Goal: Information Seeking & Learning: Learn about a topic

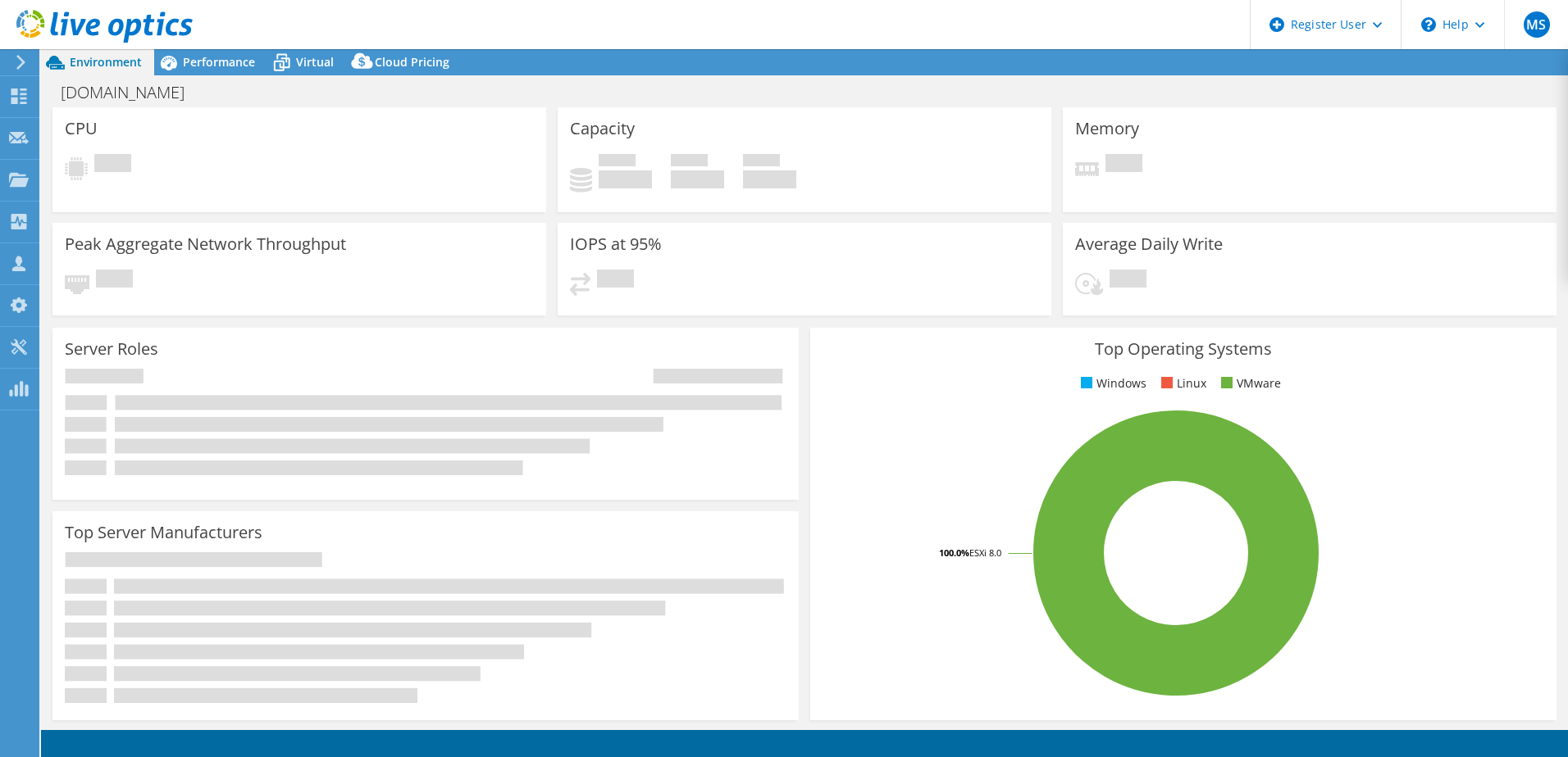
select select "USD"
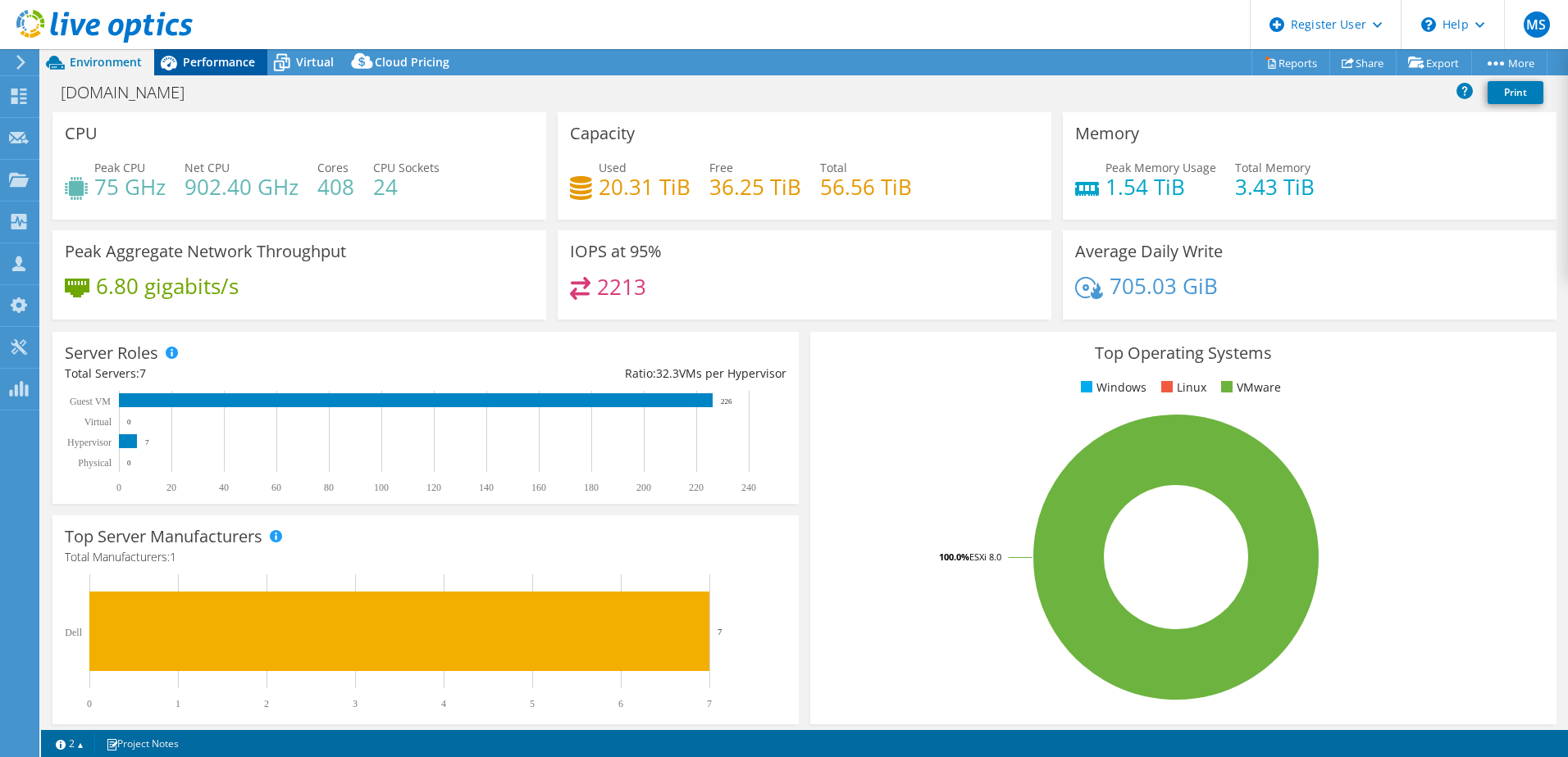
click at [227, 65] on span "Performance" at bounding box center [218, 62] width 72 height 16
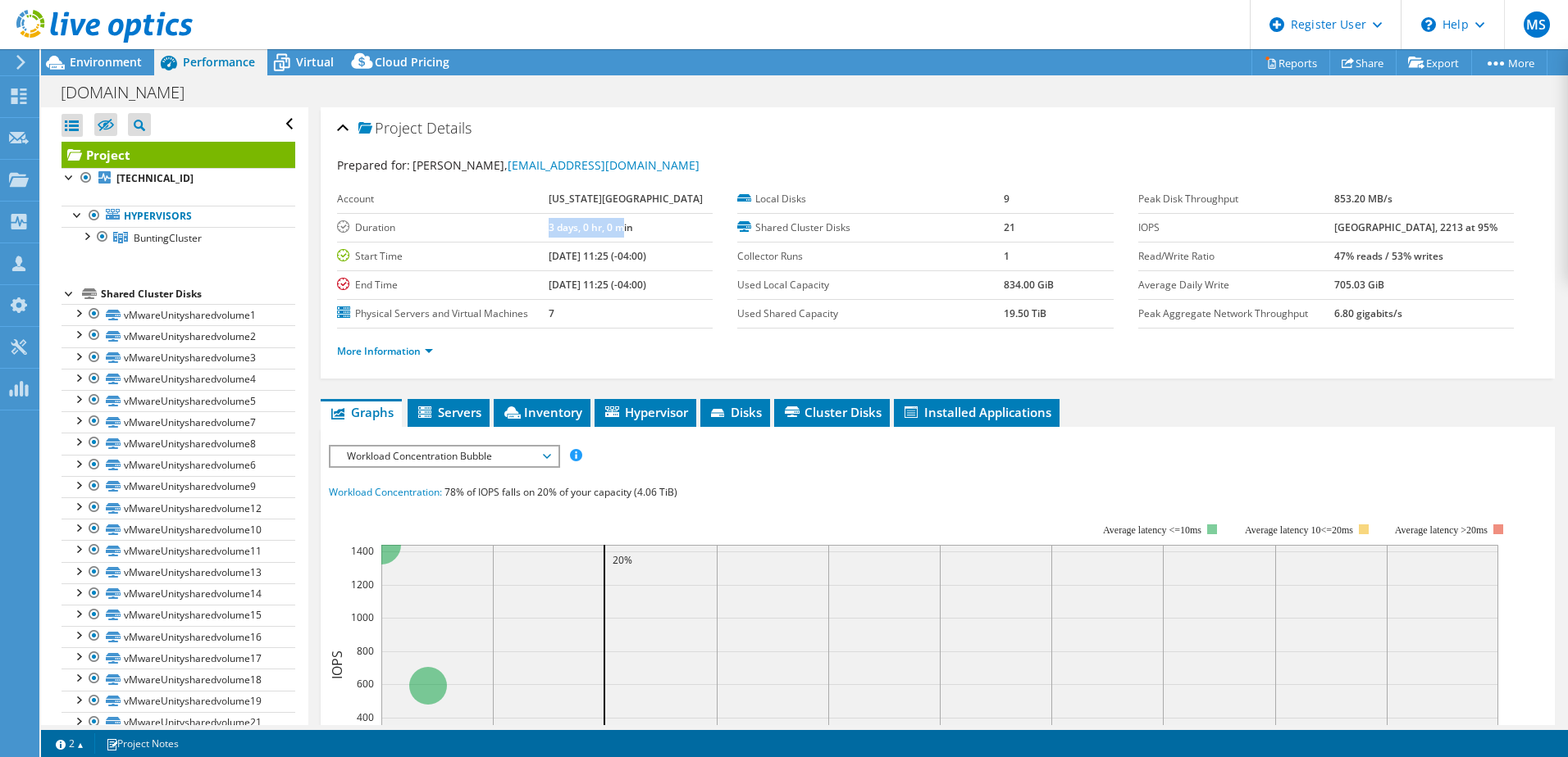
drag, startPoint x: 527, startPoint y: 249, endPoint x: 602, endPoint y: 248, distance: 75.0
click at [602, 241] on tr "Duration 3 days, 0 hr, 0 min" at bounding box center [524, 227] width 376 height 29
click at [84, 239] on div at bounding box center [87, 236] width 17 height 17
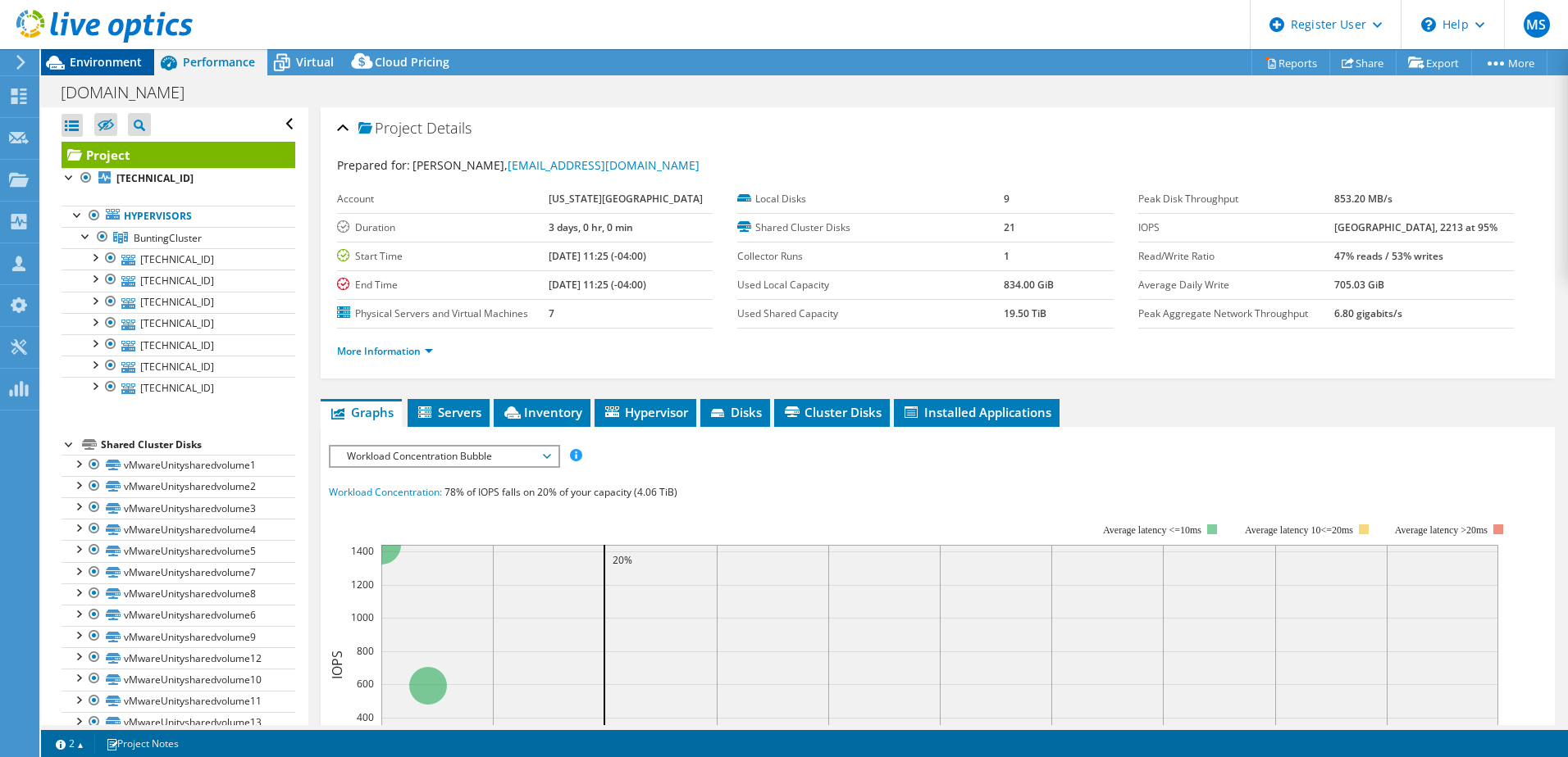
click at [126, 62] on span "Environment" at bounding box center [105, 62] width 72 height 16
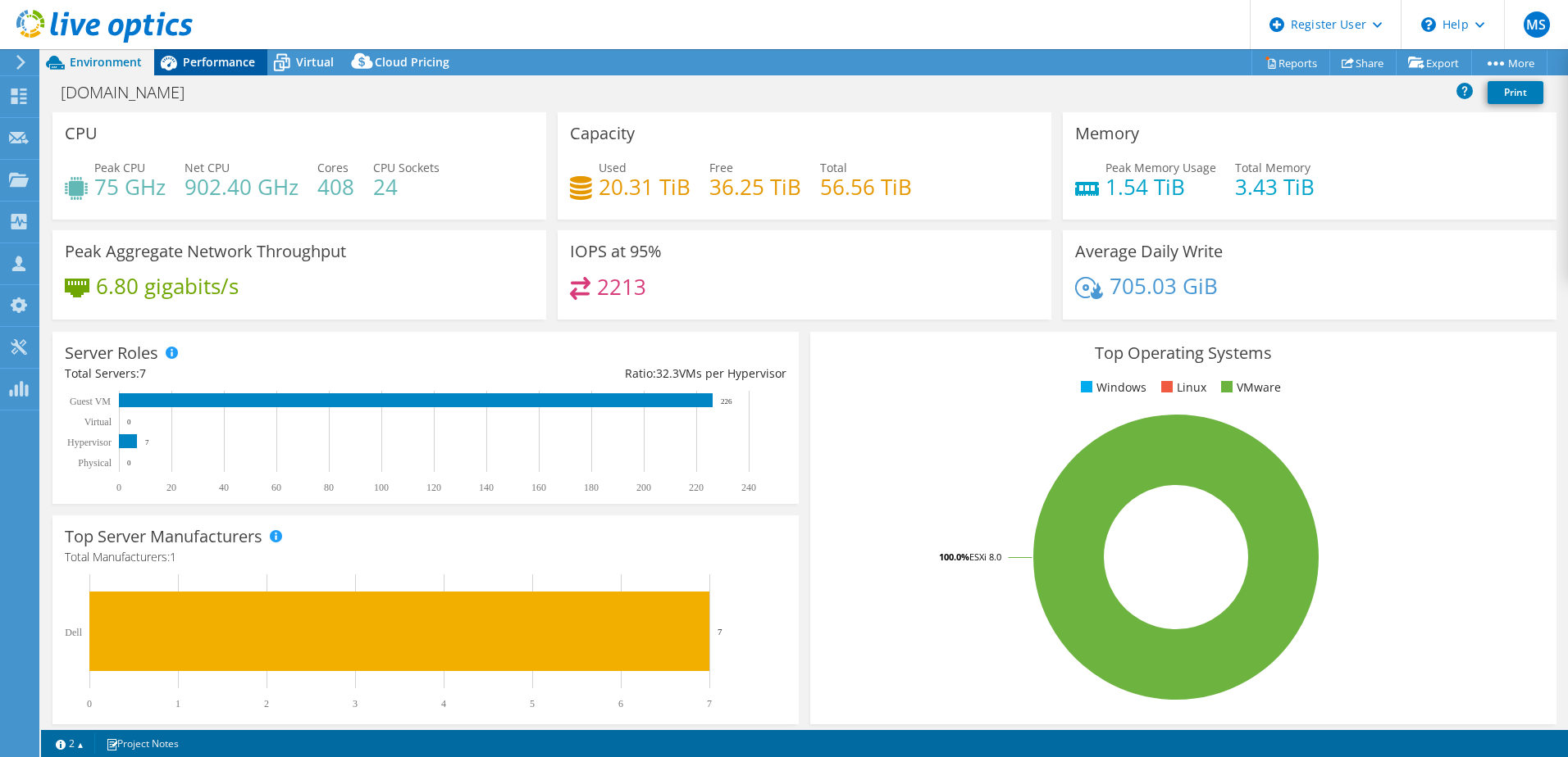
click at [193, 64] on span "Performance" at bounding box center [218, 62] width 72 height 16
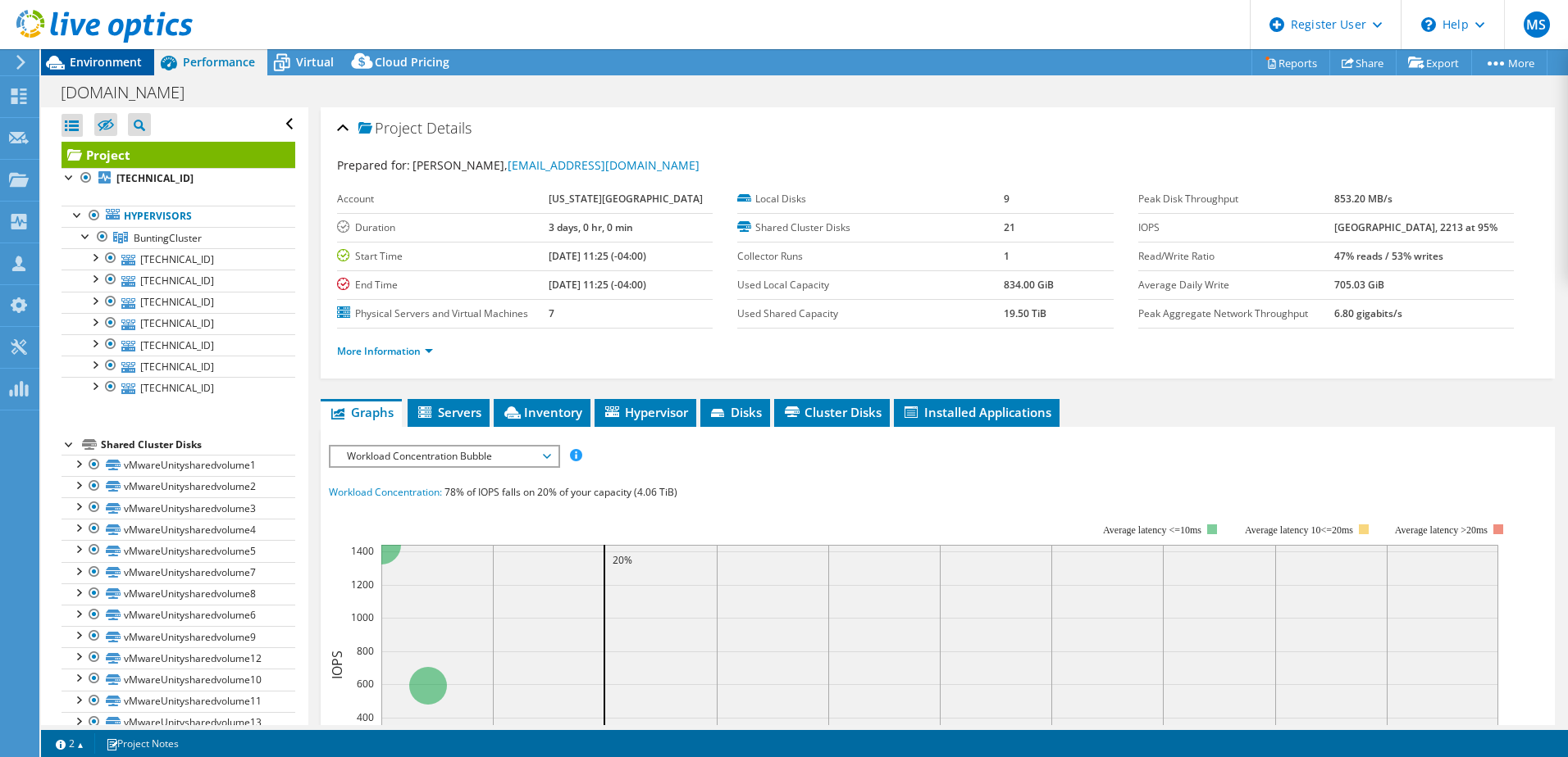
click at [106, 57] on span "Environment" at bounding box center [105, 62] width 72 height 16
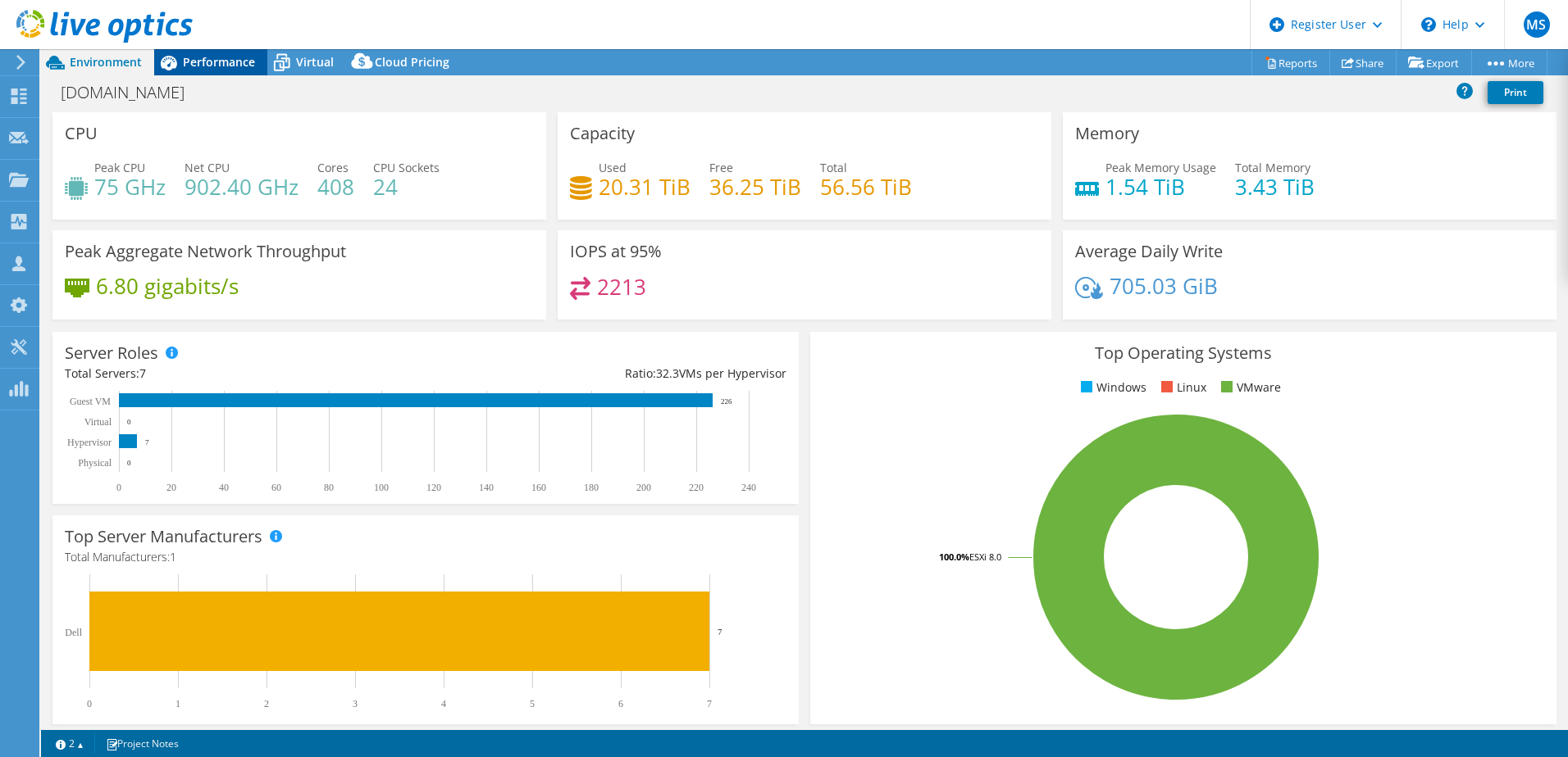
click at [215, 64] on span "Performance" at bounding box center [218, 62] width 72 height 16
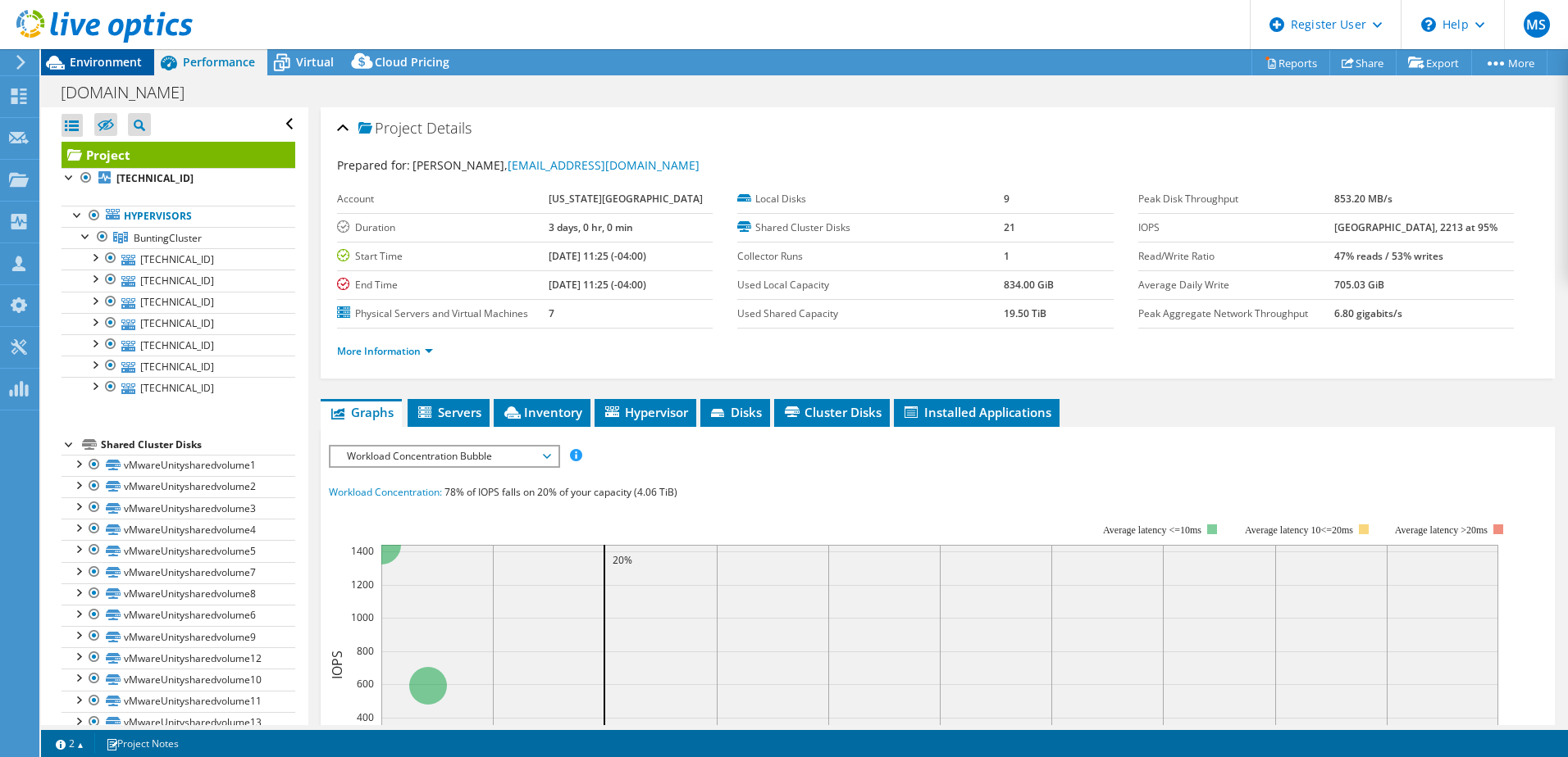
click at [105, 64] on span "Environment" at bounding box center [105, 62] width 72 height 16
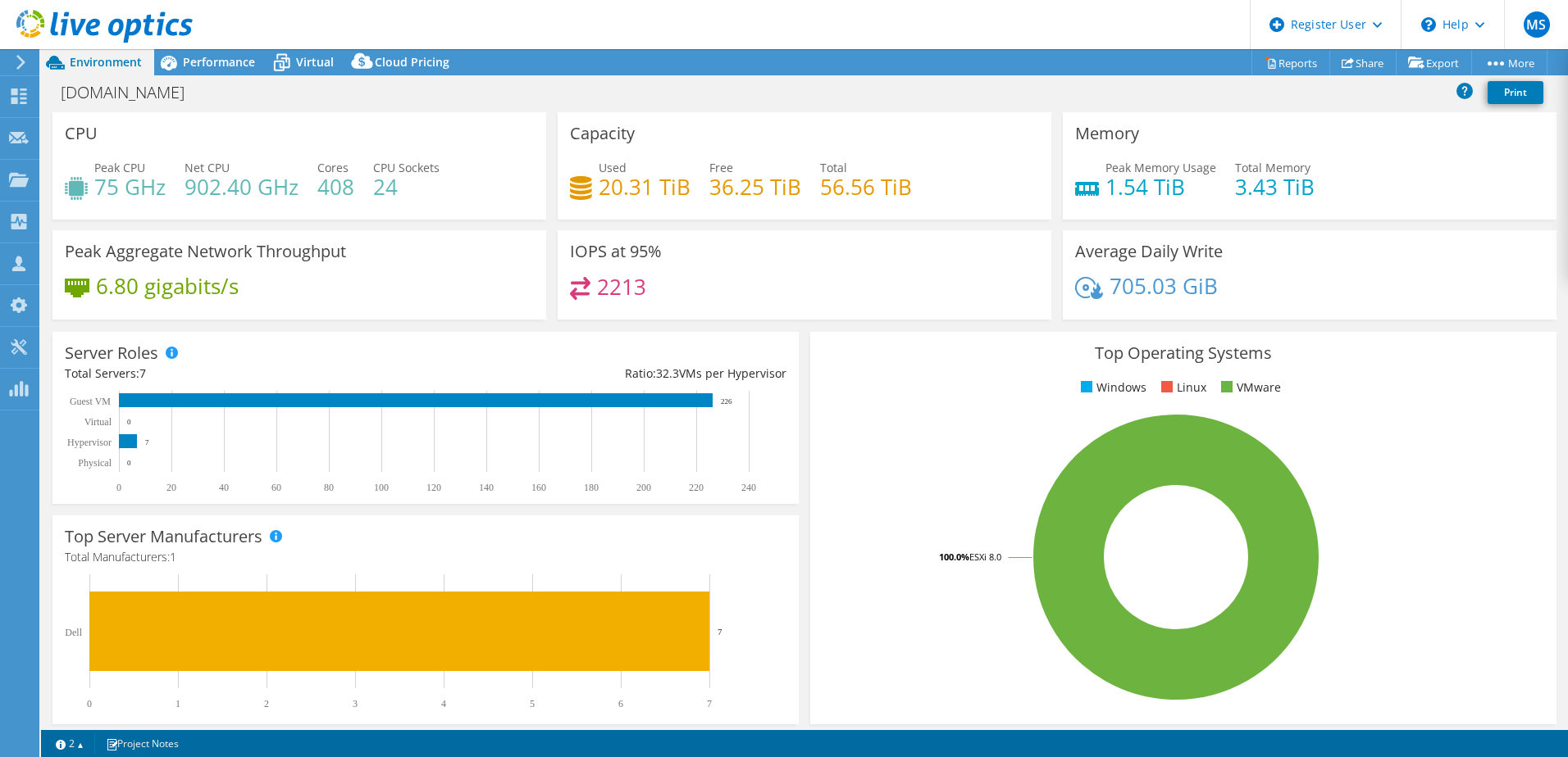
click at [592, 188] on div "Used 20.31 TiB" at bounding box center [630, 178] width 120 height 37
click at [210, 59] on span "Performance" at bounding box center [218, 62] width 72 height 16
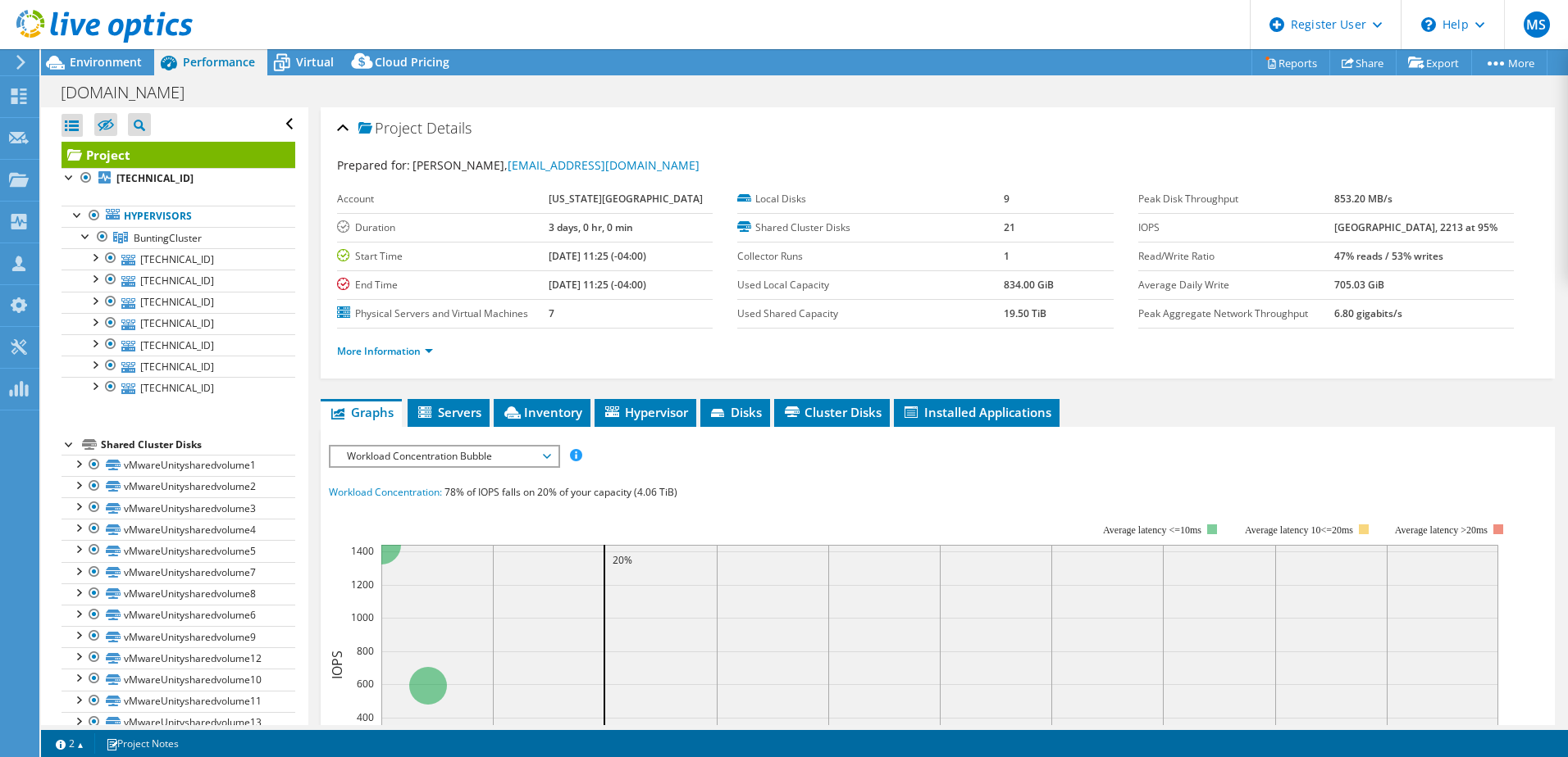
drag, startPoint x: 1340, startPoint y: 253, endPoint x: 1364, endPoint y: 276, distance: 33.2
click at [1364, 276] on tbody "Peak Disk Throughput 853.20 MB/s IOPS 12480 at [GEOGRAPHIC_DATA], 2213 at 95% R…" at bounding box center [1325, 257] width 376 height 144
drag, startPoint x: 1364, startPoint y: 276, endPoint x: 1350, endPoint y: 250, distance: 29.5
click at [1350, 250] on b "47% reads / 53% writes" at bounding box center [1389, 255] width 109 height 14
click at [1335, 228] on label "IOPS" at bounding box center [1236, 228] width 196 height 17
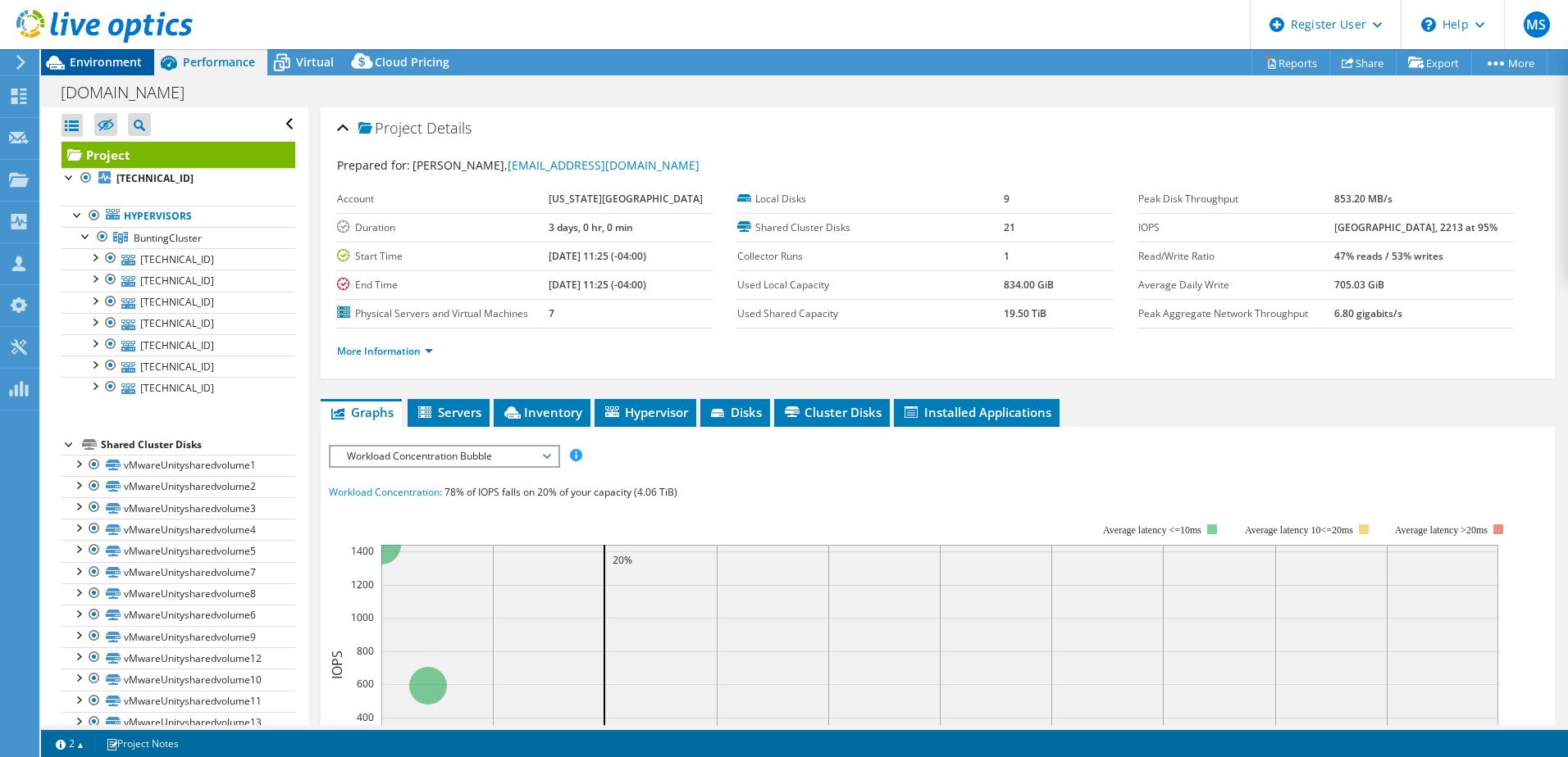
click at [124, 70] on div "Environment" at bounding box center [97, 62] width 113 height 26
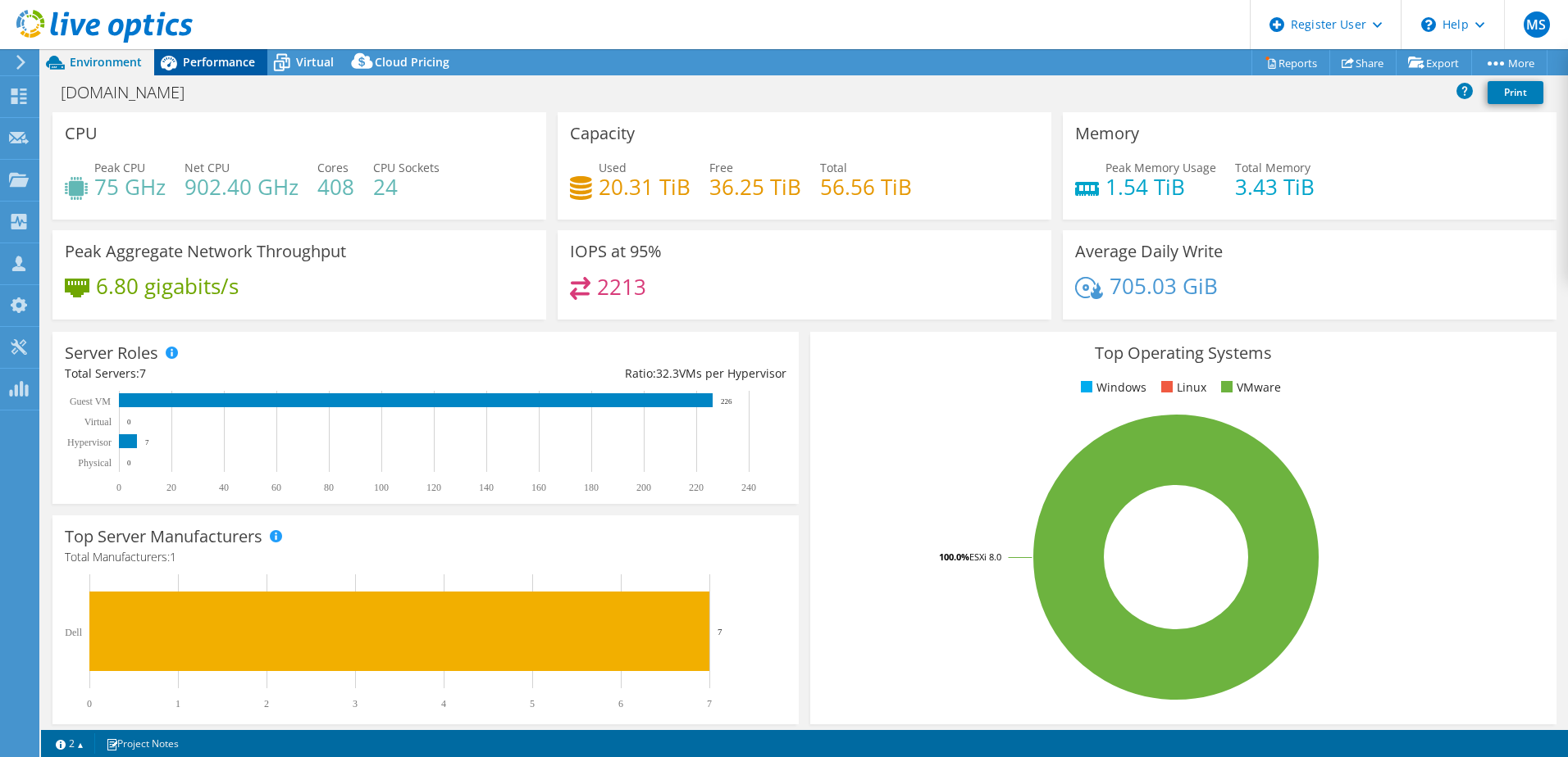
click at [180, 61] on icon at bounding box center [168, 62] width 29 height 29
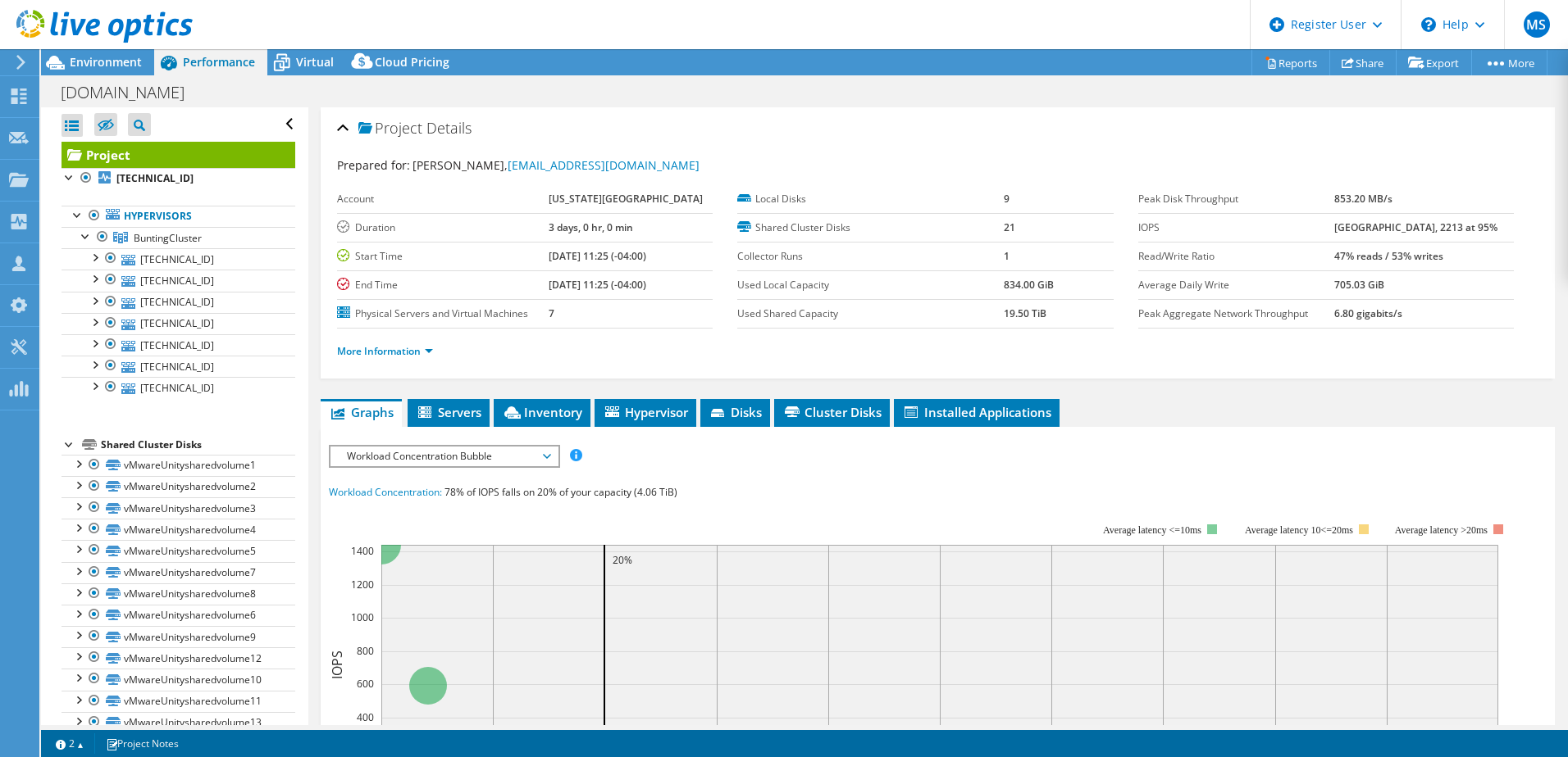
click at [497, 466] on span "Workload Concentration Bubble" at bounding box center [444, 456] width 211 height 20
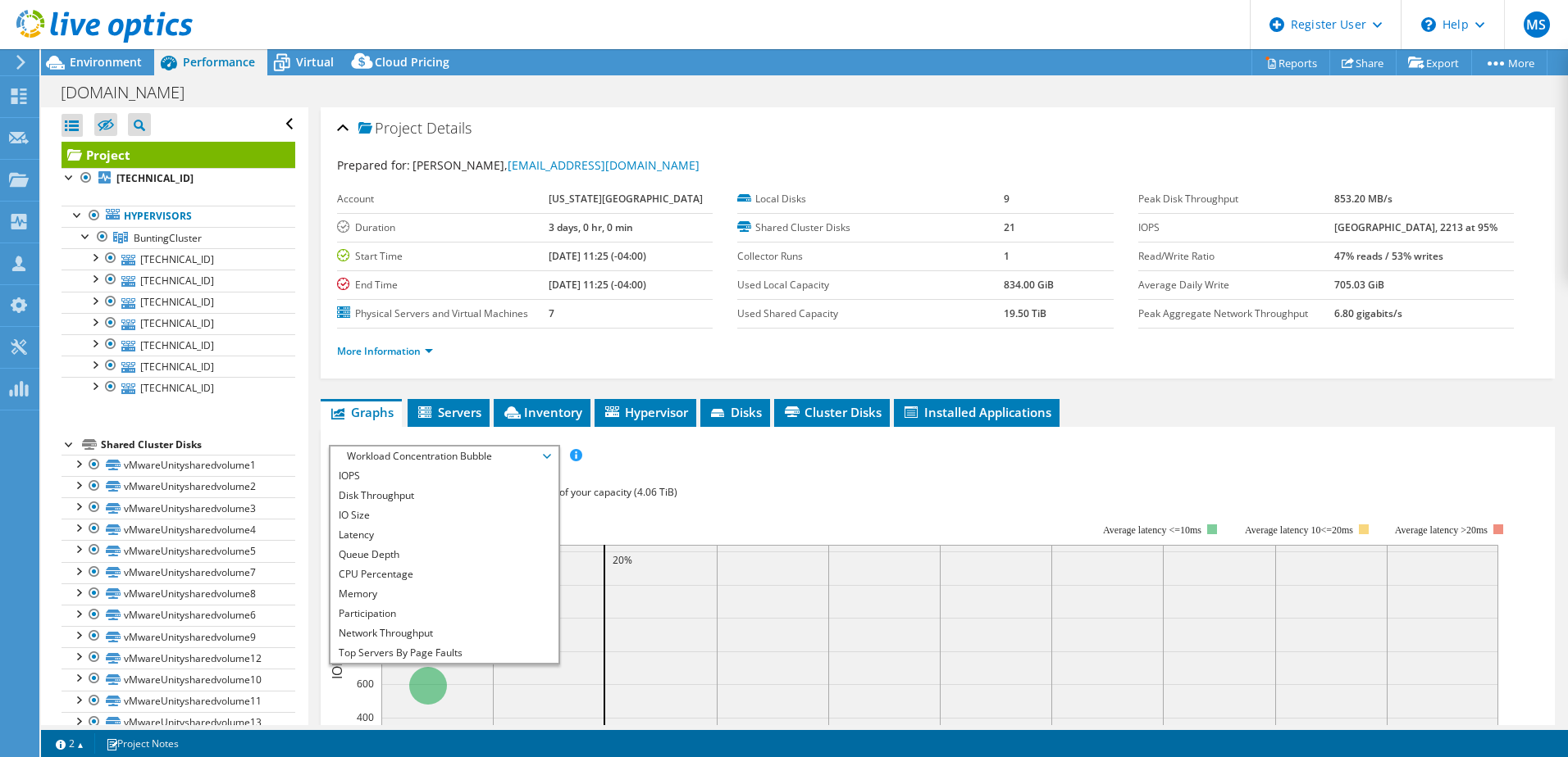
click at [471, 375] on div "More Information" at bounding box center [937, 351] width 1201 height 46
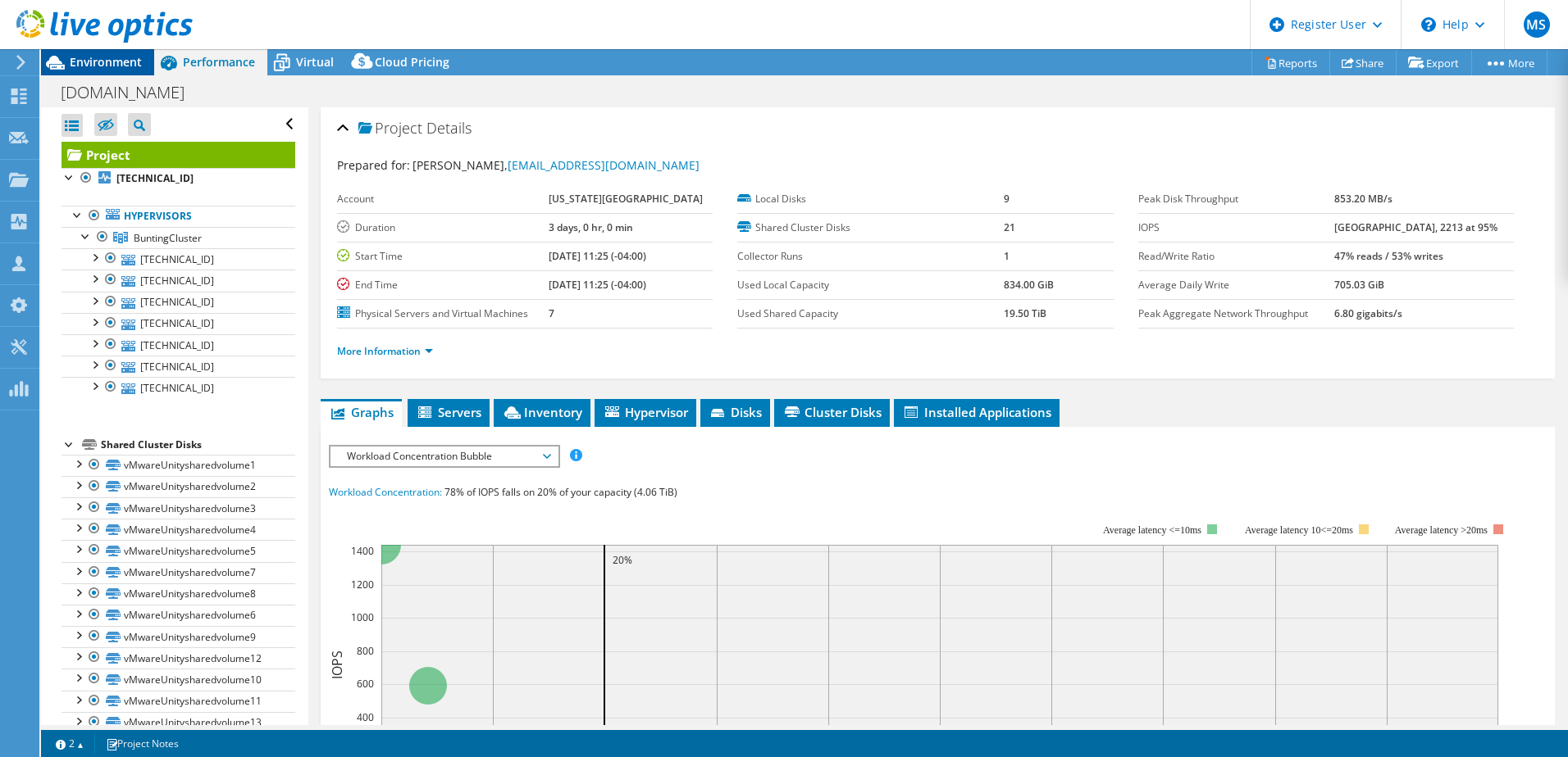
click at [126, 66] on span "Environment" at bounding box center [105, 62] width 72 height 16
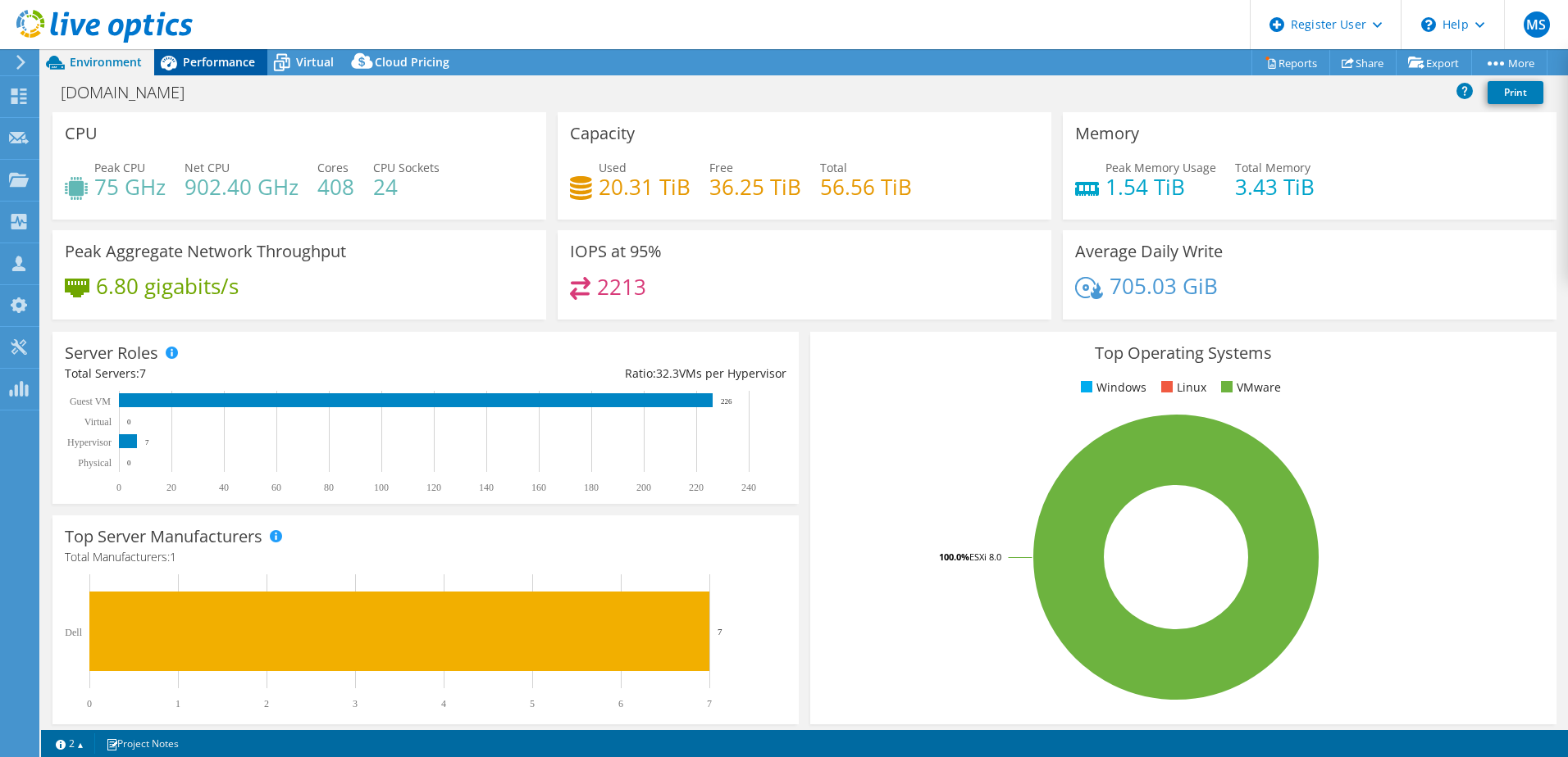
click at [214, 64] on span "Performance" at bounding box center [218, 62] width 72 height 16
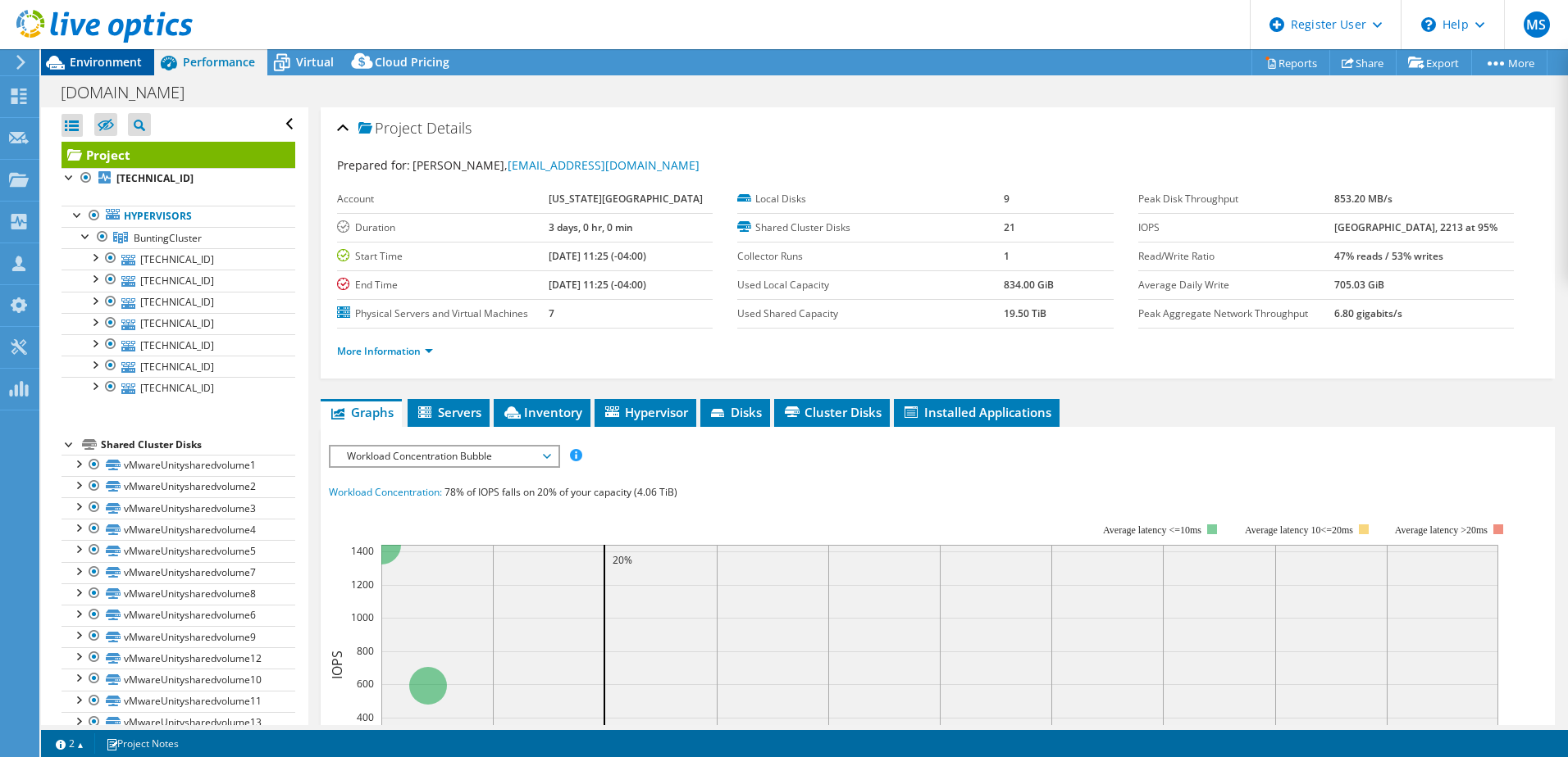
click at [141, 63] on span "Environment" at bounding box center [105, 62] width 72 height 16
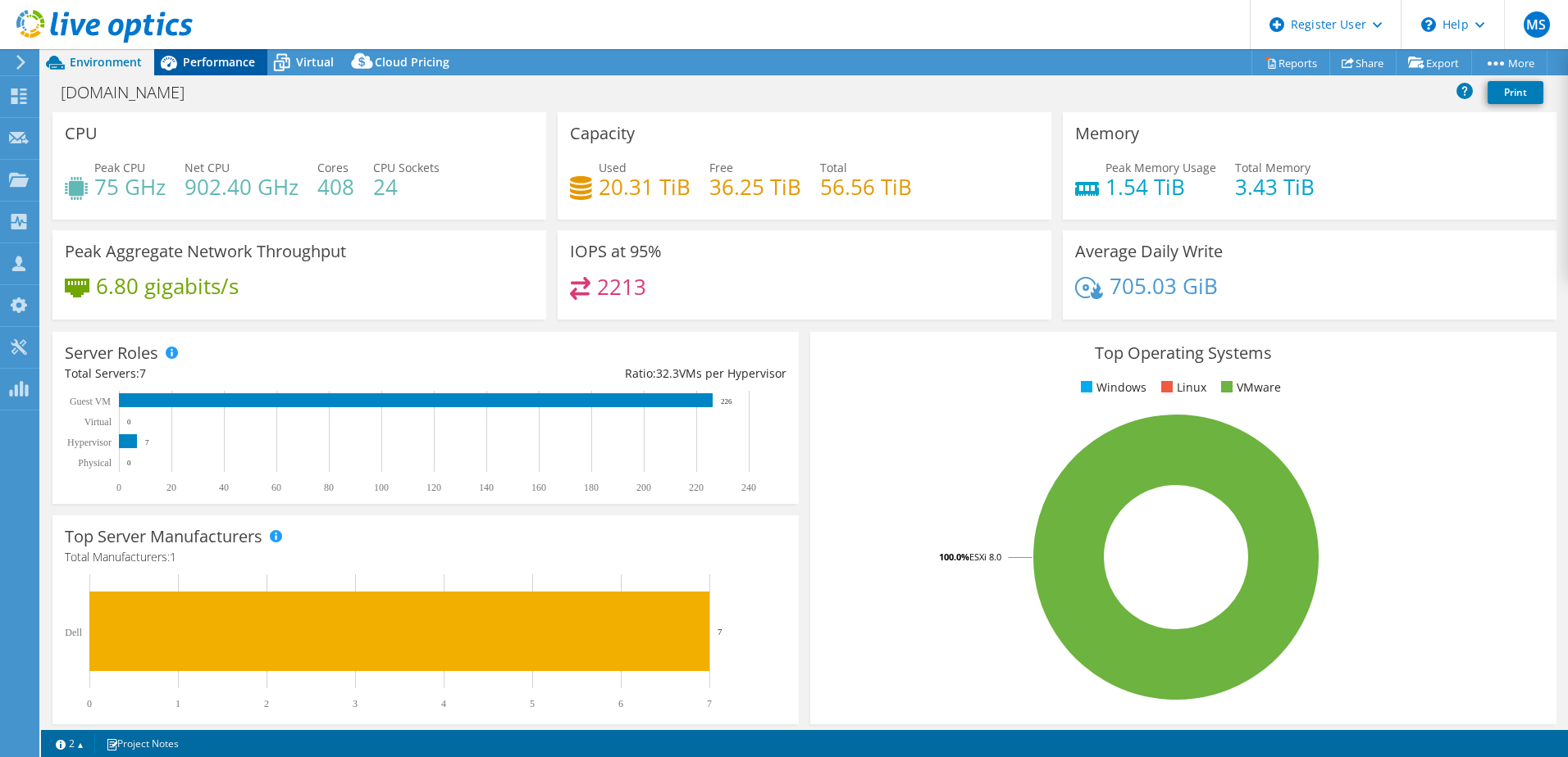
click at [189, 65] on span "Performance" at bounding box center [218, 62] width 72 height 16
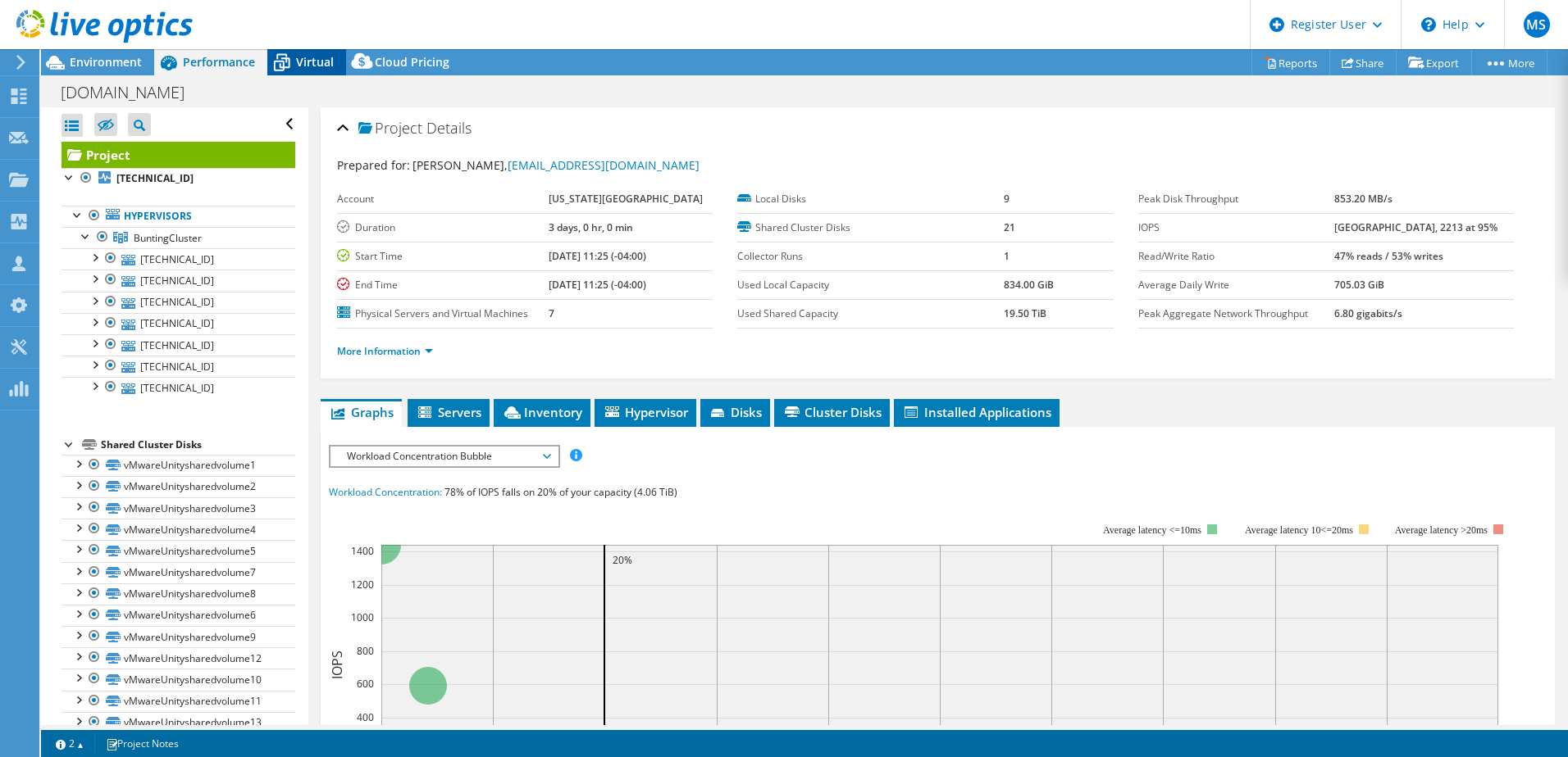
click at [311, 67] on span "Virtual" at bounding box center [314, 62] width 37 height 16
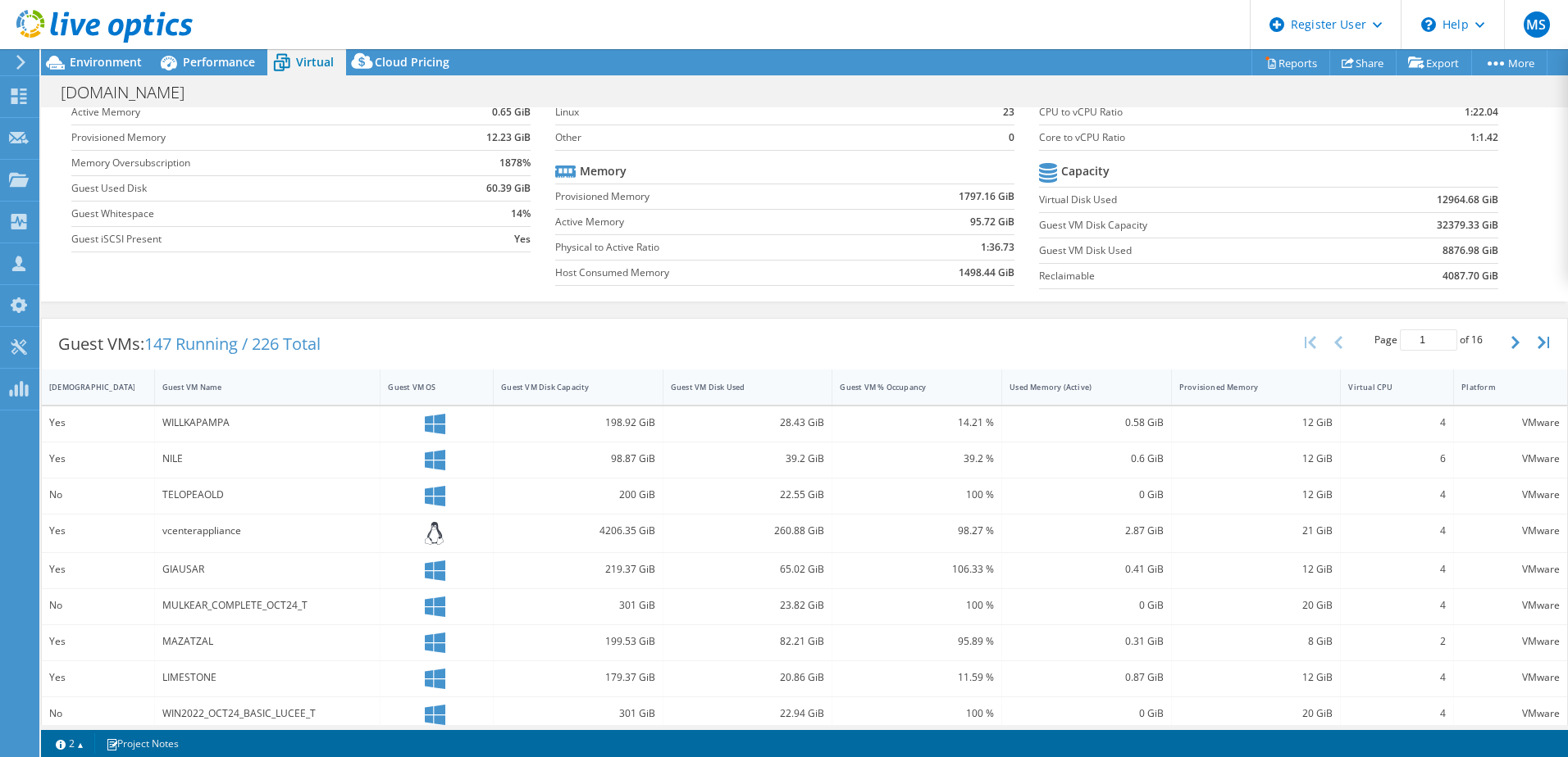
scroll to position [112, 0]
click at [119, 64] on span "Environment" at bounding box center [105, 62] width 72 height 16
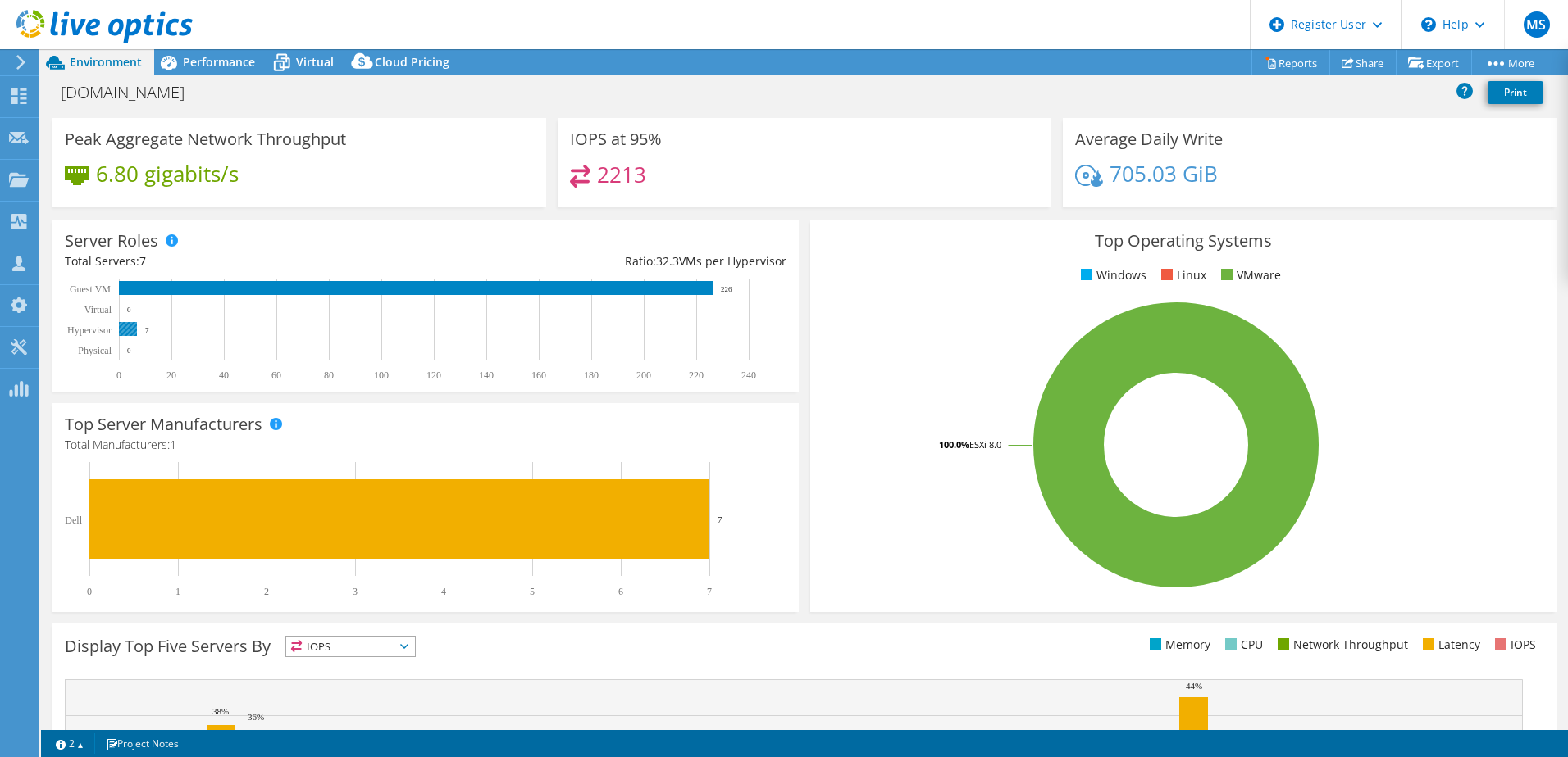
scroll to position [0, 0]
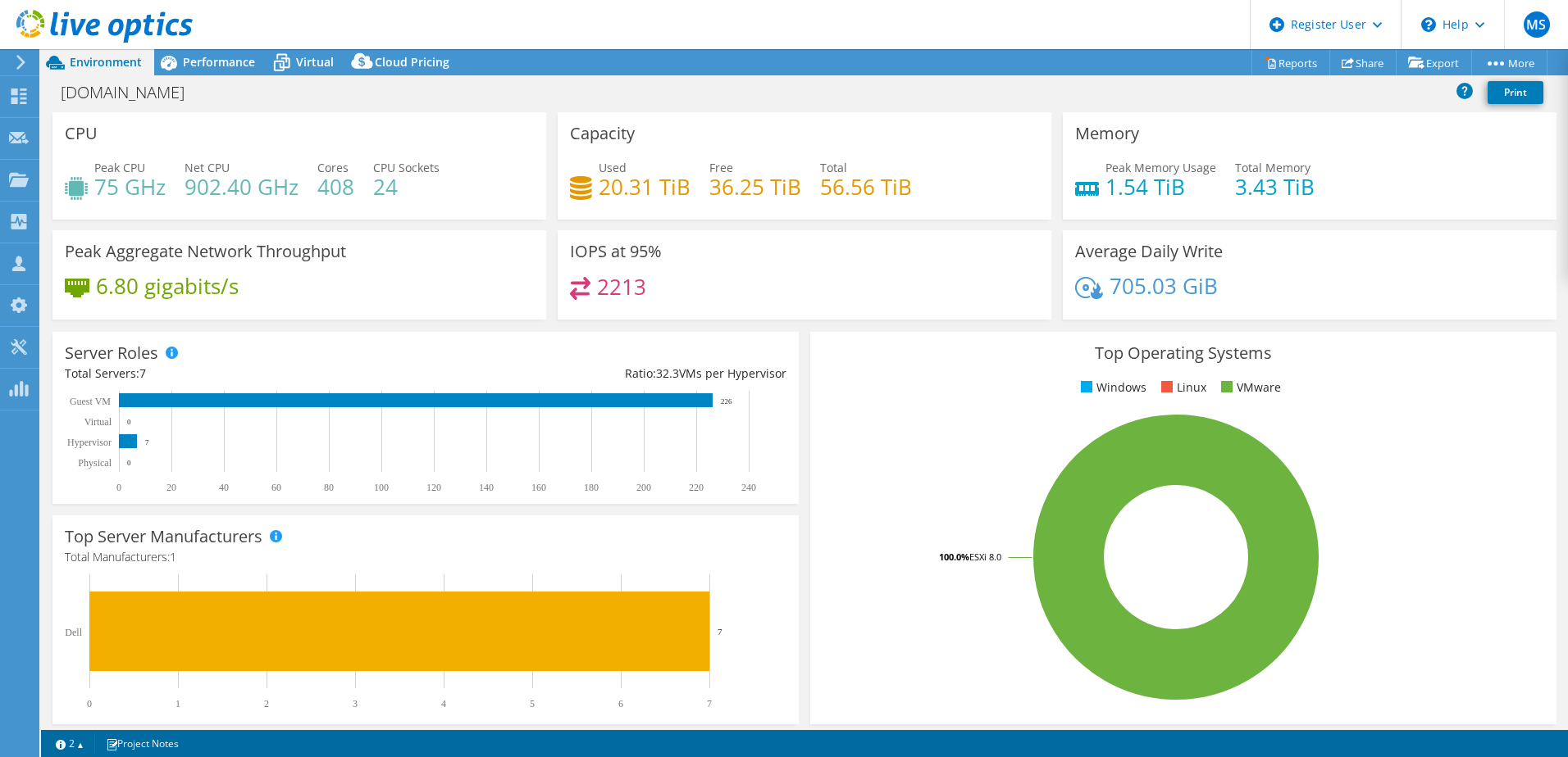
click at [95, 185] on h4 "75 GHz" at bounding box center [130, 186] width 71 height 18
drag, startPoint x: 95, startPoint y: 185, endPoint x: 122, endPoint y: 186, distance: 27.0
click at [122, 186] on h4 "75 GHz" at bounding box center [130, 186] width 71 height 18
drag, startPoint x: 122, startPoint y: 186, endPoint x: 307, endPoint y: 186, distance: 185.0
click at [307, 186] on div "Peak CPU 75 GHz Net CPU 902.40 GHz Cores 408 CPU Sockets 24" at bounding box center [298, 186] width 469 height 53
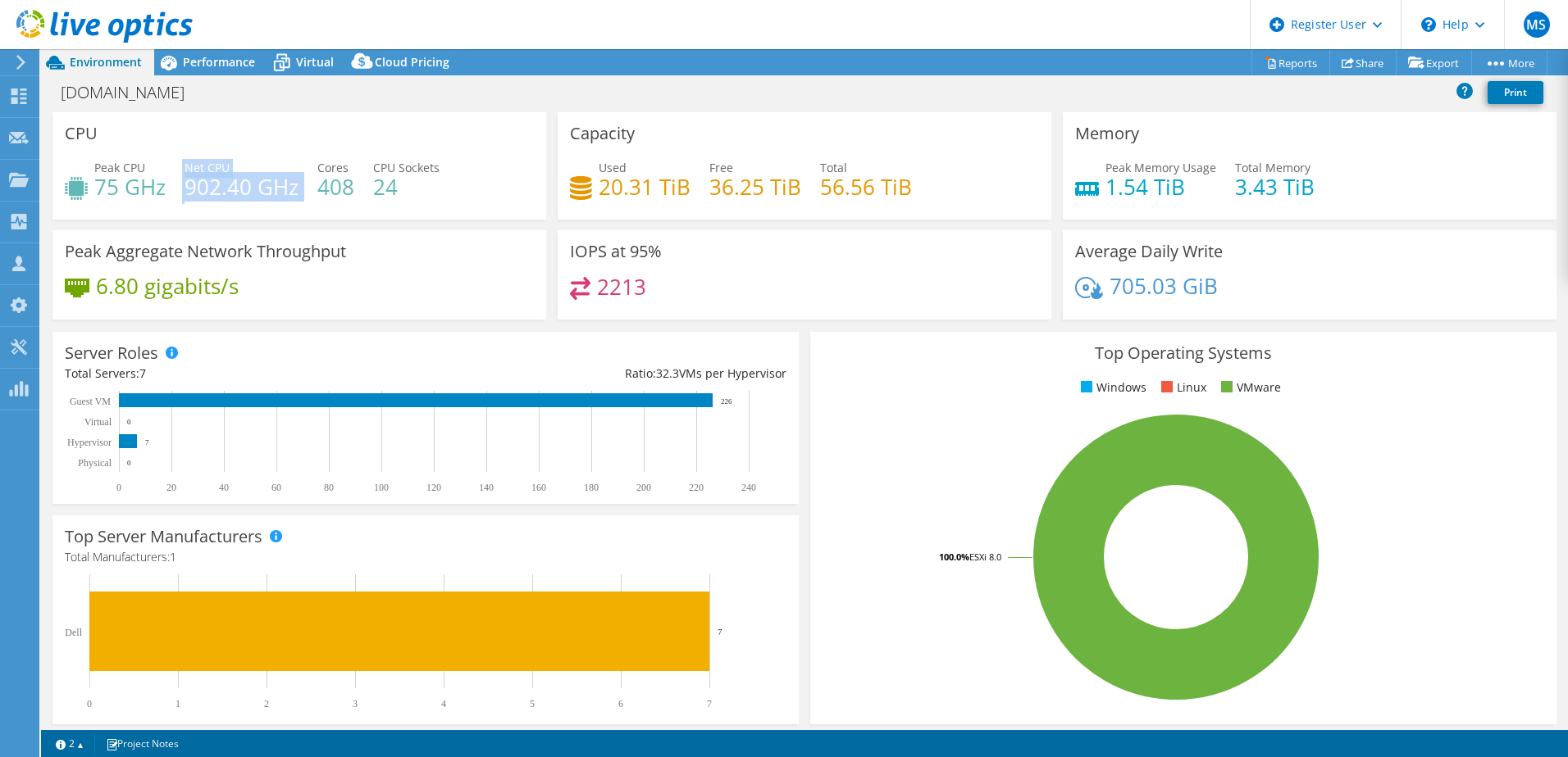
click at [305, 188] on div "Peak CPU 75 GHz Net CPU 902.40 GHz Cores 408 CPU Sockets 24" at bounding box center [298, 186] width 469 height 53
drag, startPoint x: 164, startPoint y: 195, endPoint x: 88, endPoint y: 197, distance: 76.0
click at [88, 197] on div "Peak CPU 75 GHz Net CPU 902.40 GHz Cores 408 CPU Sockets 24" at bounding box center [298, 186] width 469 height 53
click at [205, 68] on span "Performance" at bounding box center [218, 62] width 72 height 16
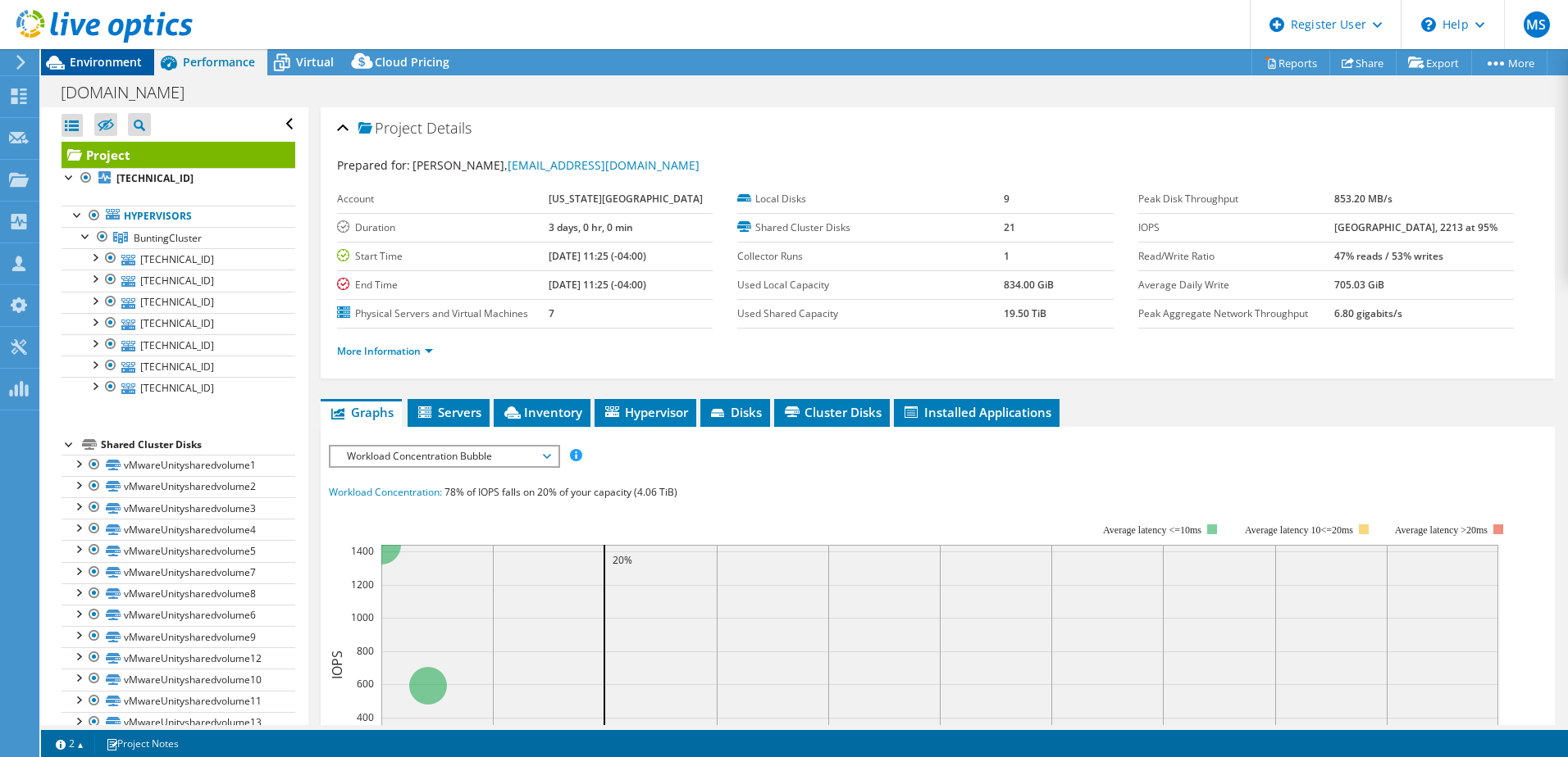
click at [110, 59] on span "Environment" at bounding box center [105, 62] width 72 height 16
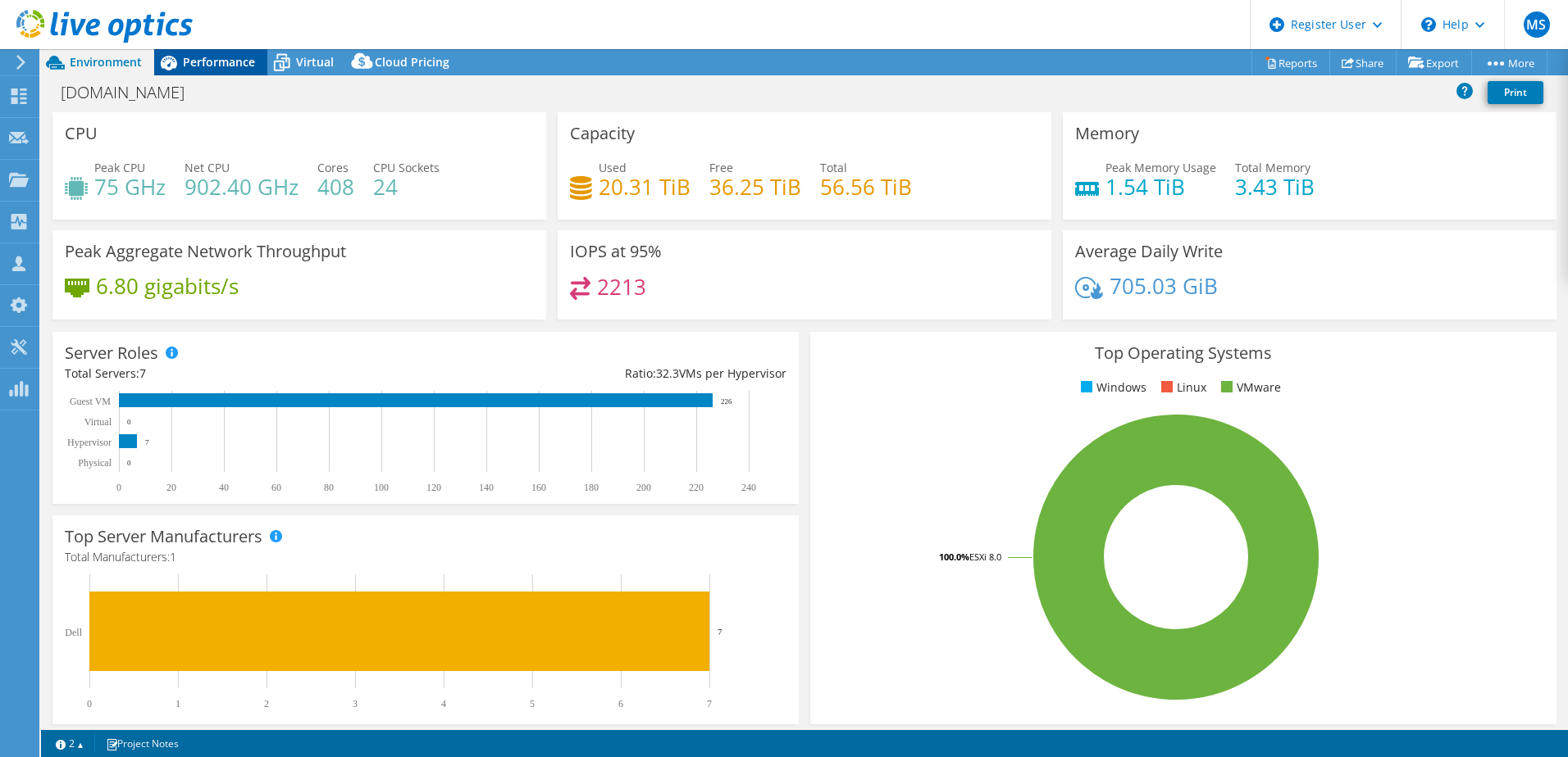
click at [231, 59] on span "Performance" at bounding box center [218, 62] width 72 height 16
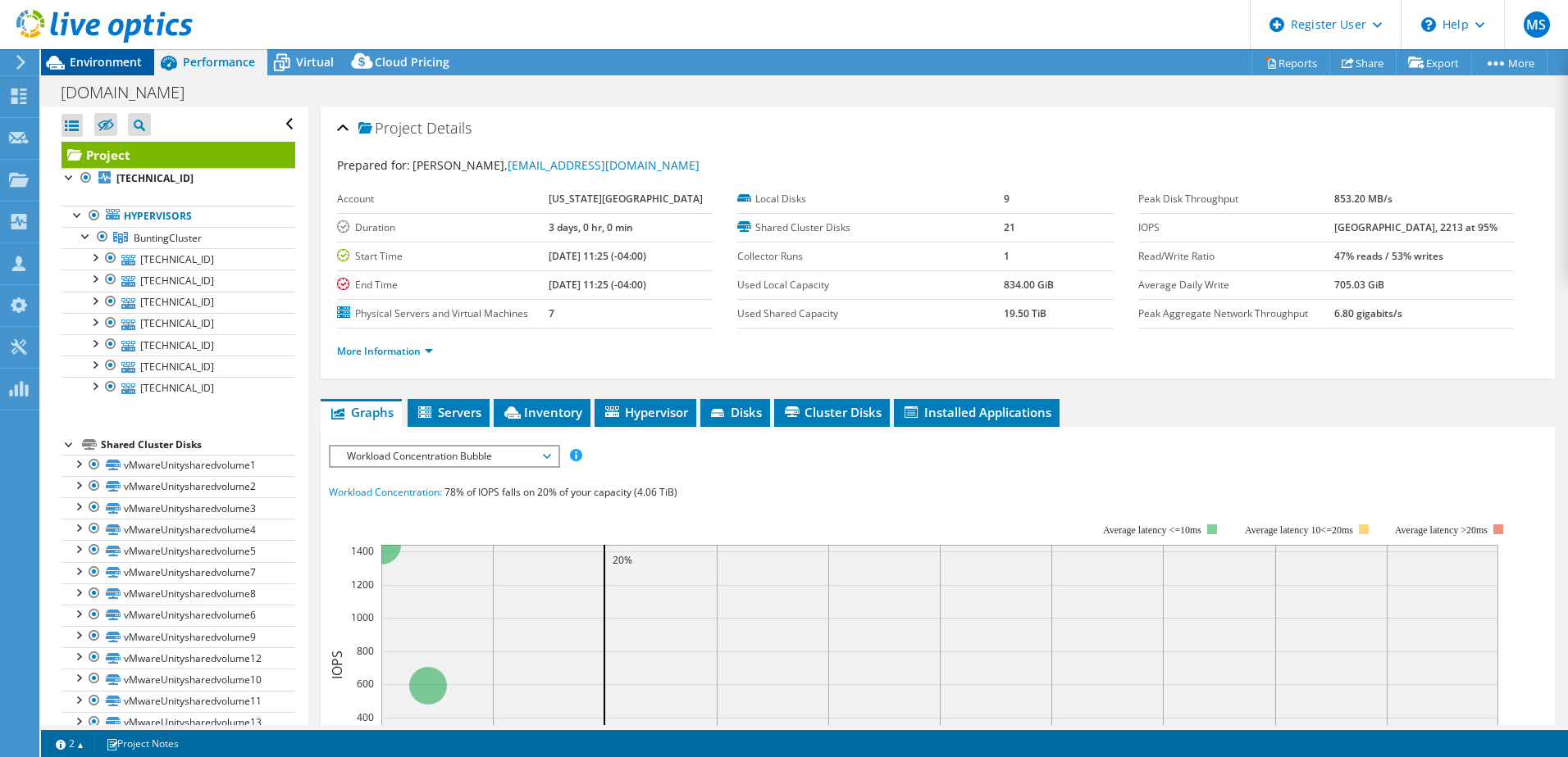
click at [105, 66] on span "Environment" at bounding box center [105, 62] width 72 height 16
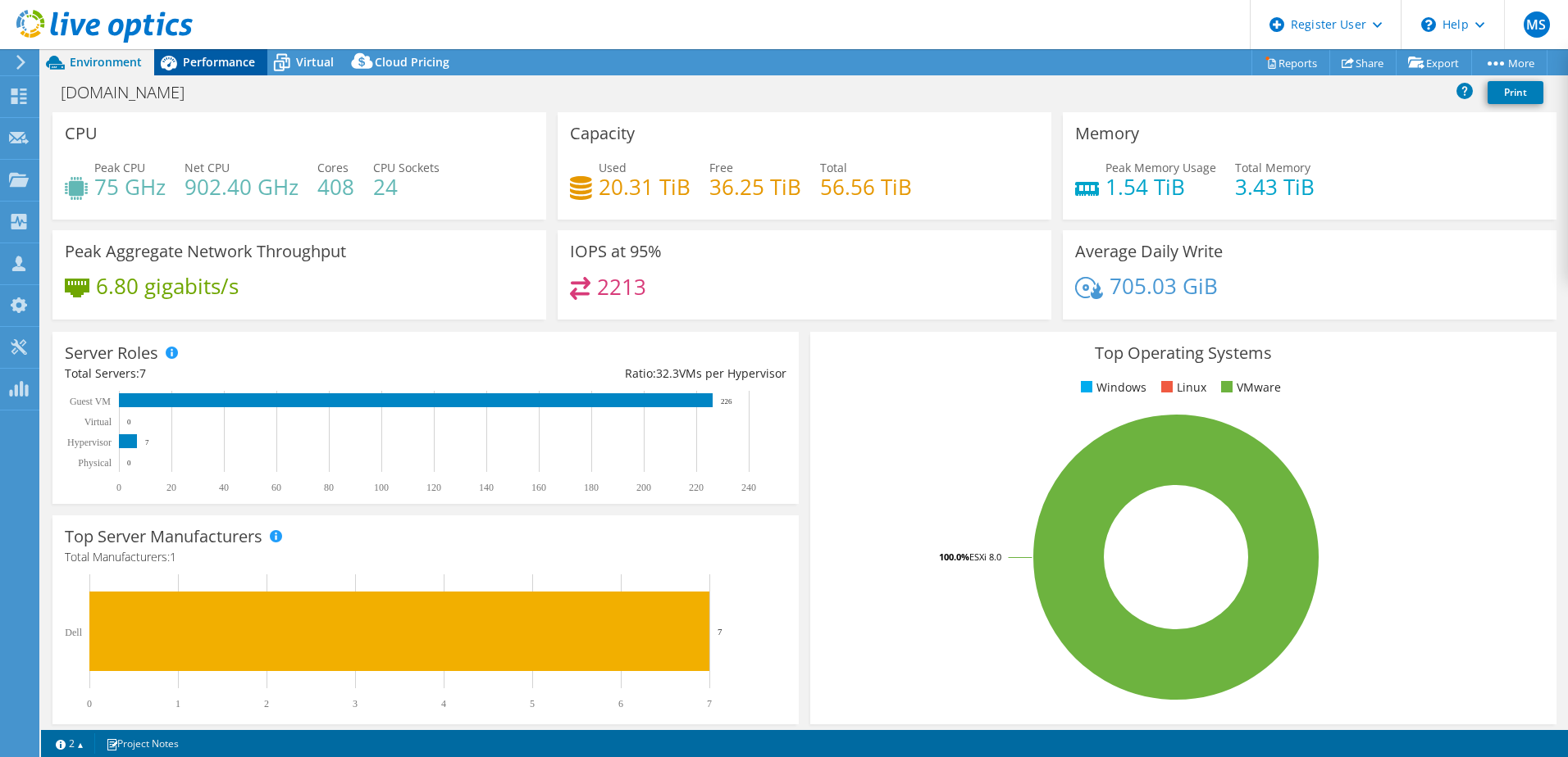
click at [194, 65] on span "Performance" at bounding box center [218, 62] width 72 height 16
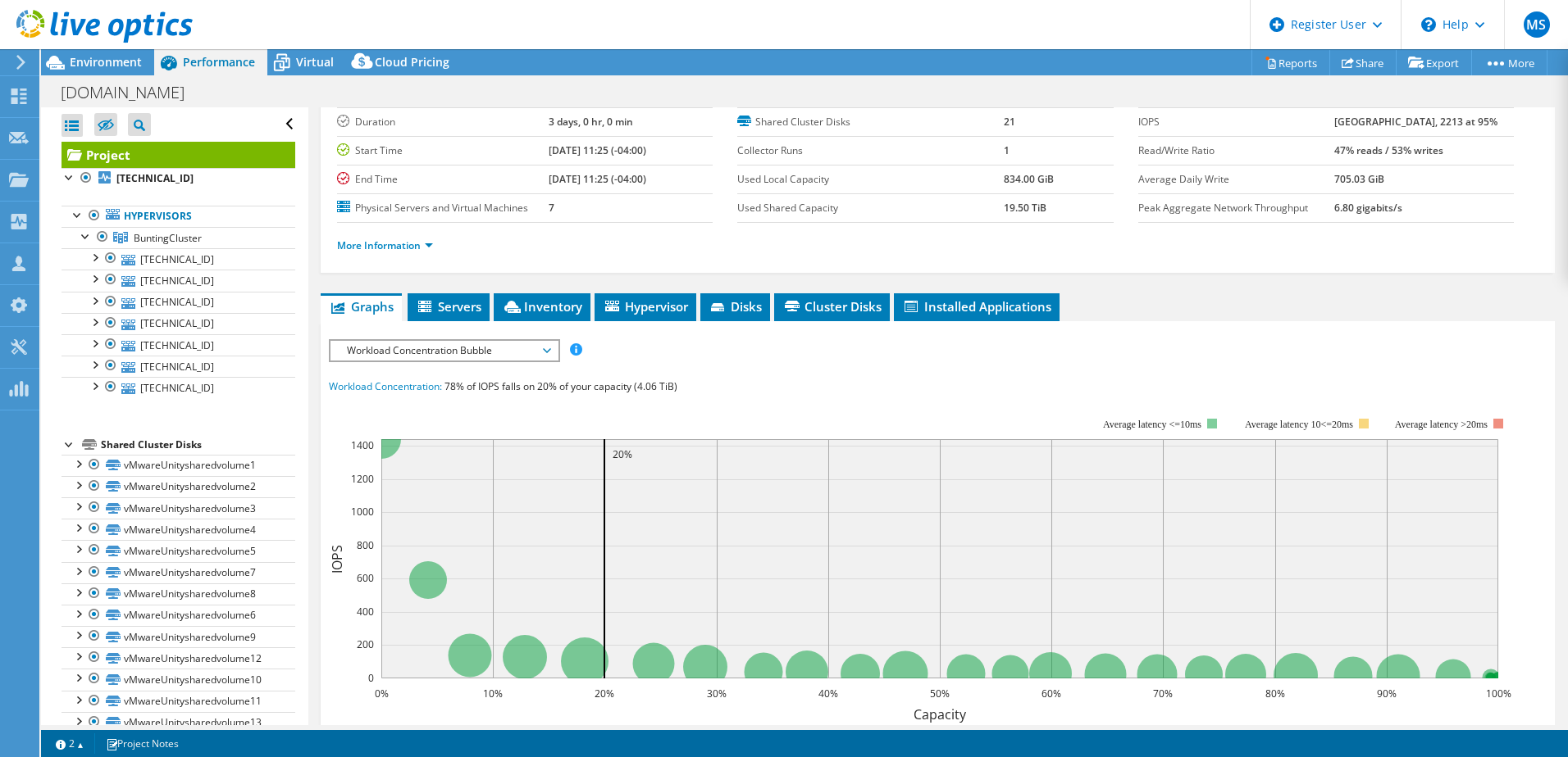
scroll to position [106, 0]
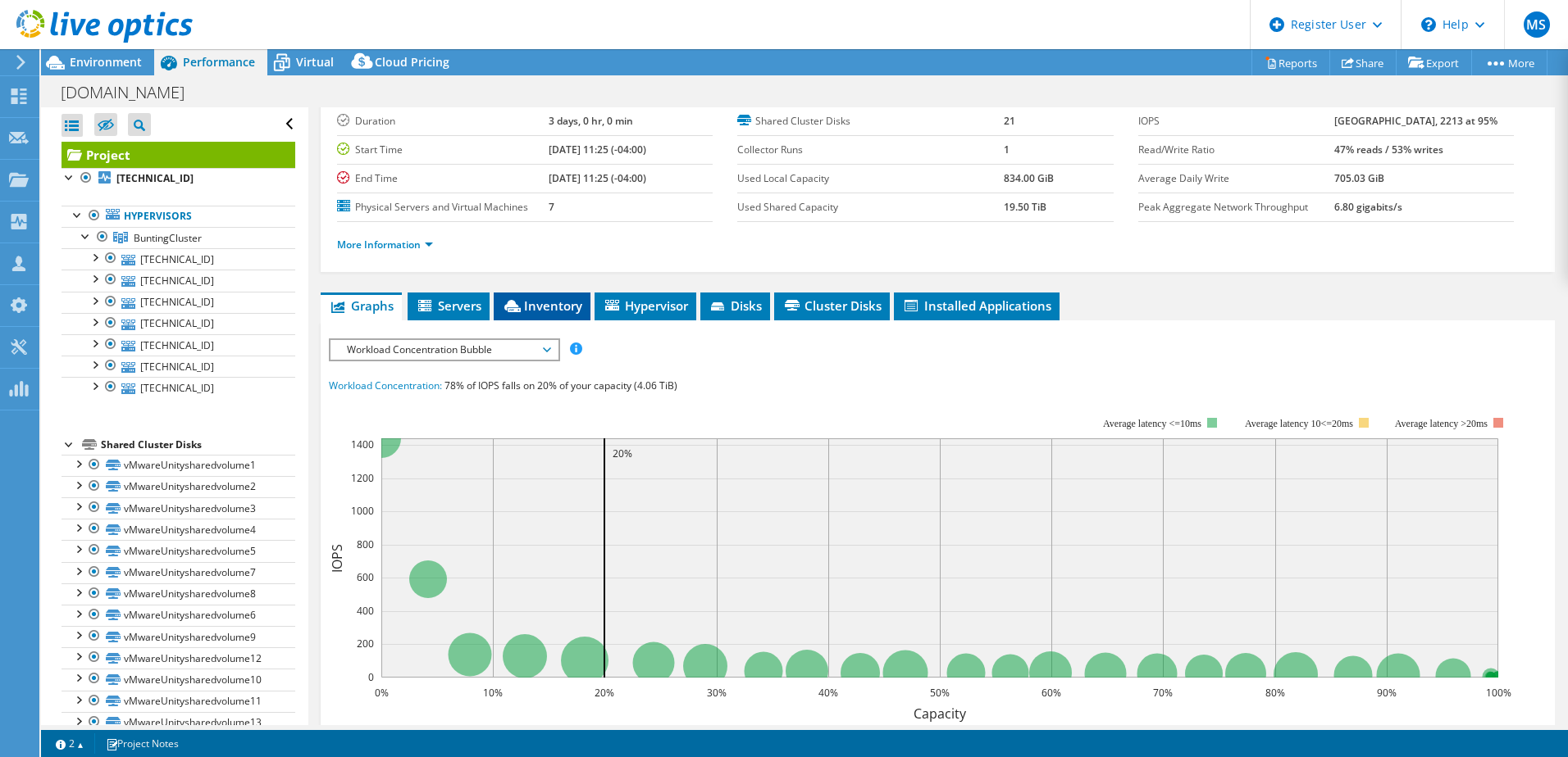
click at [545, 321] on li "Inventory" at bounding box center [542, 307] width 97 height 28
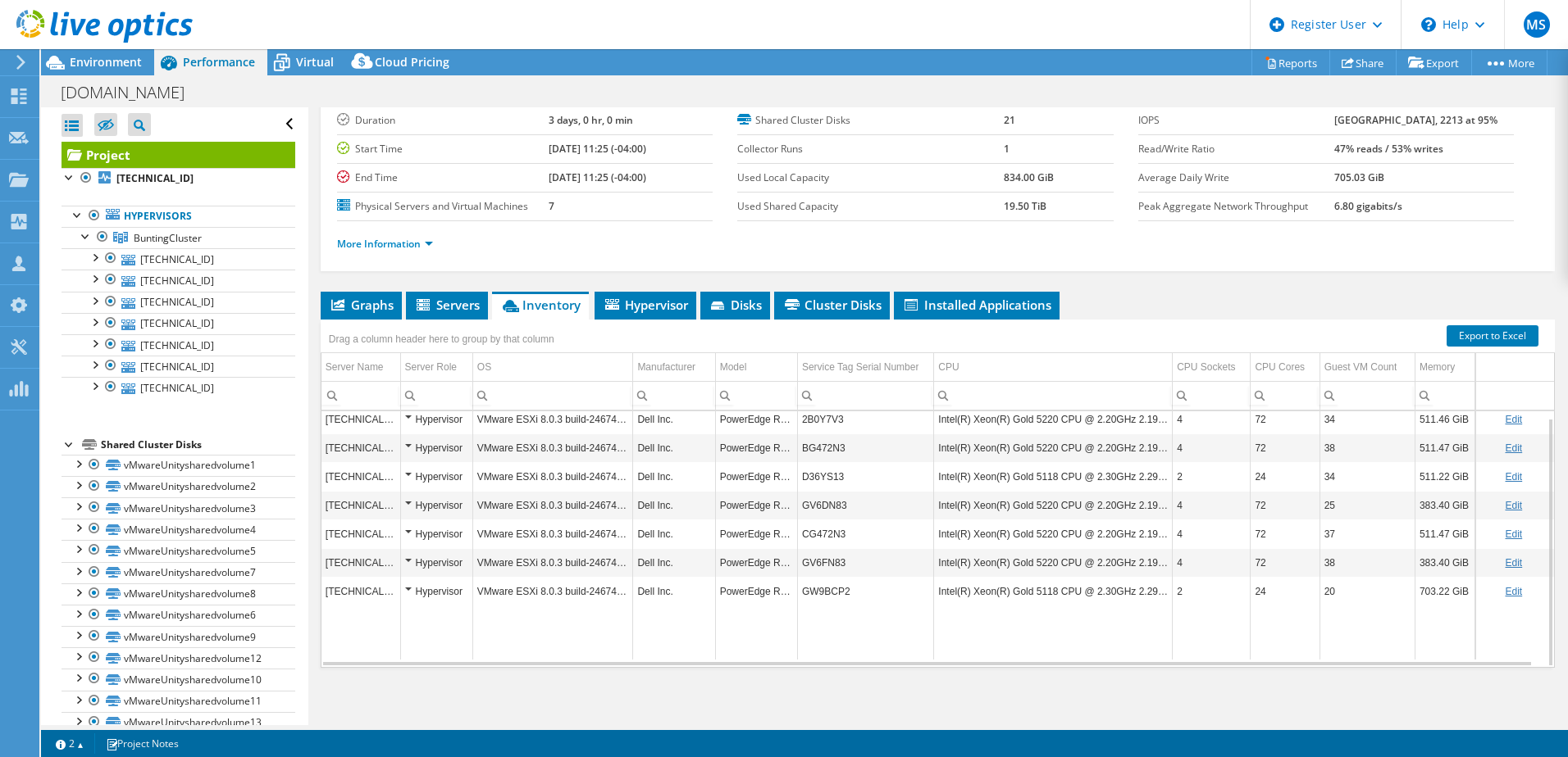
scroll to position [110, 0]
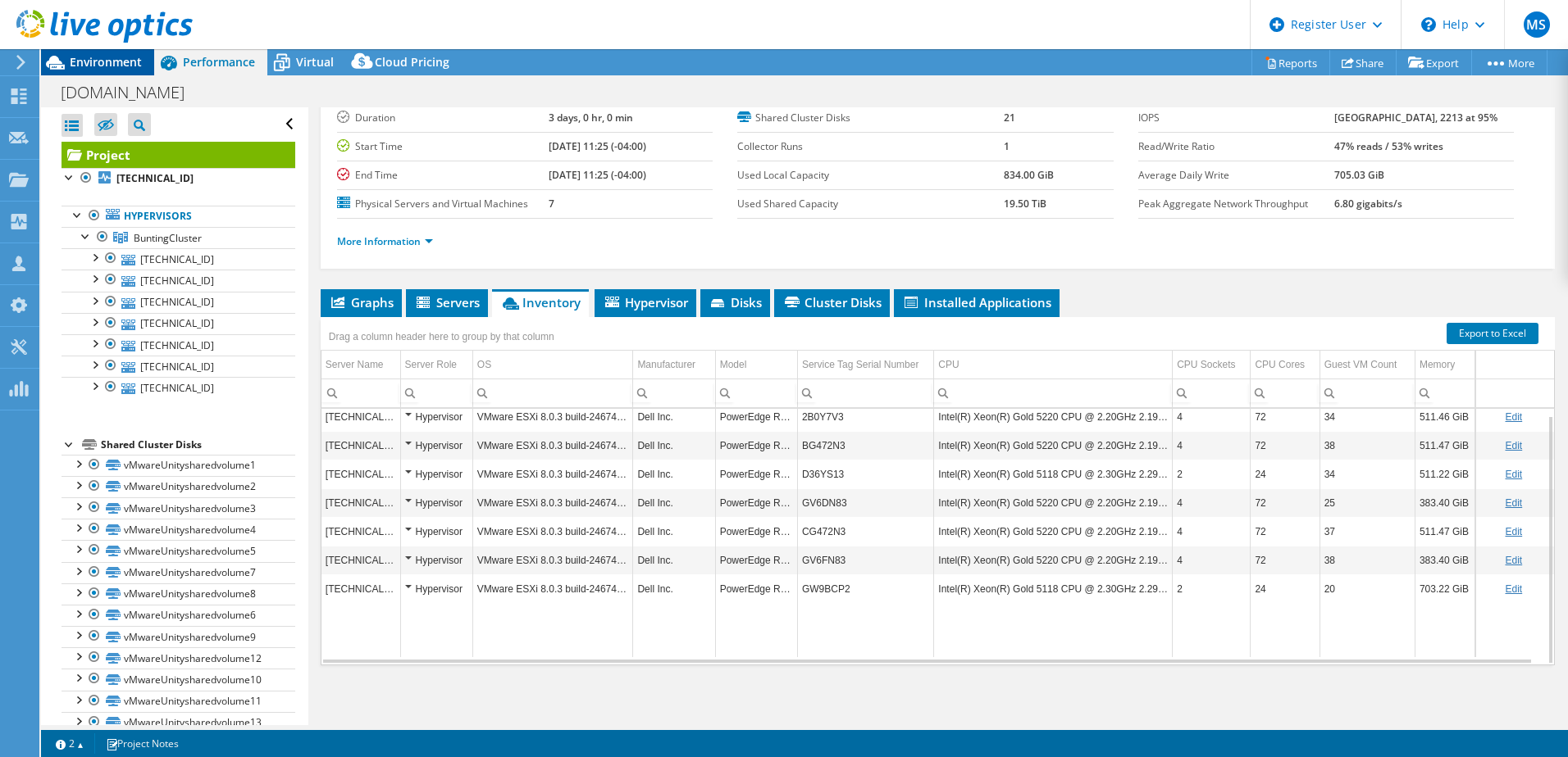
click at [109, 65] on span "Environment" at bounding box center [105, 62] width 72 height 16
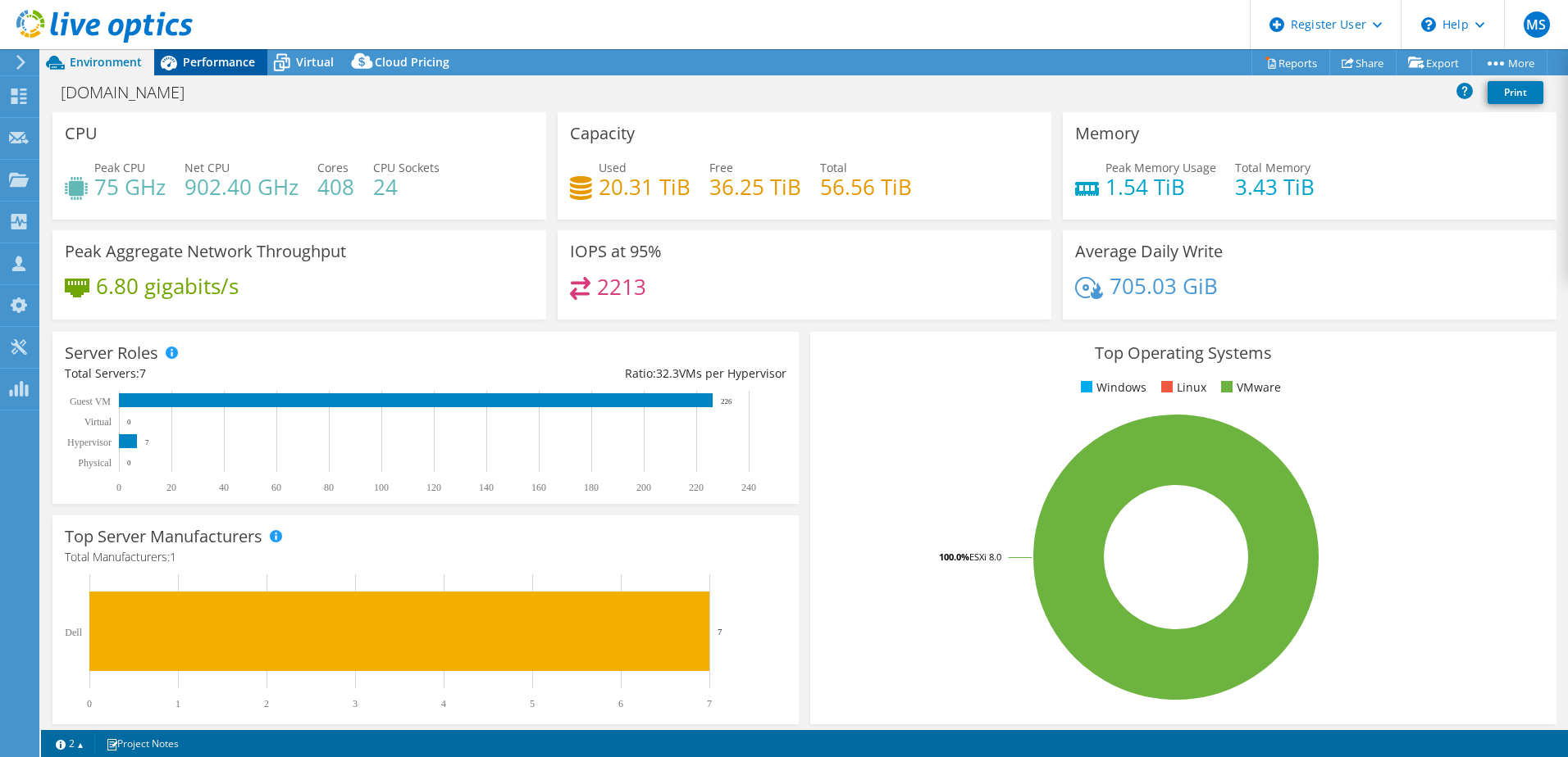
click at [238, 65] on span "Performance" at bounding box center [218, 62] width 72 height 16
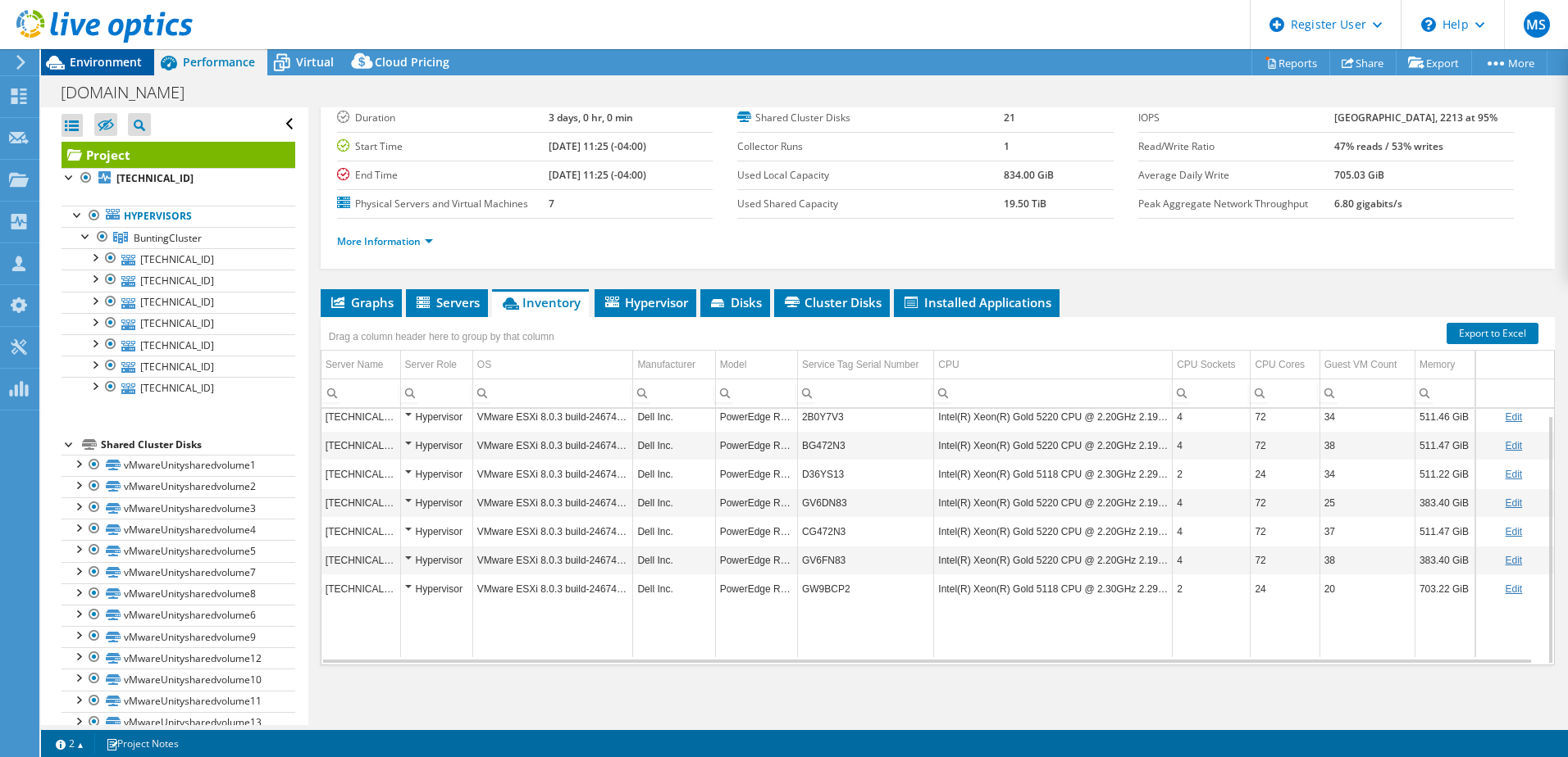
click at [121, 62] on span "Environment" at bounding box center [105, 62] width 72 height 16
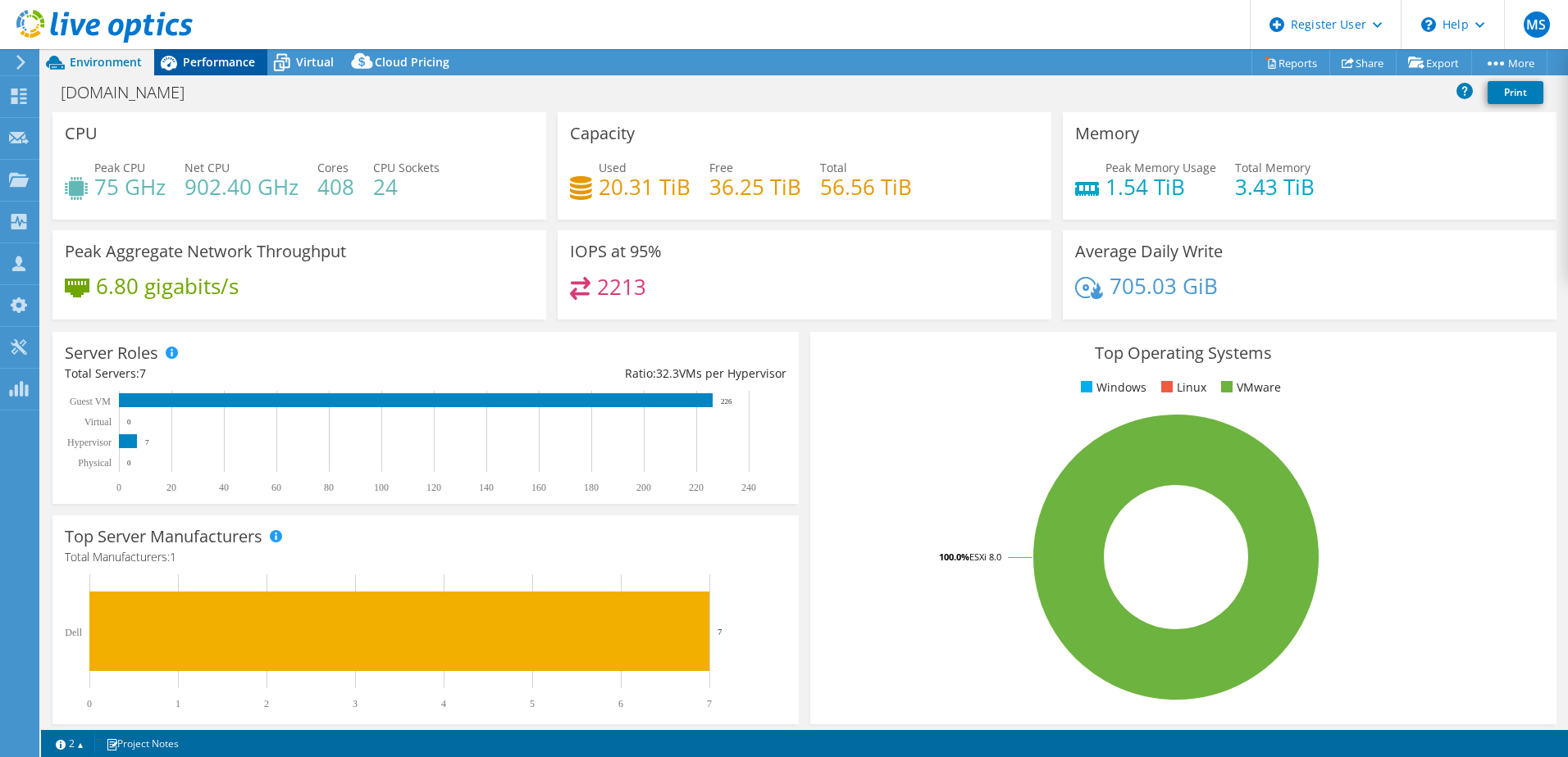
click at [187, 63] on span "Performance" at bounding box center [218, 62] width 72 height 16
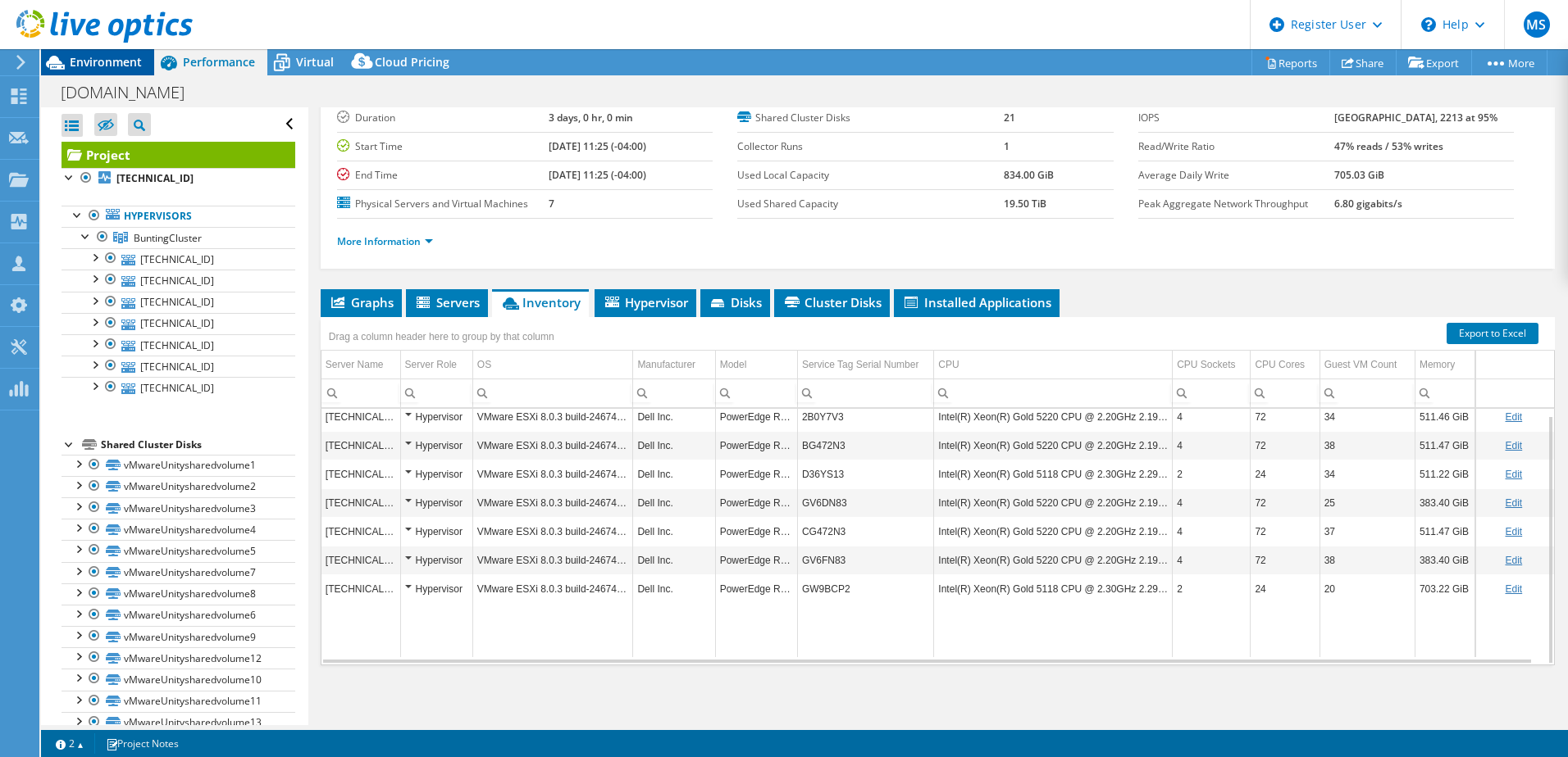
click at [95, 57] on span "Environment" at bounding box center [105, 62] width 72 height 16
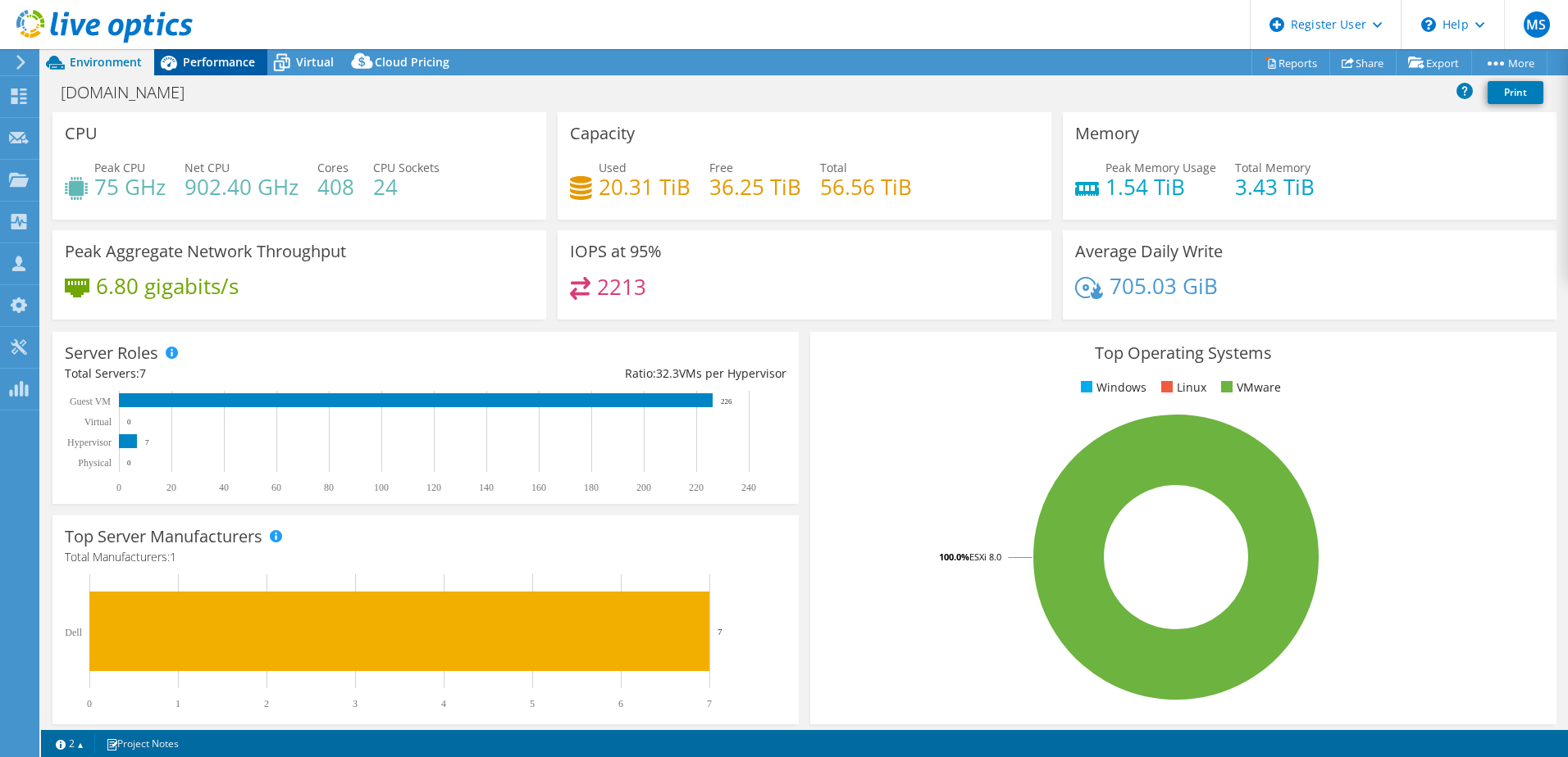
click at [203, 60] on span "Performance" at bounding box center [218, 62] width 72 height 16
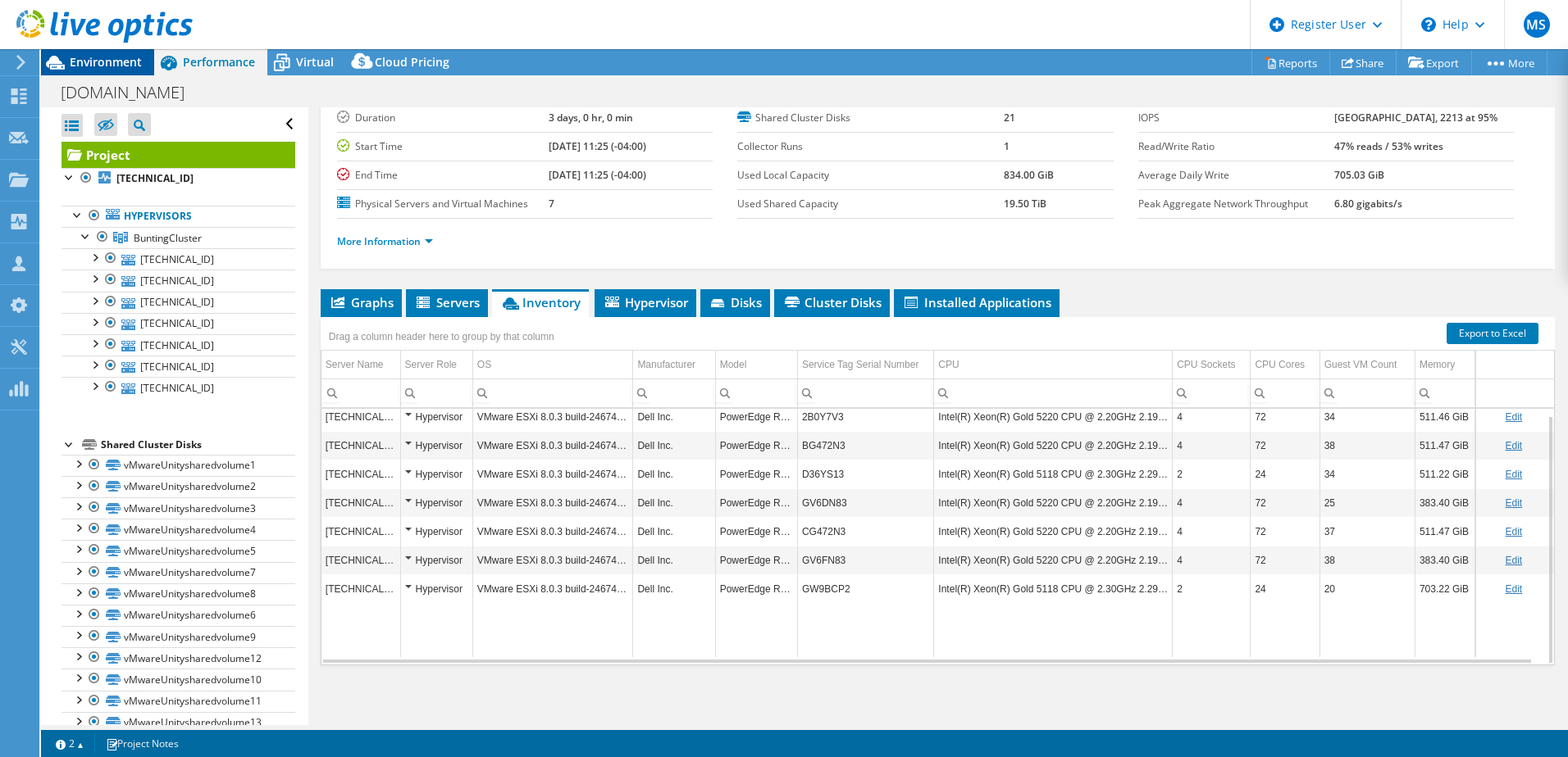
click at [123, 55] on span "Environment" at bounding box center [105, 62] width 72 height 16
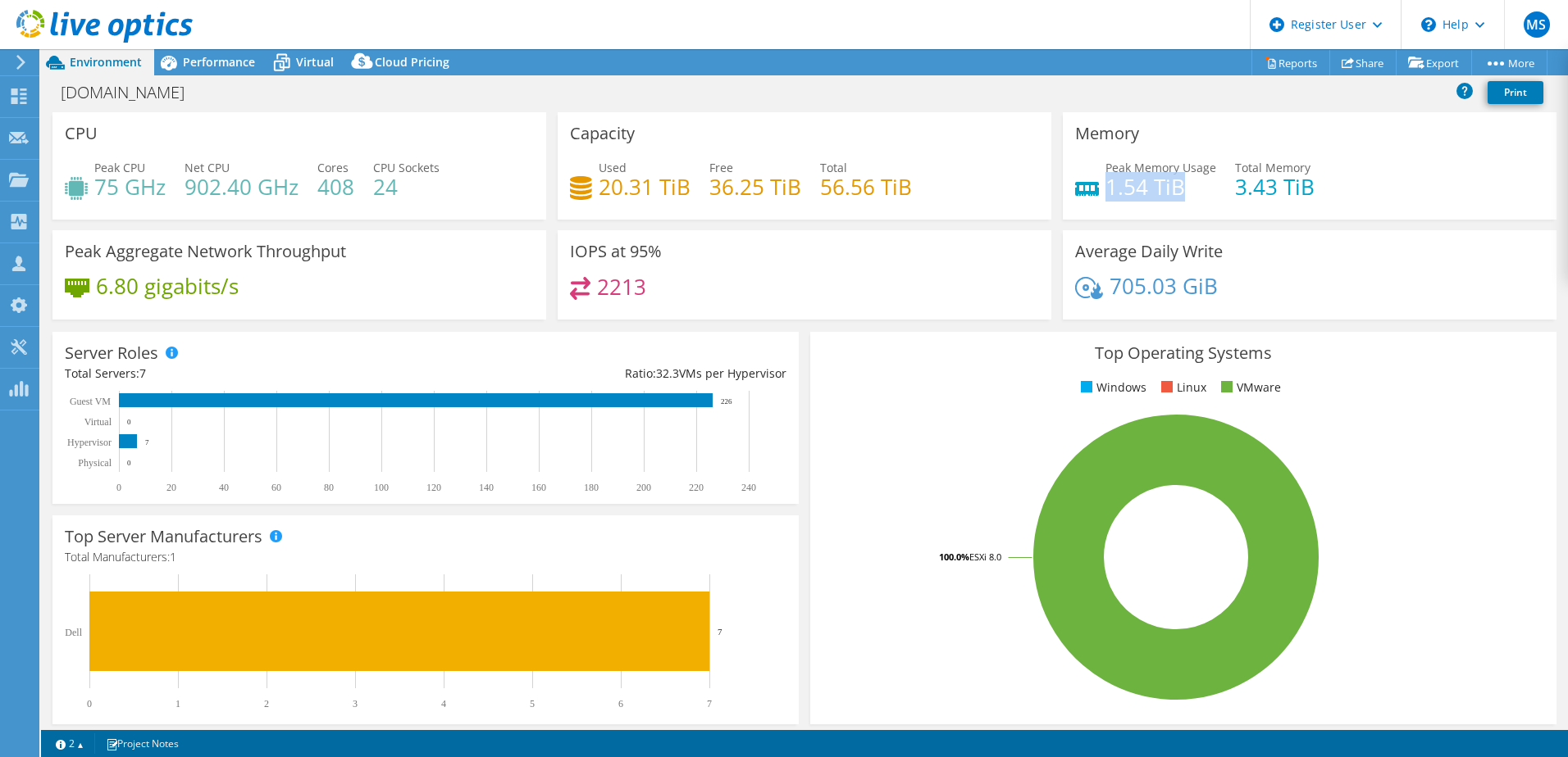
drag, startPoint x: 1098, startPoint y: 189, endPoint x: 1189, endPoint y: 189, distance: 91.0
click at [1189, 189] on h4 "1.54 TiB" at bounding box center [1160, 186] width 111 height 18
drag, startPoint x: 1189, startPoint y: 189, endPoint x: 1326, endPoint y: 194, distance: 137.1
click at [1326, 194] on div "Peak Memory Usage 1.54 TiB Total Memory 3.43 TiB" at bounding box center [1310, 186] width 469 height 53
click at [1265, 196] on h4 "3.43 TiB" at bounding box center [1274, 186] width 79 height 18
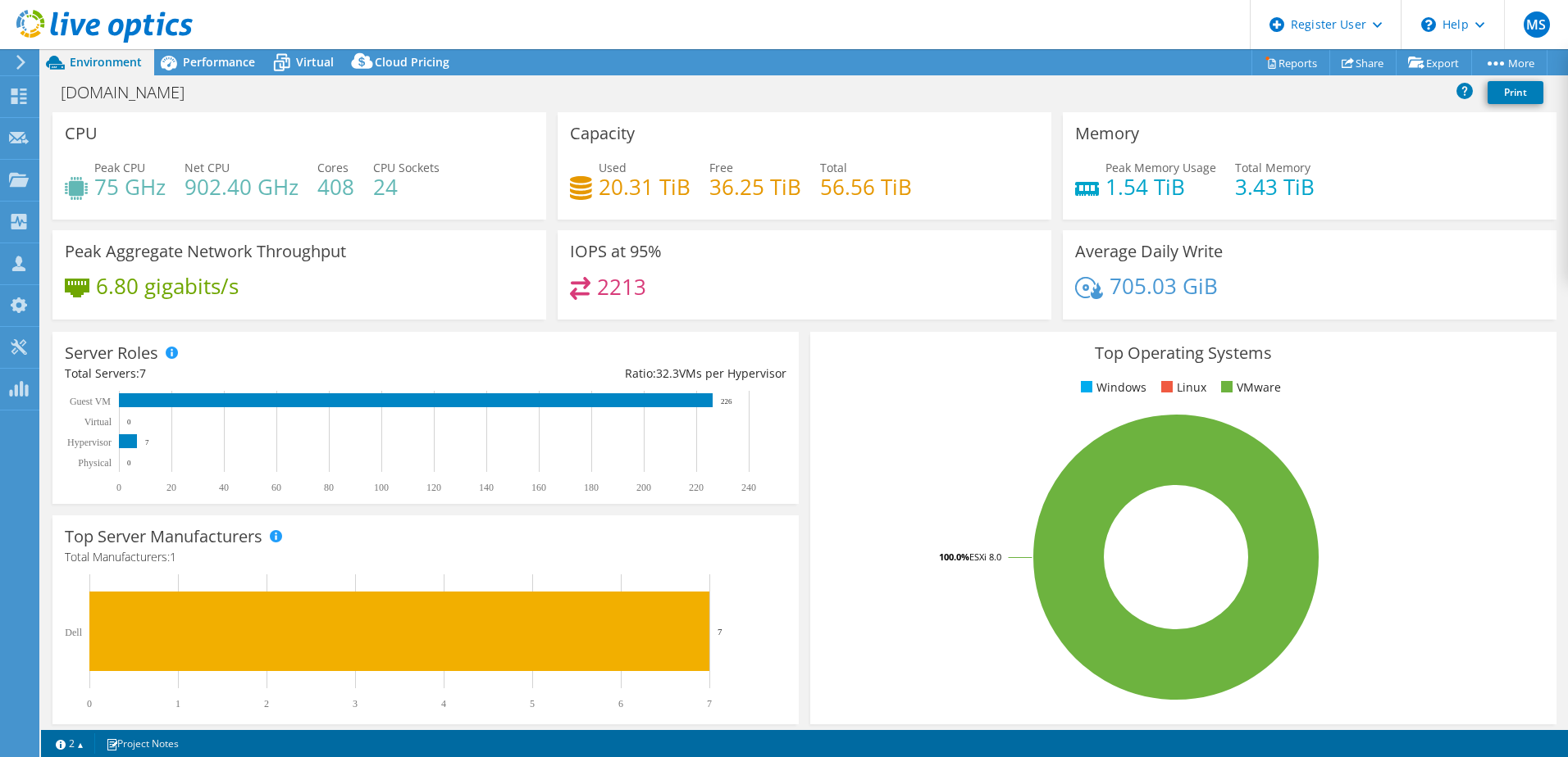
click at [190, 195] on h4 "902.40 GHz" at bounding box center [242, 186] width 114 height 18
click at [178, 187] on div "Peak CPU 75 GHz Net CPU 902.40 GHz Cores 408 CPU Sockets 24" at bounding box center [298, 186] width 469 height 53
drag, startPoint x: 315, startPoint y: 194, endPoint x: 362, endPoint y: 190, distance: 47.2
click at [362, 190] on div "Peak CPU 75 GHz Net CPU 902.40 GHz Cores 408 CPU Sockets 24" at bounding box center [298, 186] width 469 height 53
drag, startPoint x: 1095, startPoint y: 186, endPoint x: 1335, endPoint y: 184, distance: 240.0
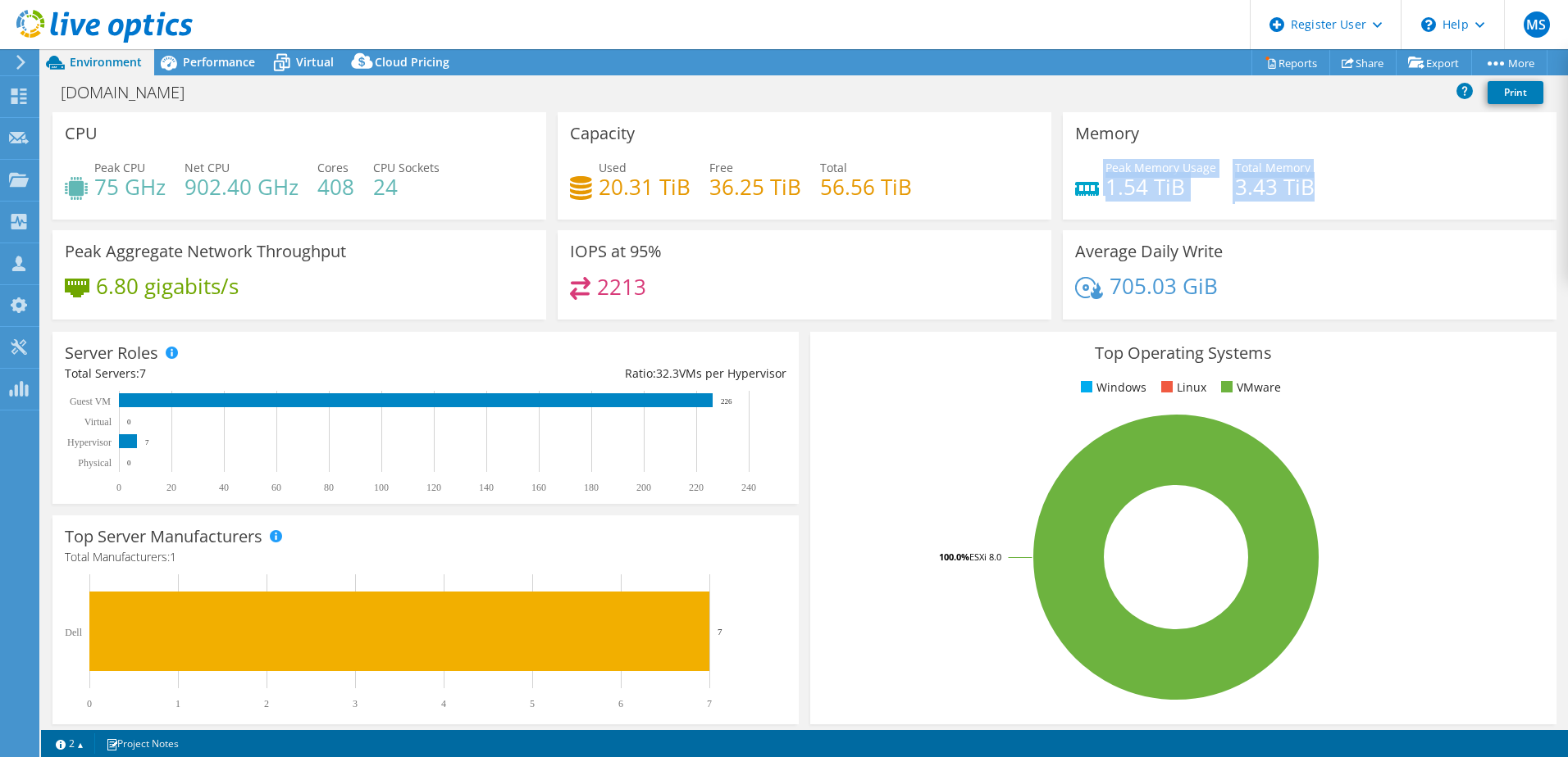
click at [1335, 184] on div "Peak Memory Usage 1.54 TiB Total Memory 3.43 TiB" at bounding box center [1310, 186] width 469 height 53
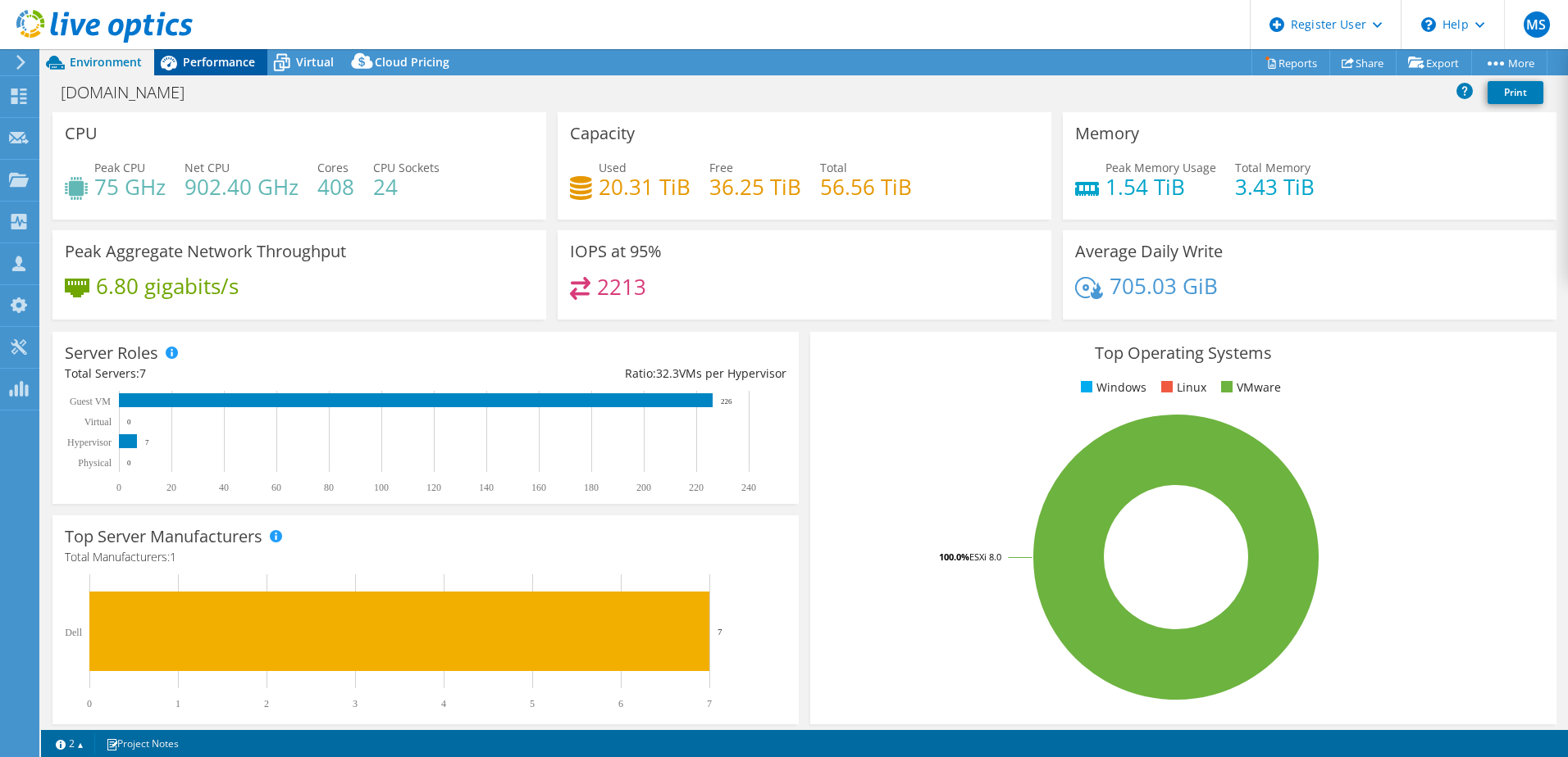
click at [206, 70] on div "Performance" at bounding box center [210, 62] width 113 height 26
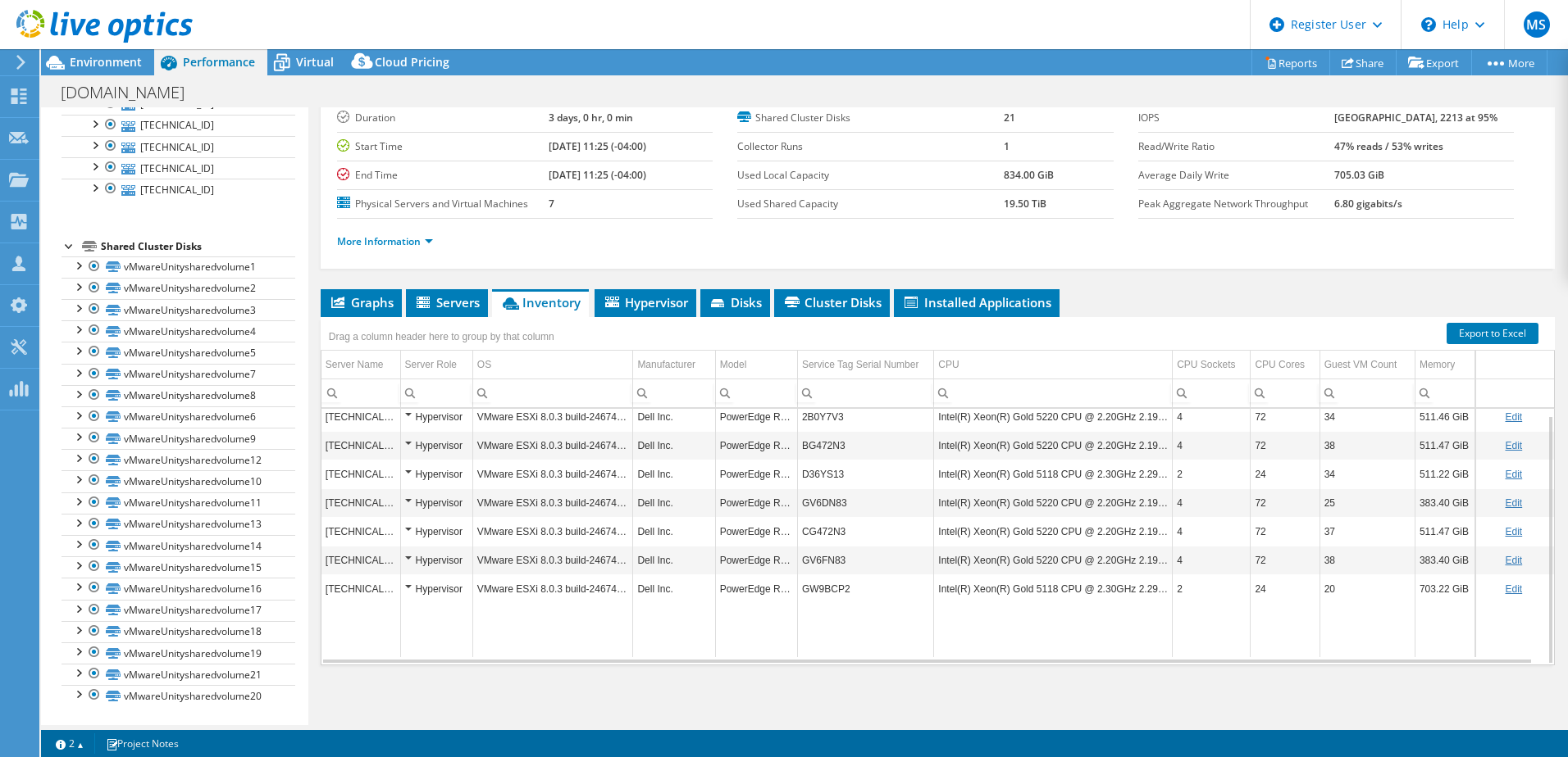
scroll to position [0, 0]
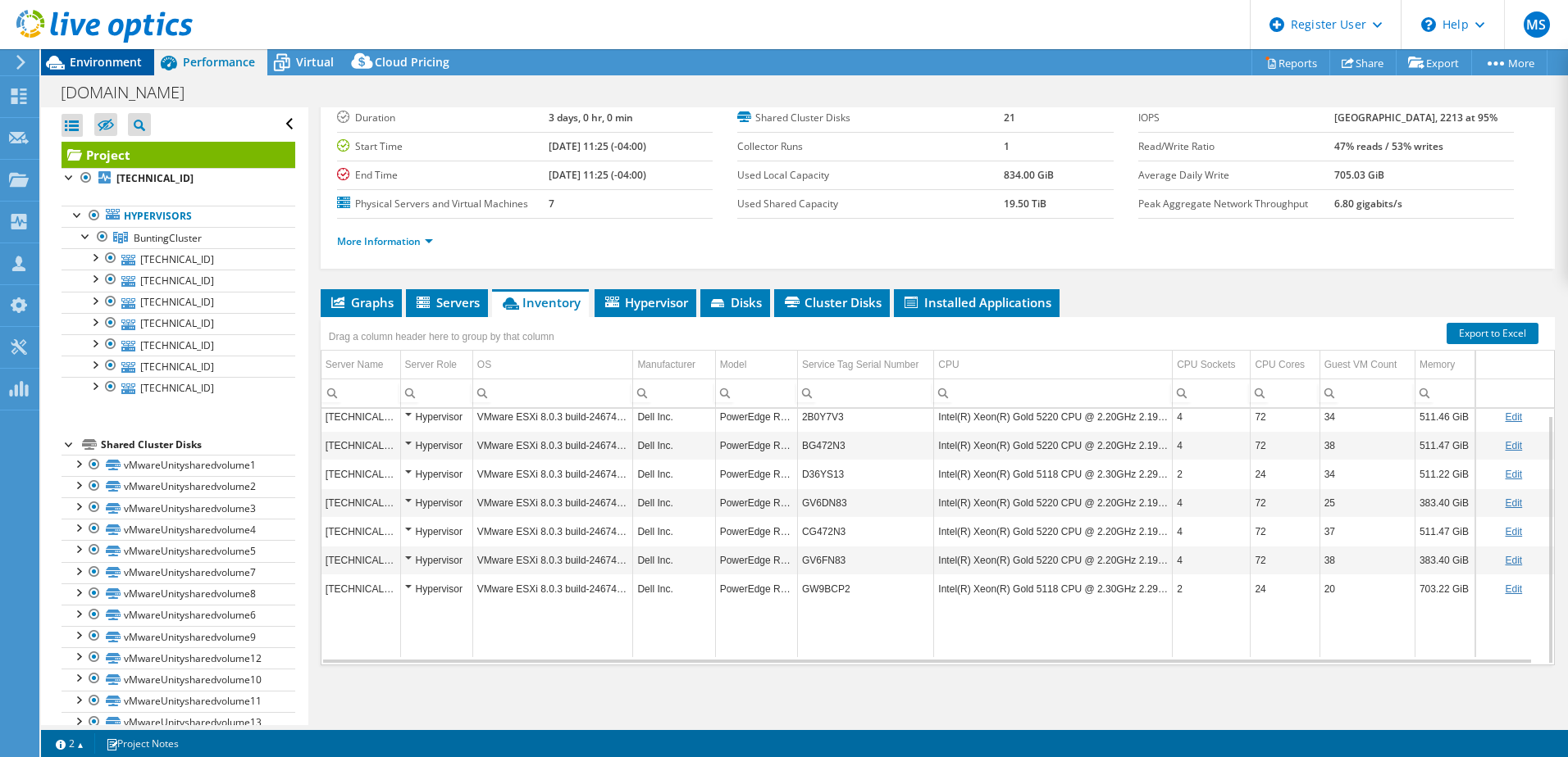
click at [102, 62] on span "Environment" at bounding box center [105, 62] width 72 height 16
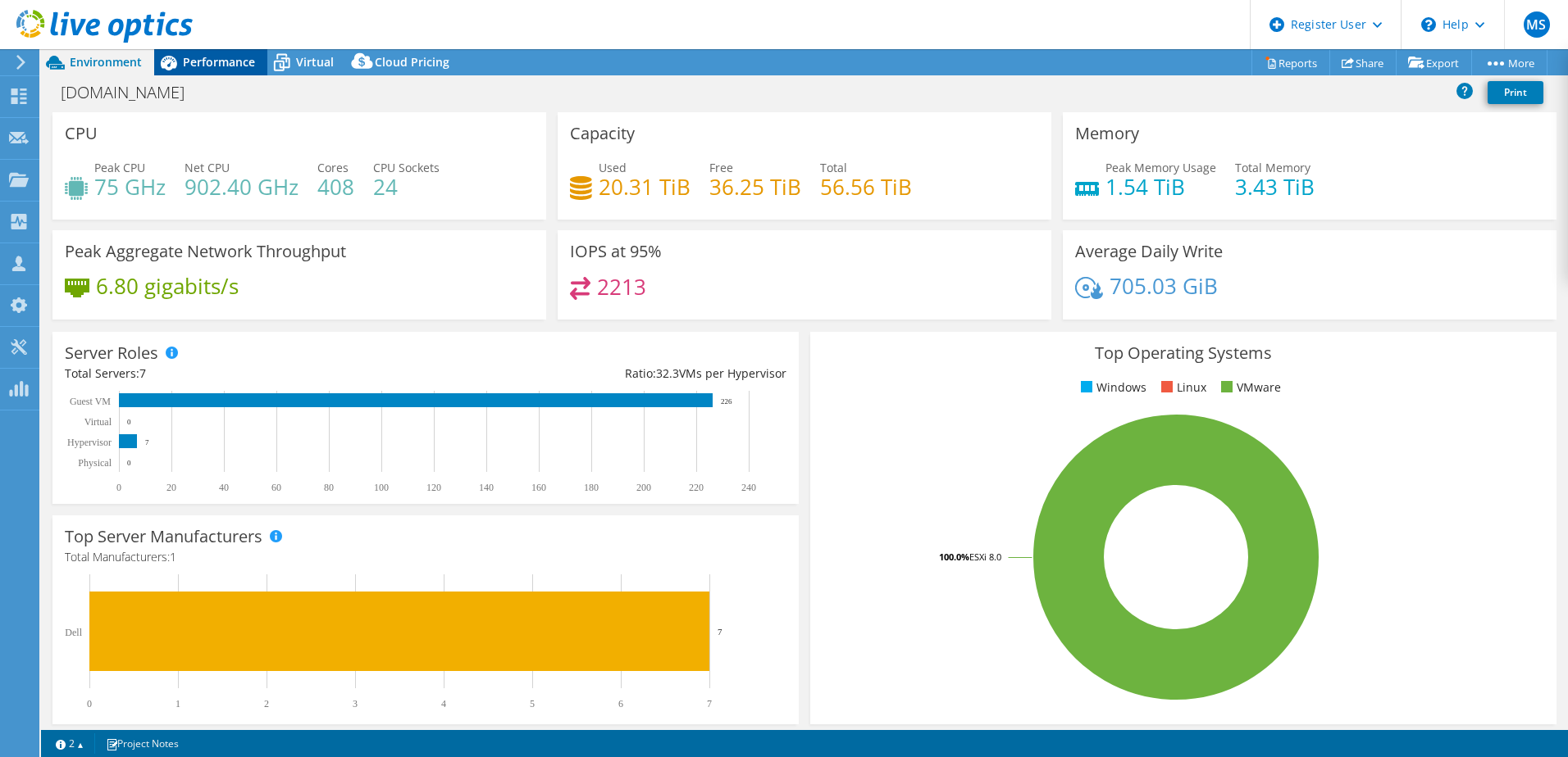
click at [199, 54] on span "Performance" at bounding box center [218, 62] width 72 height 16
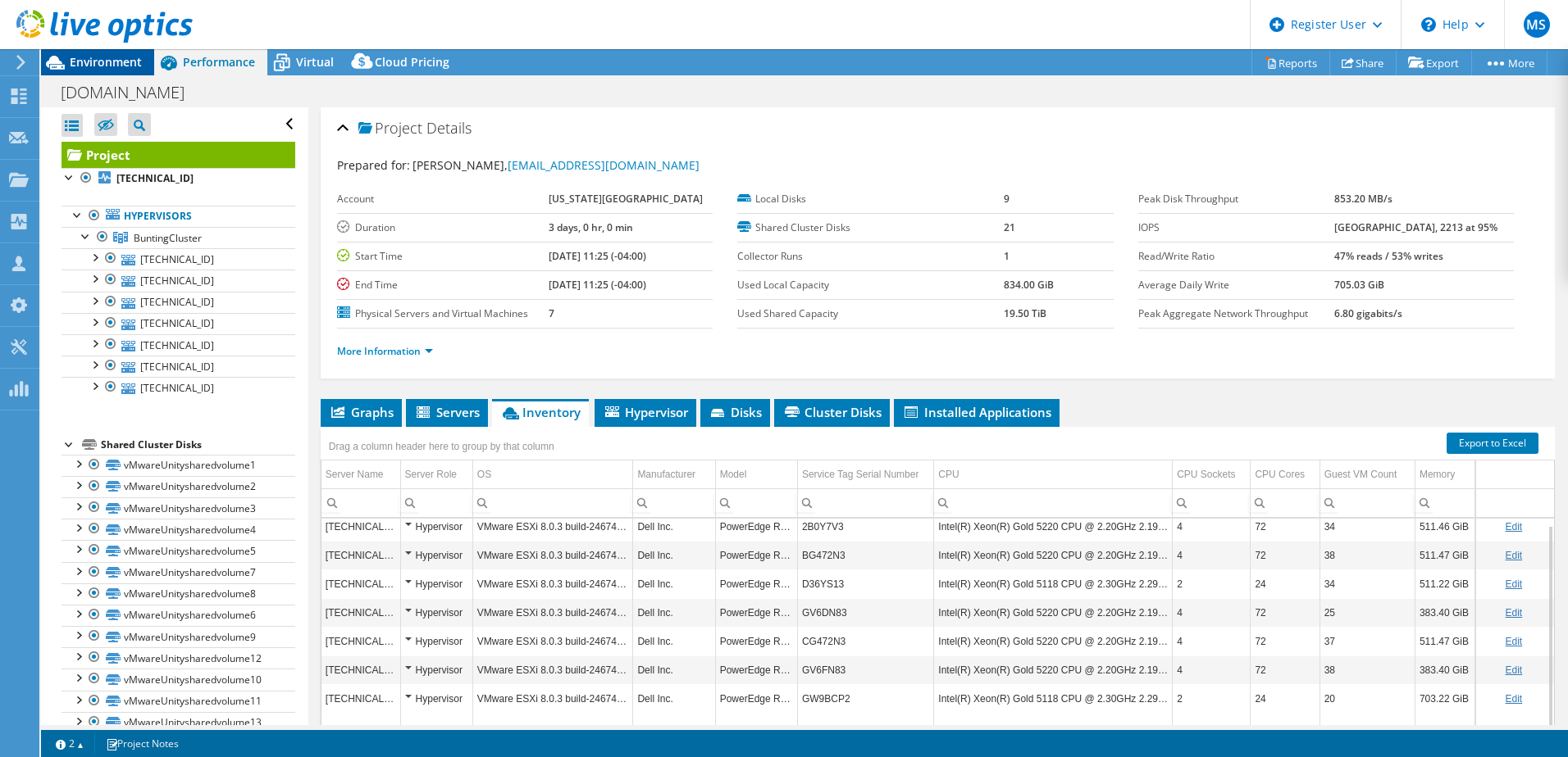
click at [128, 58] on span "Environment" at bounding box center [105, 62] width 72 height 16
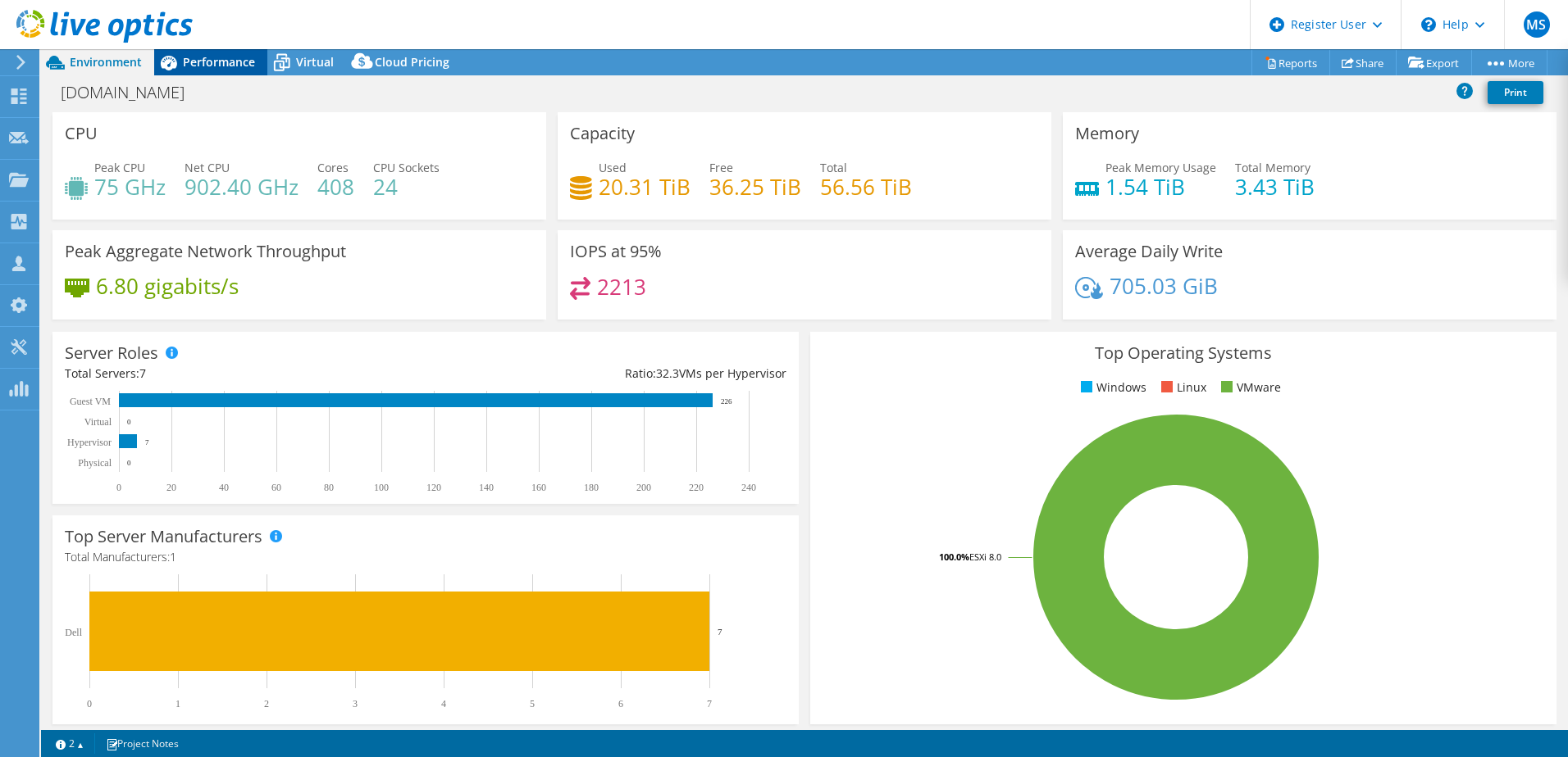
click at [209, 61] on span "Performance" at bounding box center [218, 62] width 72 height 16
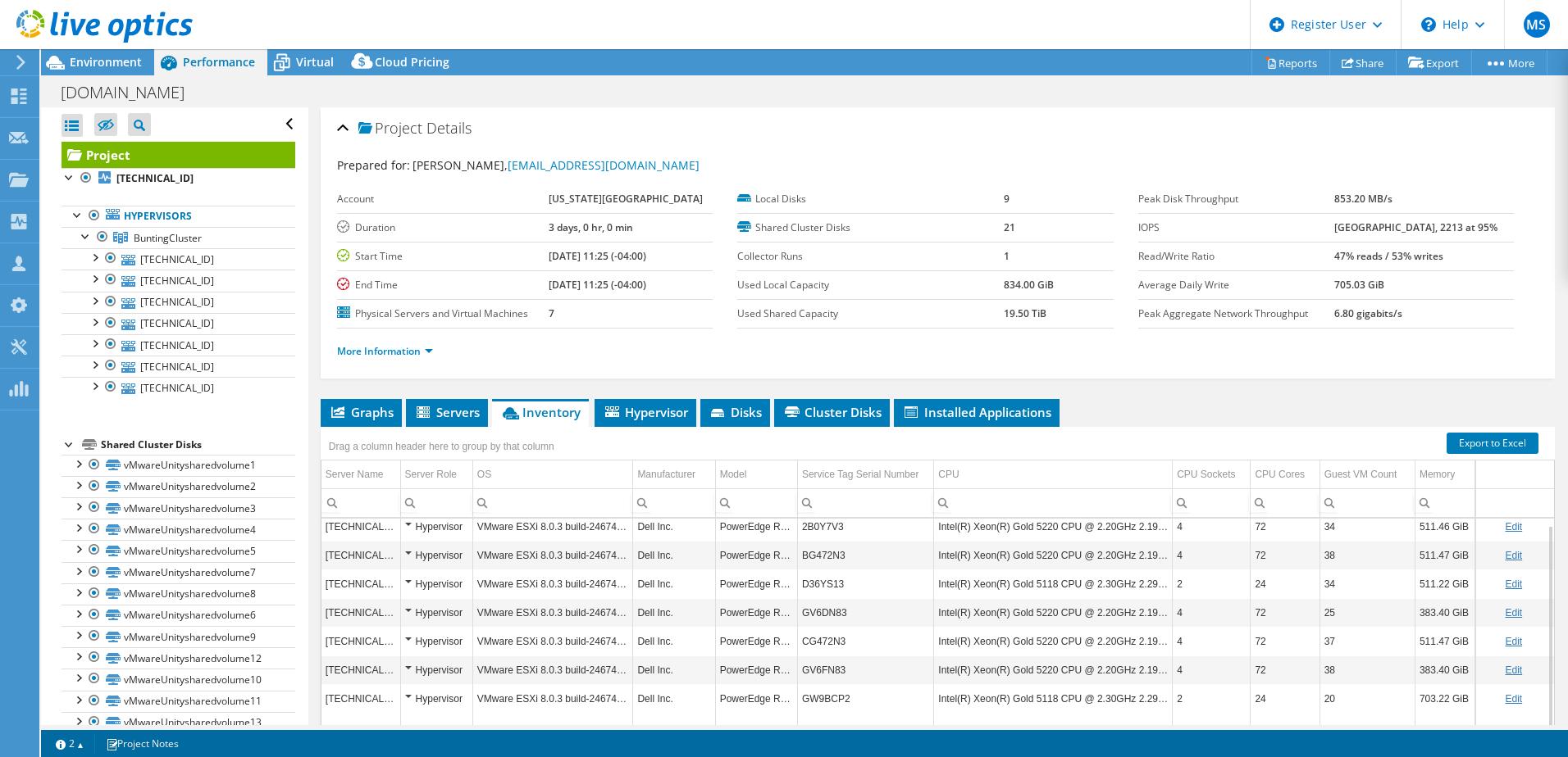
scroll to position [145, 0]
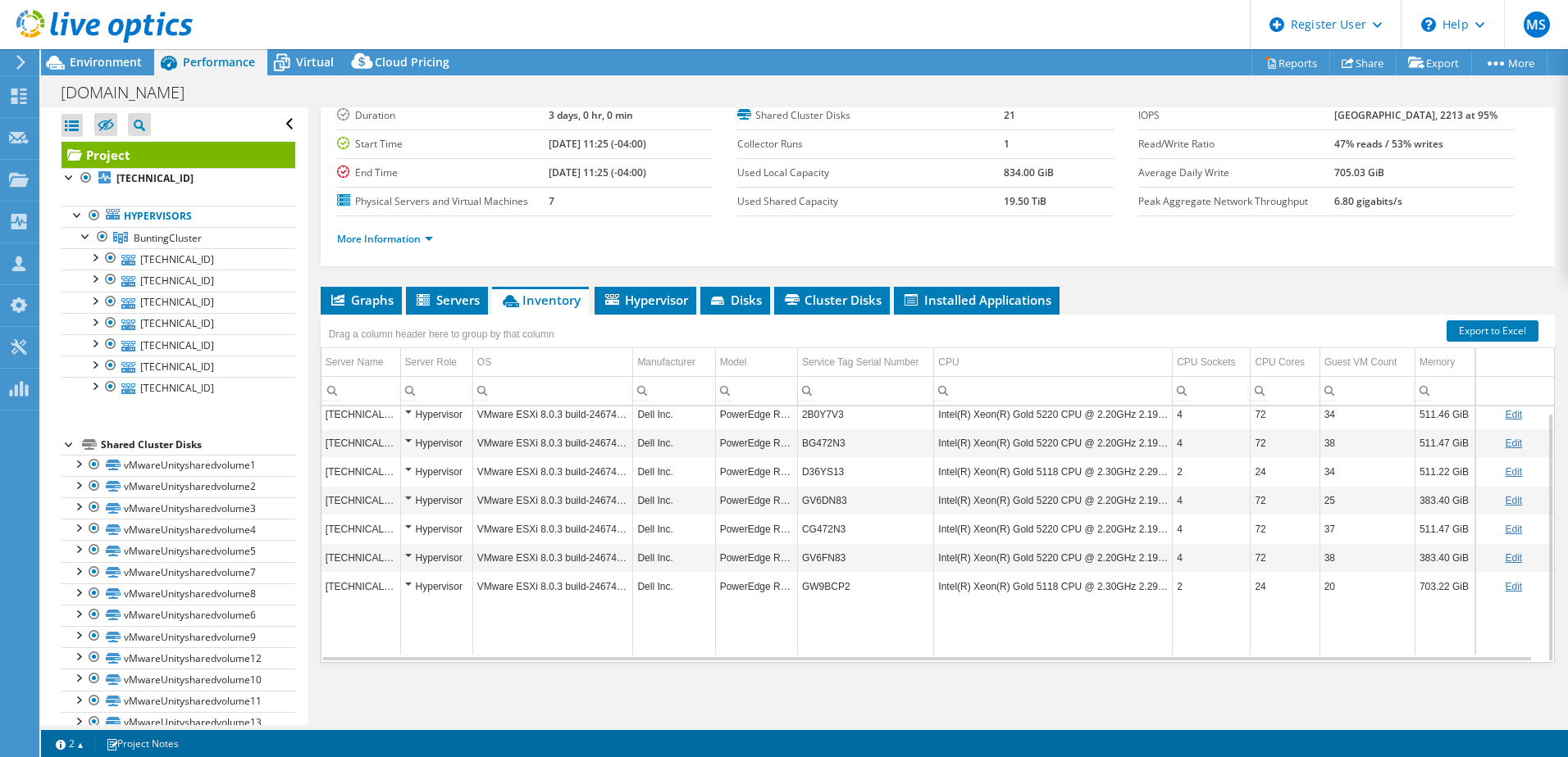
click at [1506, 412] on link "Edit" at bounding box center [1514, 415] width 17 height 11
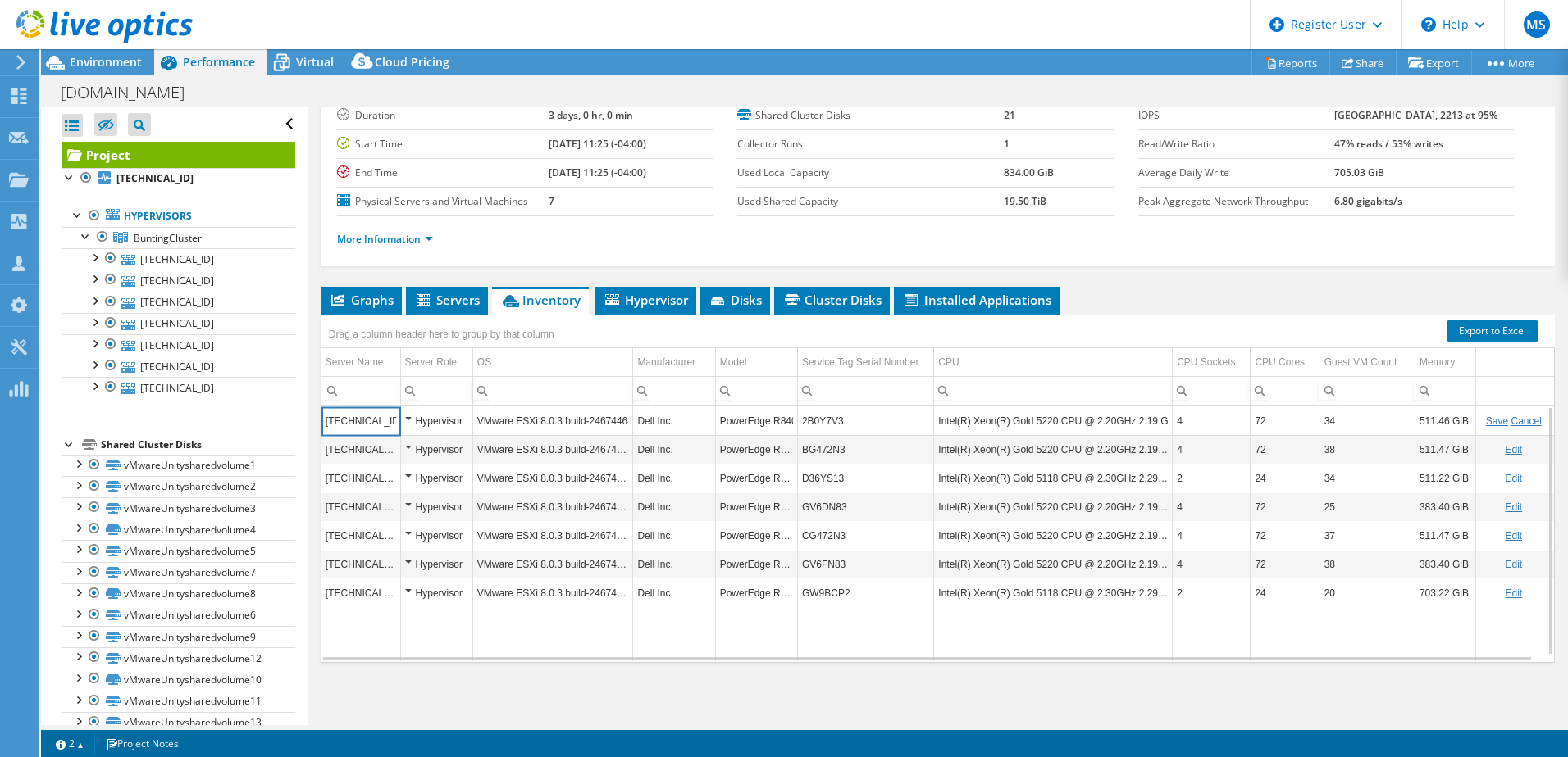
click at [825, 428] on input "2B0Y7V3" at bounding box center [866, 421] width 135 height 21
click at [1208, 259] on div "More Information" at bounding box center [937, 239] width 1201 height 46
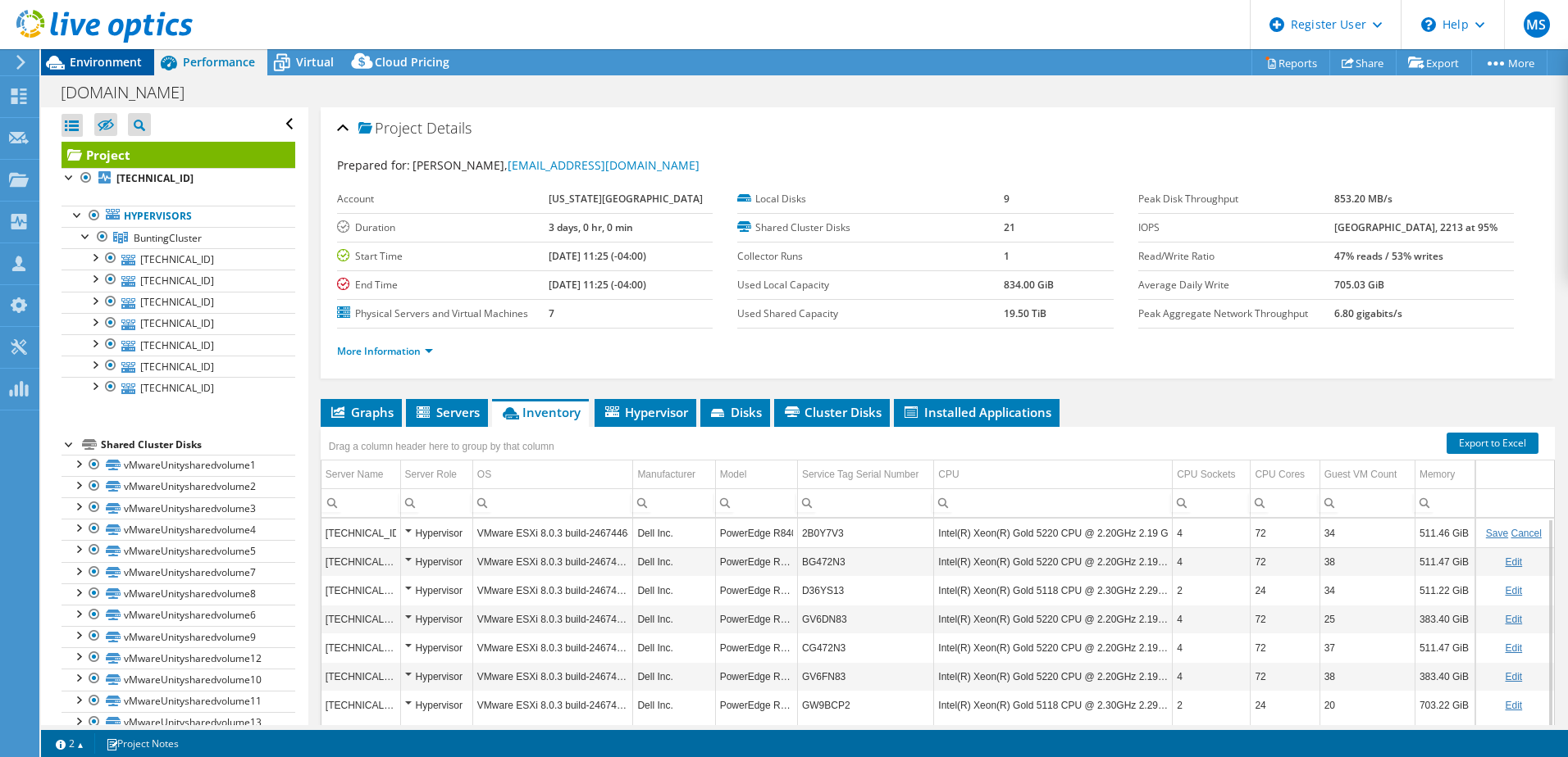
click at [125, 65] on span "Environment" at bounding box center [105, 62] width 72 height 16
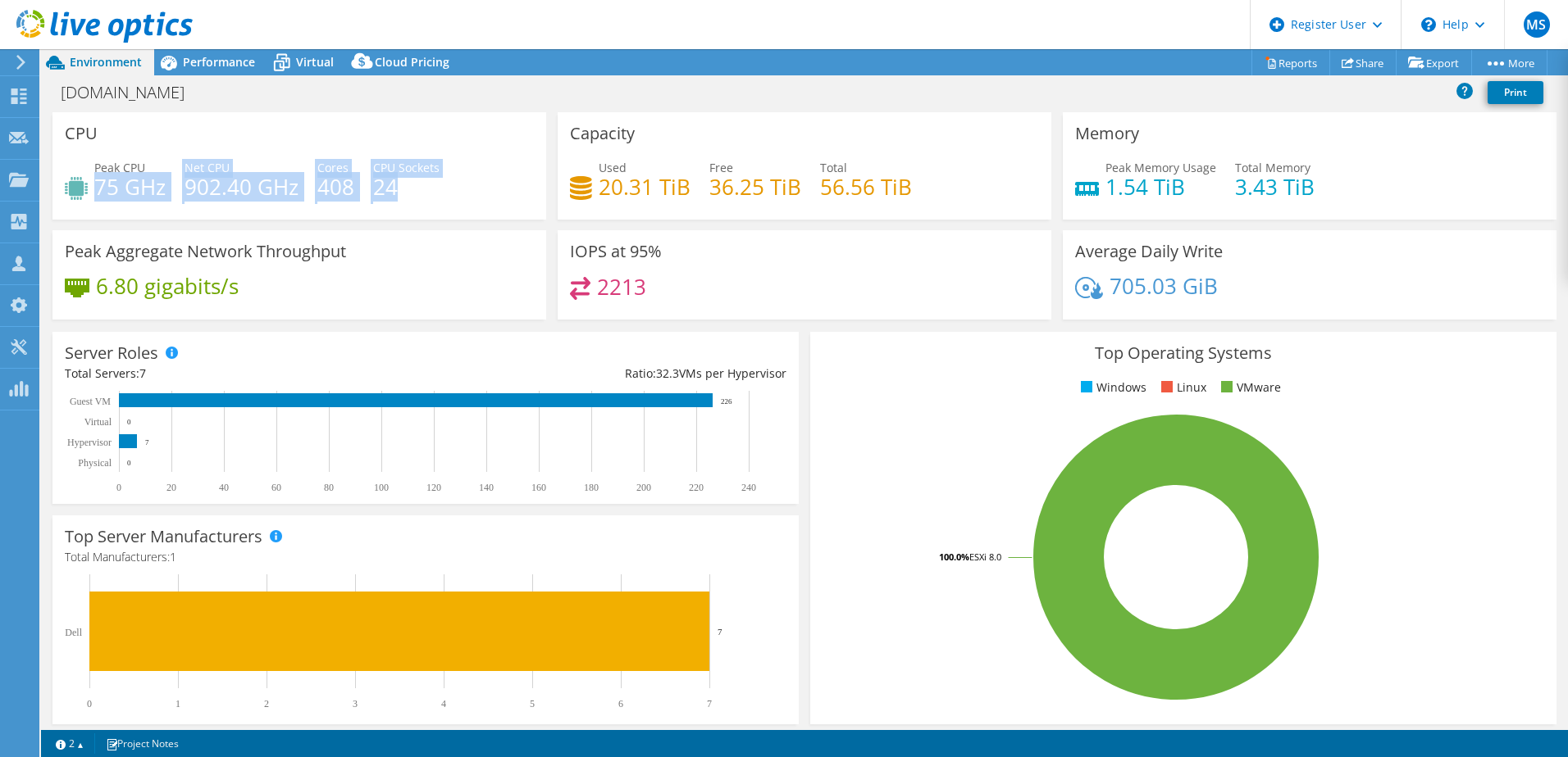
drag, startPoint x: 94, startPoint y: 179, endPoint x: 415, endPoint y: 190, distance: 321.2
click at [415, 190] on div "Peak CPU 75 GHz Net CPU 902.40 GHz Cores 408 CPU Sockets 24" at bounding box center [298, 186] width 469 height 53
click at [415, 190] on h4 "24" at bounding box center [406, 186] width 66 height 18
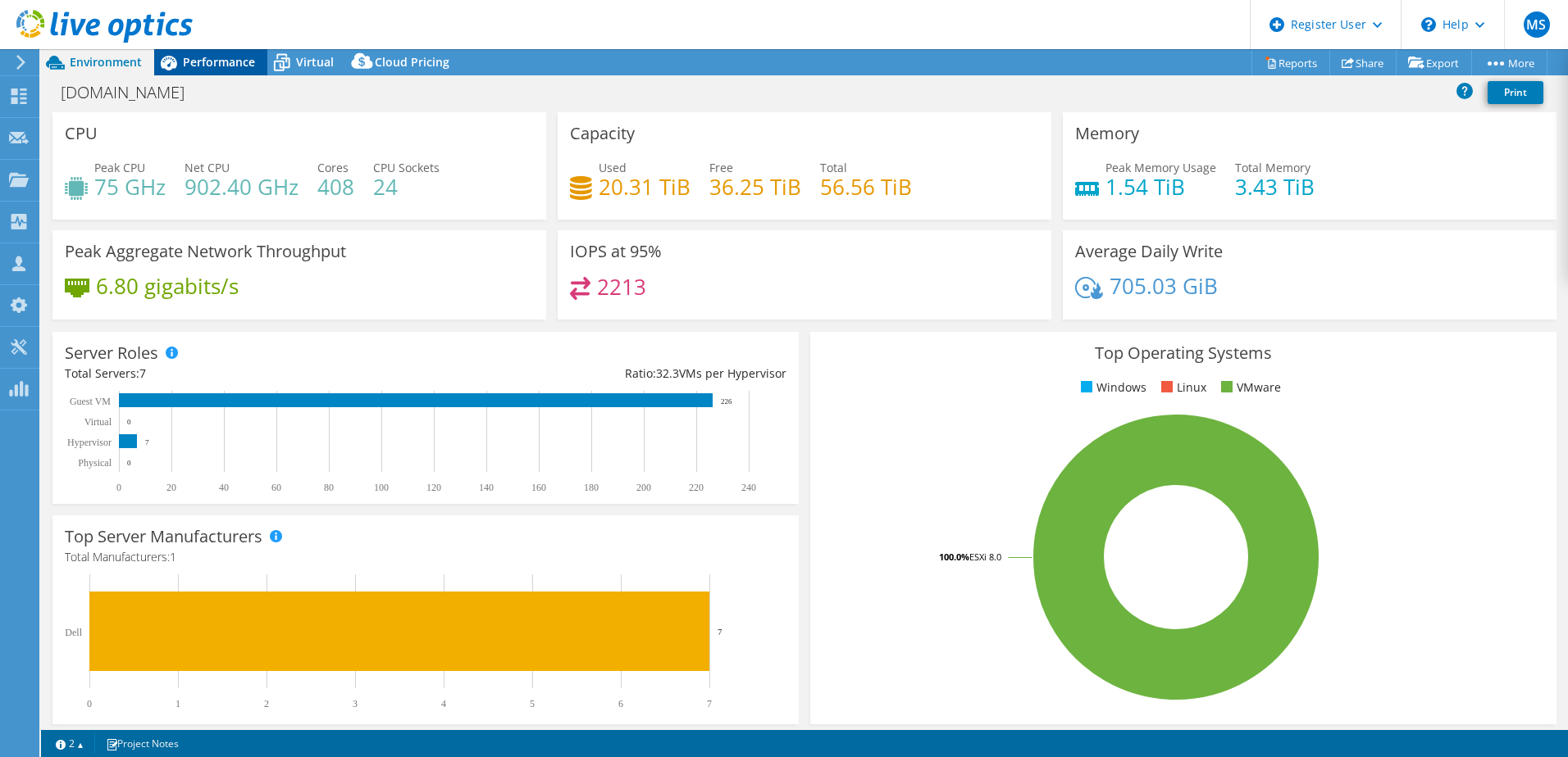
click at [216, 62] on span "Performance" at bounding box center [218, 62] width 72 height 16
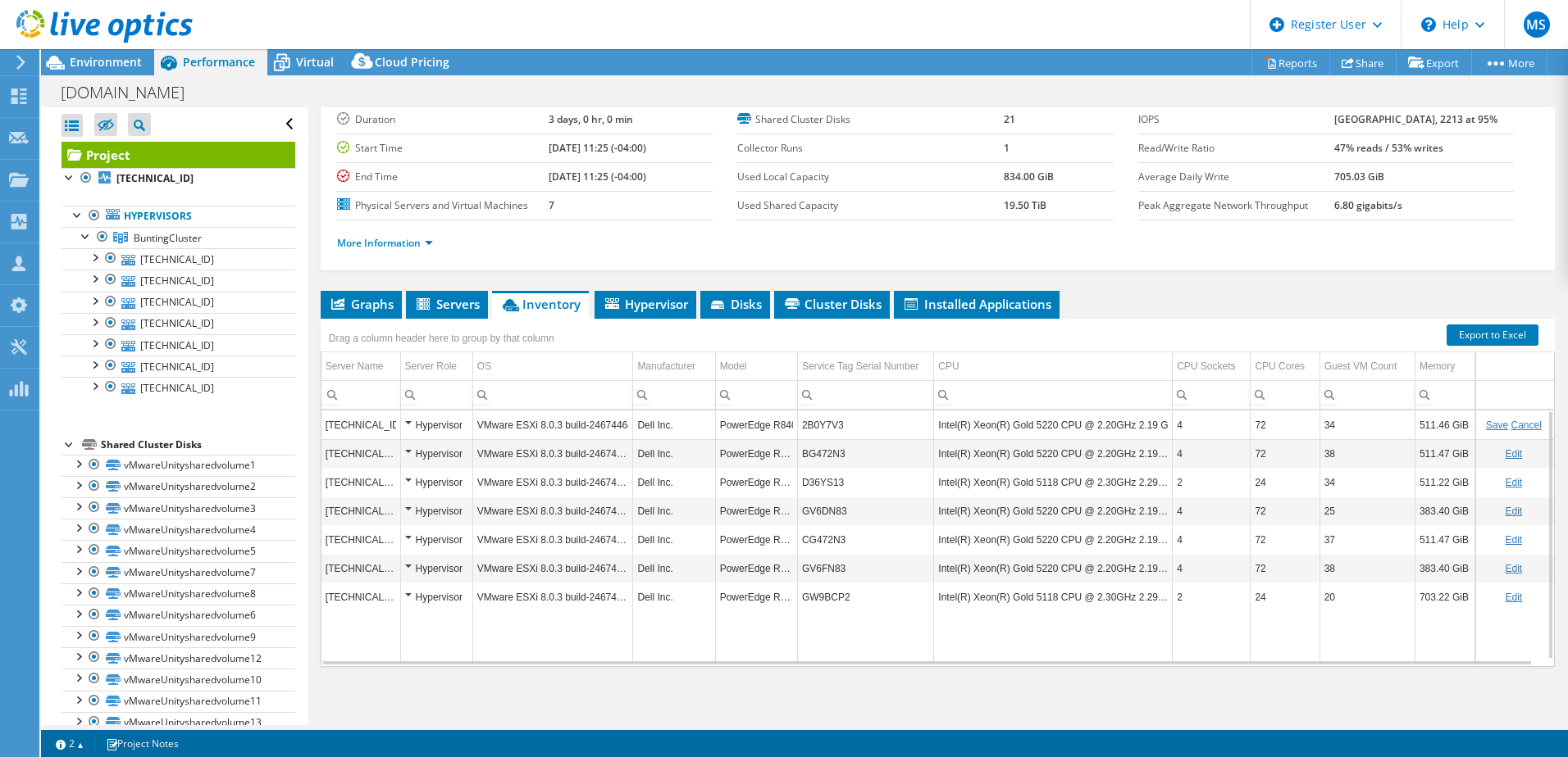
scroll to position [109, 0]
click at [111, 63] on span "Environment" at bounding box center [105, 62] width 72 height 16
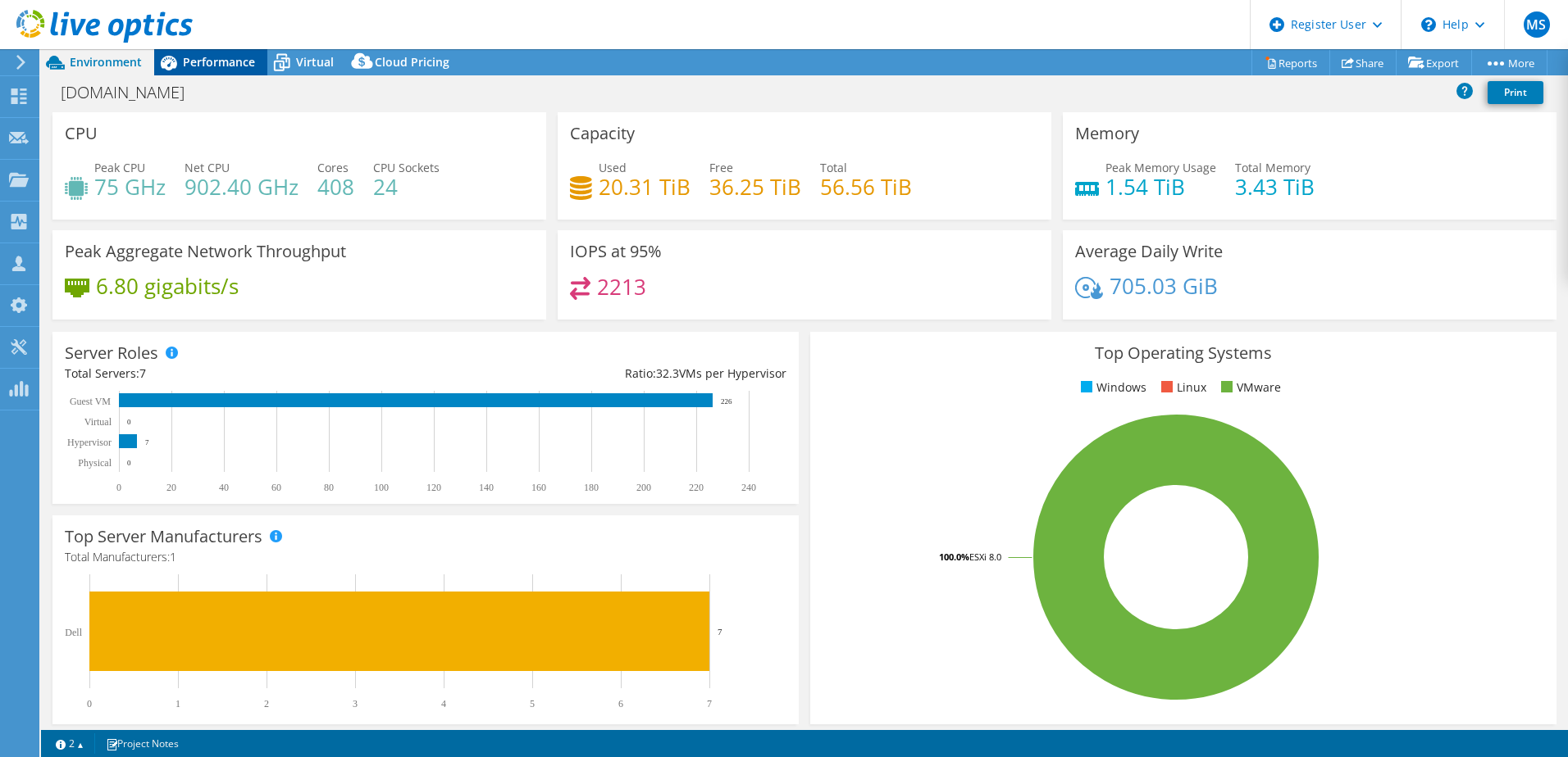
click at [224, 62] on span "Performance" at bounding box center [218, 62] width 72 height 16
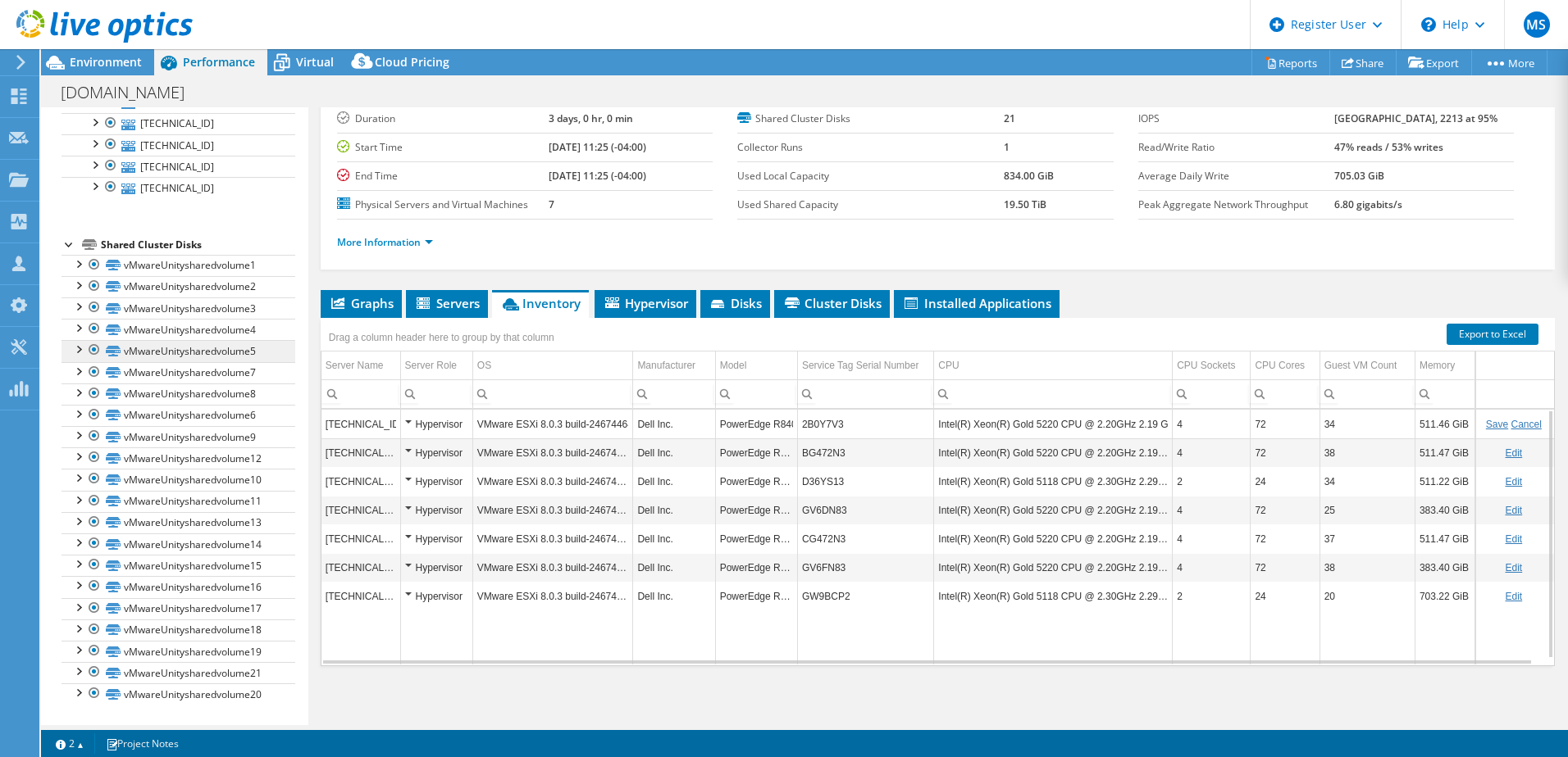
scroll to position [0, 0]
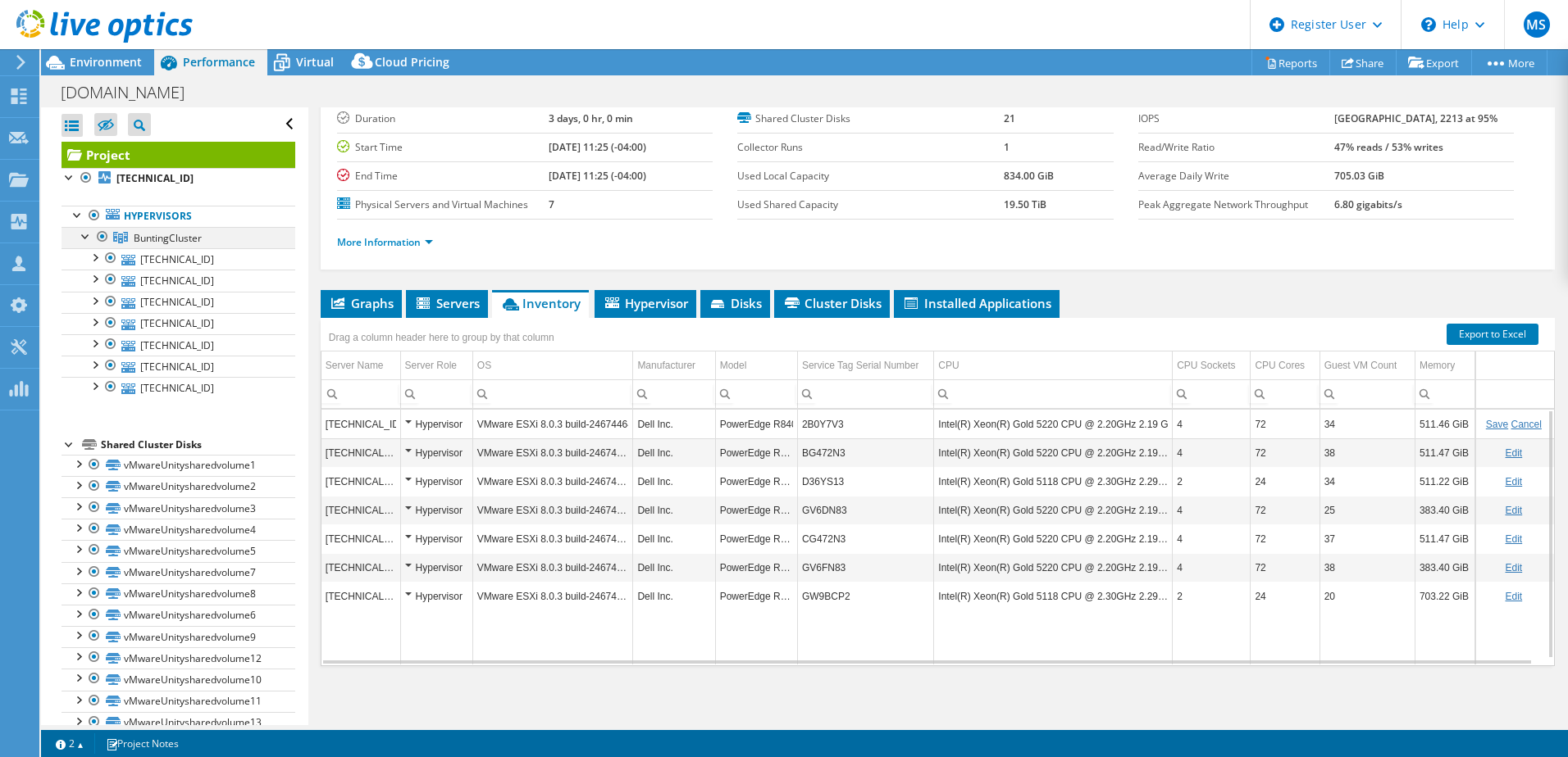
click at [87, 241] on div at bounding box center [87, 236] width 17 height 17
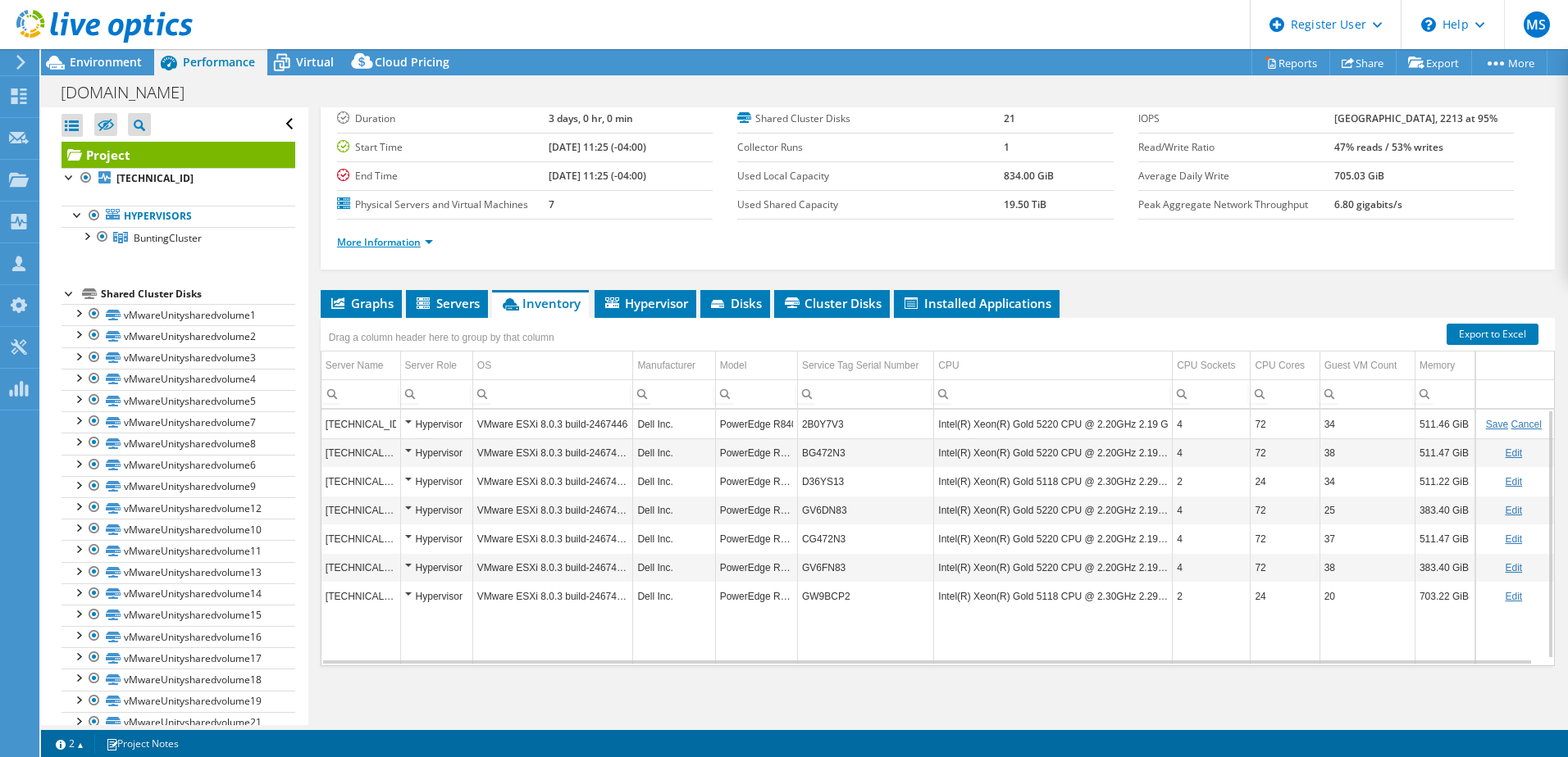
click at [427, 249] on link "More Information" at bounding box center [384, 241] width 96 height 14
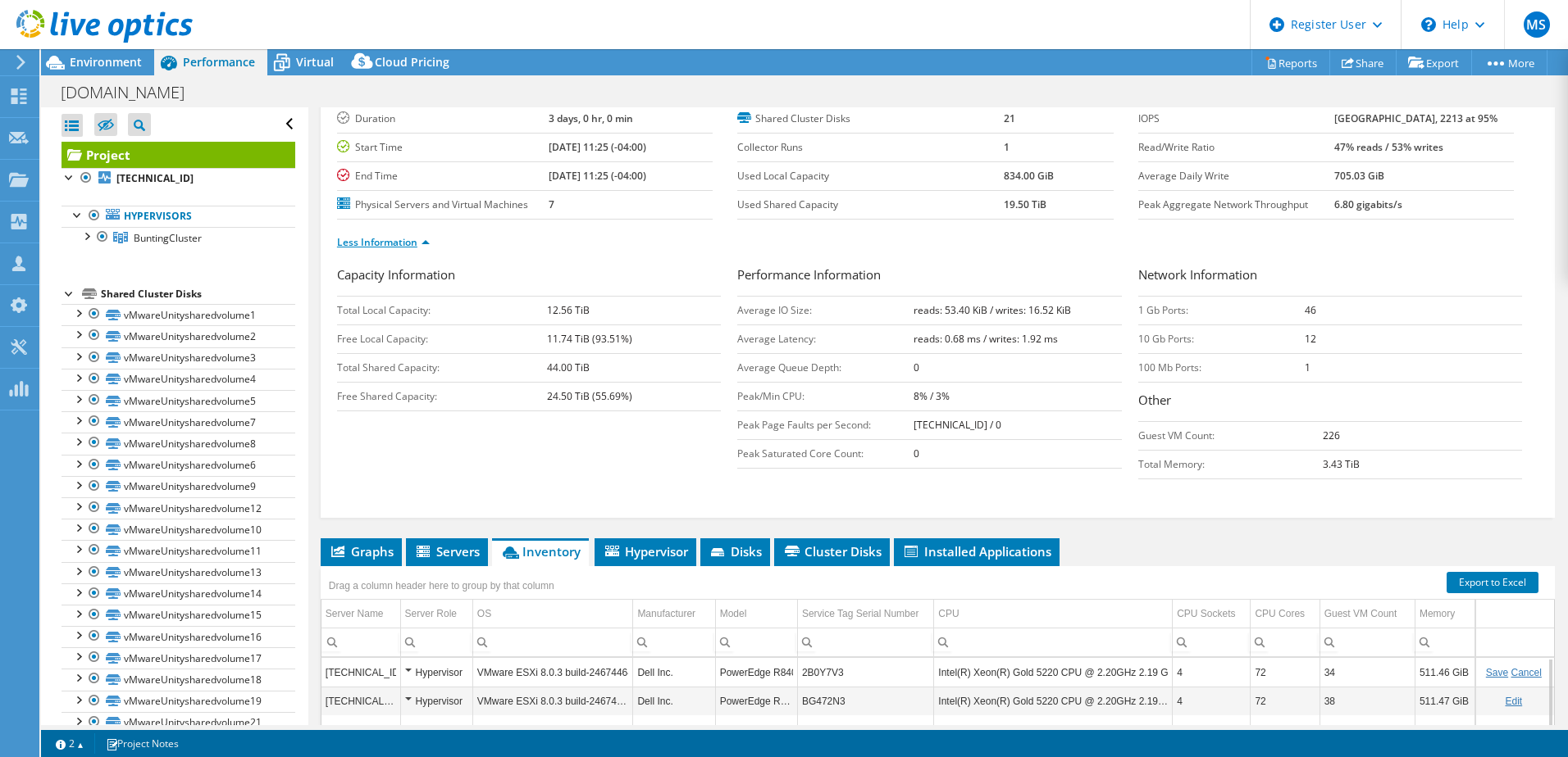
click at [427, 249] on link "Less Information" at bounding box center [382, 241] width 92 height 14
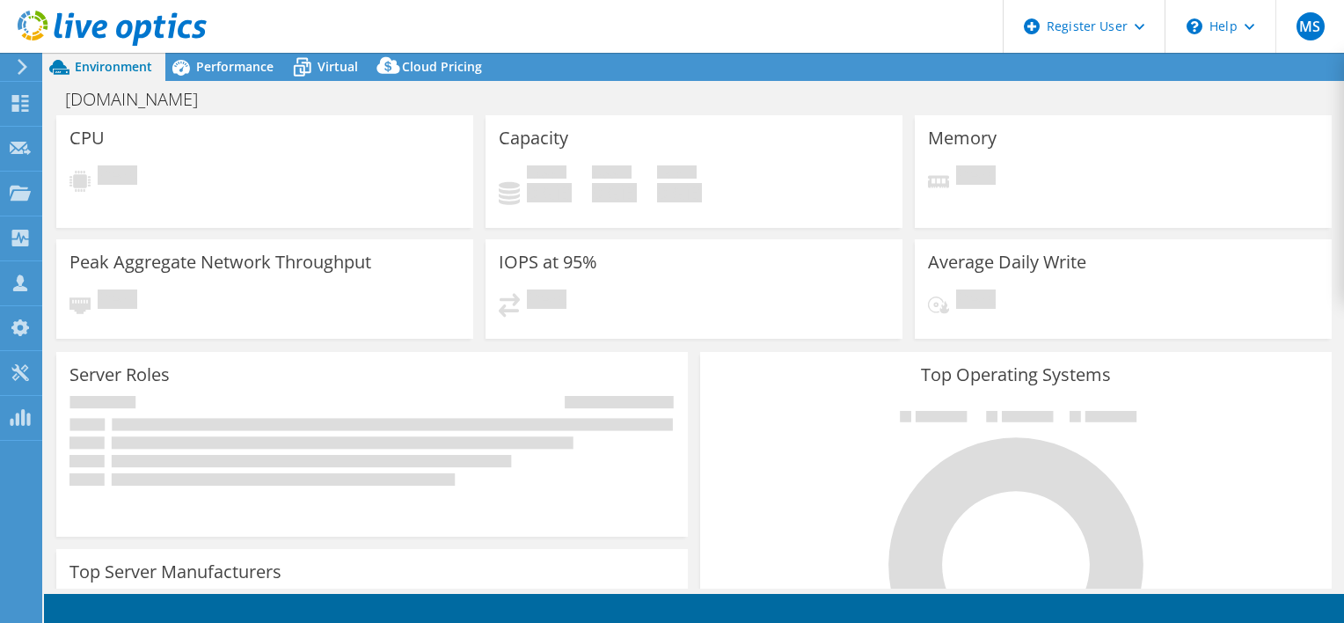
select select "USD"
